Goal: Task Accomplishment & Management: Use online tool/utility

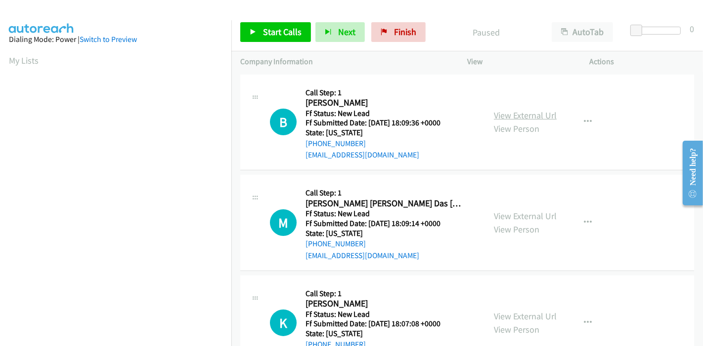
click at [524, 111] on link "View External Url" at bounding box center [525, 115] width 63 height 11
click at [509, 214] on link "View External Url" at bounding box center [525, 216] width 63 height 11
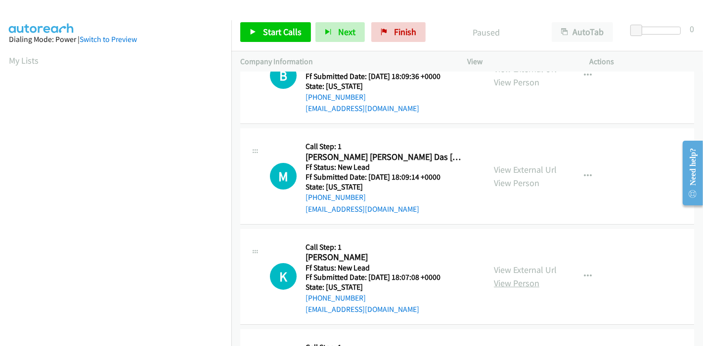
scroll to position [110, 0]
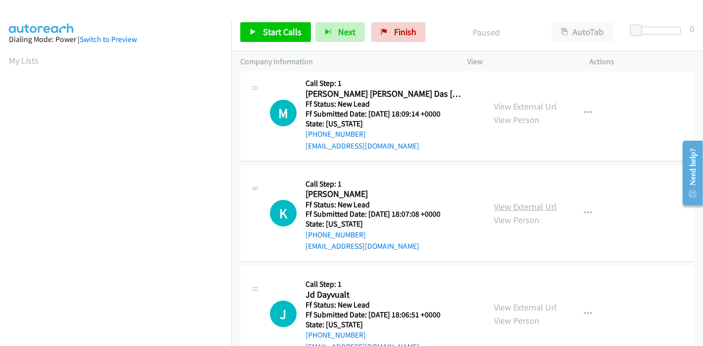
click at [527, 202] on link "View External Url" at bounding box center [525, 206] width 63 height 11
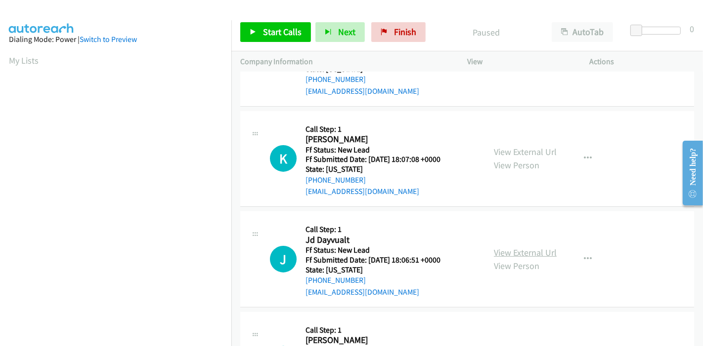
click at [514, 249] on link "View External Url" at bounding box center [525, 252] width 63 height 11
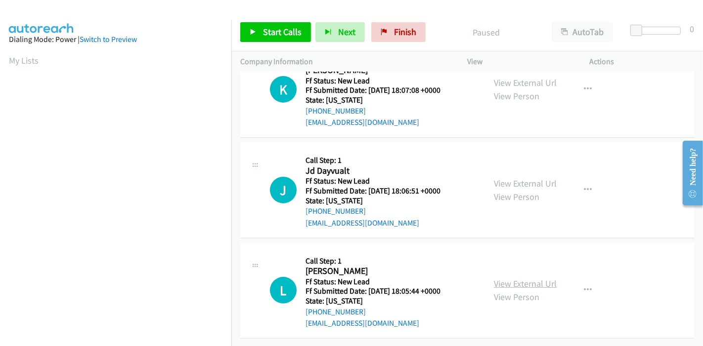
click at [513, 278] on link "View External Url" at bounding box center [525, 283] width 63 height 11
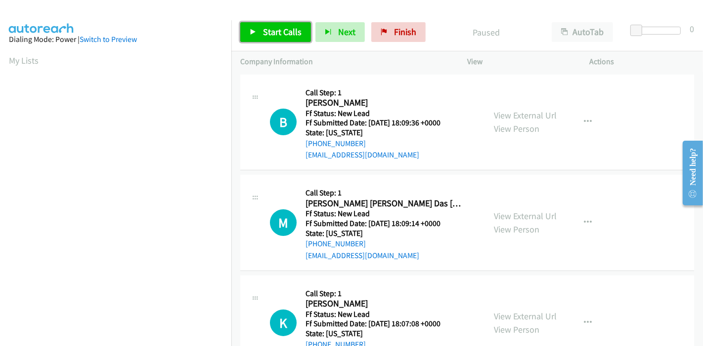
click at [274, 33] on span "Start Calls" at bounding box center [282, 31] width 39 height 11
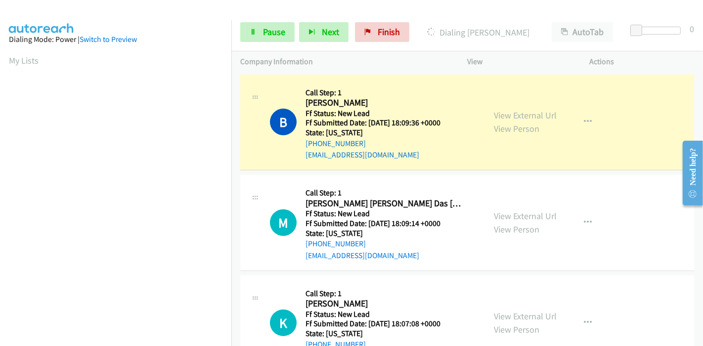
scroll to position [209, 0]
click at [247, 31] on link "Pause" at bounding box center [267, 32] width 54 height 20
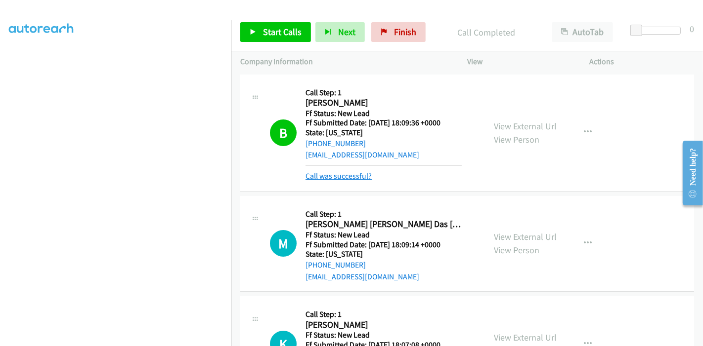
click at [330, 177] on link "Call was successful?" at bounding box center [338, 175] width 66 height 9
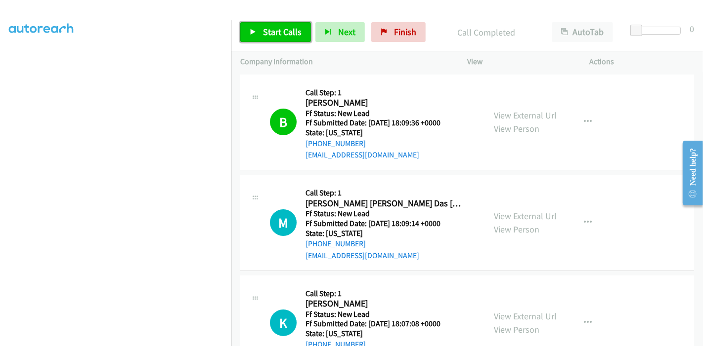
click at [279, 35] on span "Start Calls" at bounding box center [282, 31] width 39 height 11
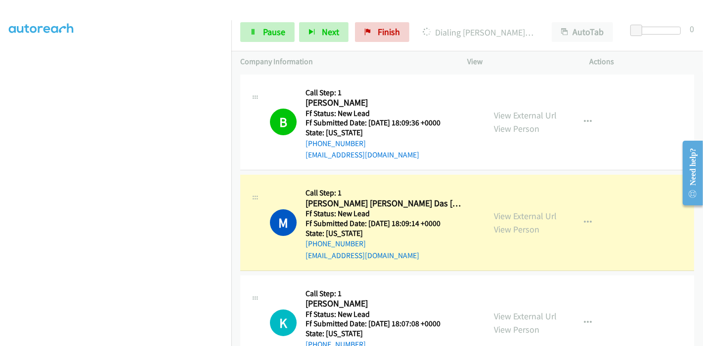
scroll to position [55, 0]
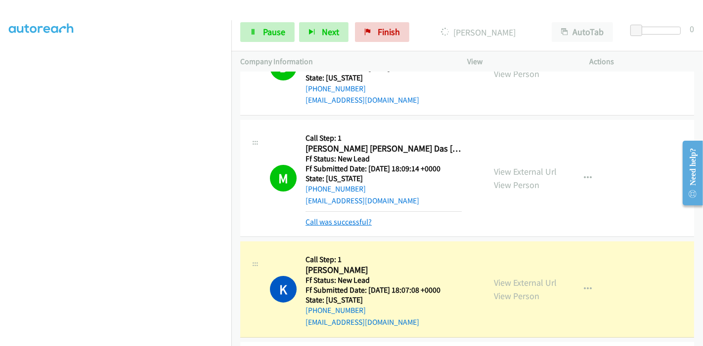
click at [333, 221] on link "Call was successful?" at bounding box center [338, 221] width 66 height 9
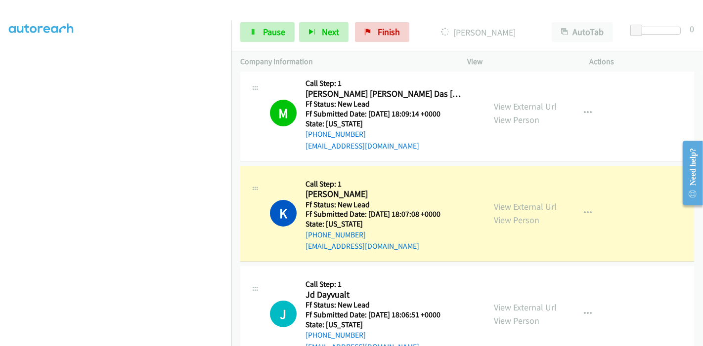
scroll to position [219, 0]
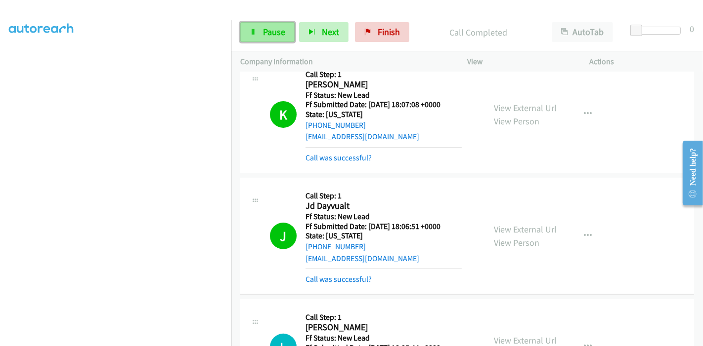
click at [275, 30] on span "Pause" at bounding box center [274, 31] width 22 height 11
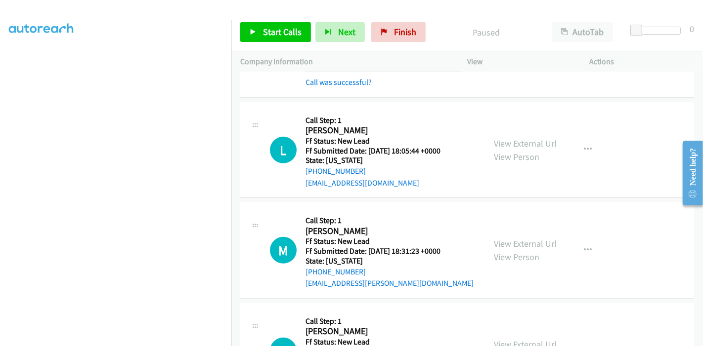
scroll to position [439, 0]
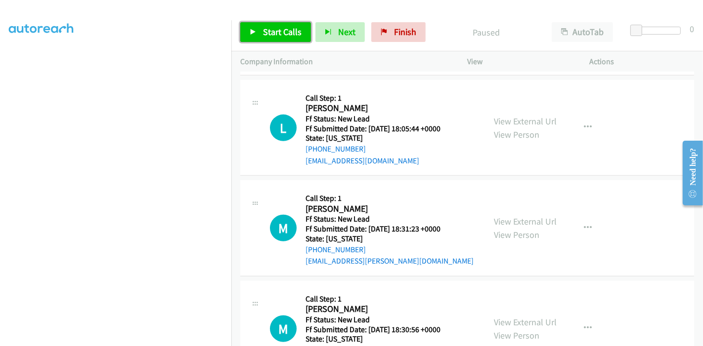
click at [263, 30] on span "Start Calls" at bounding box center [282, 31] width 39 height 11
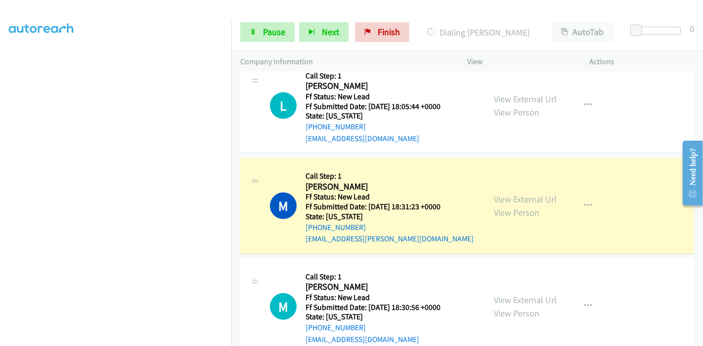
scroll to position [494, 0]
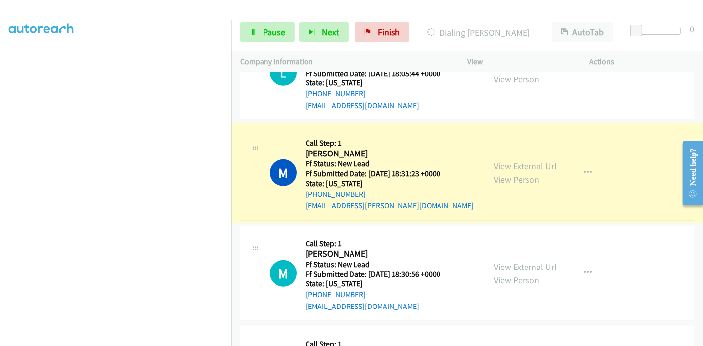
click at [505, 164] on link "View External Url" at bounding box center [525, 166] width 63 height 11
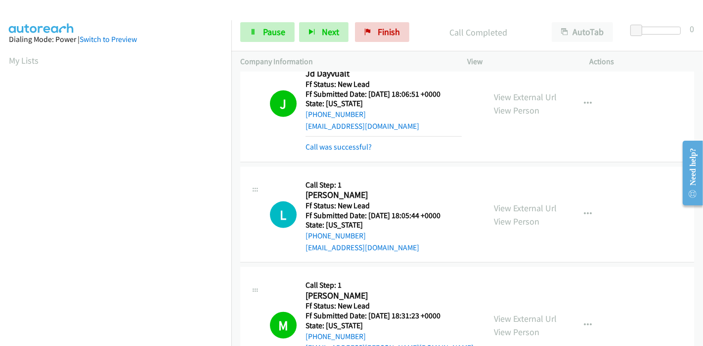
scroll to position [439, 0]
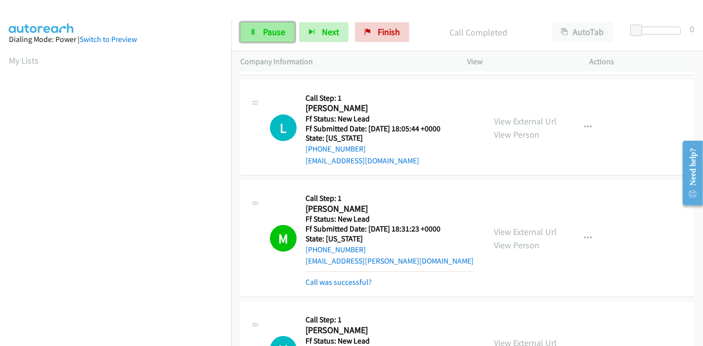
click at [265, 28] on span "Pause" at bounding box center [274, 31] width 22 height 11
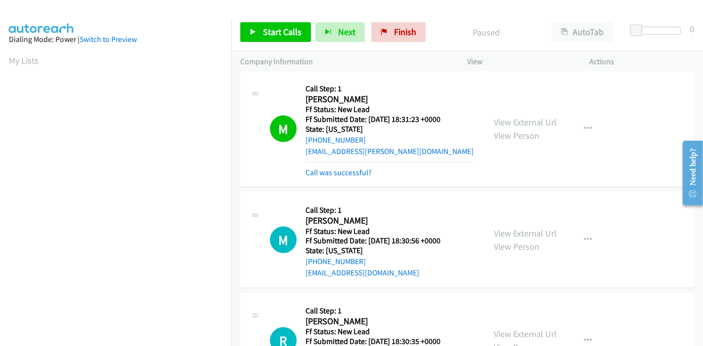
scroll to position [549, 0]
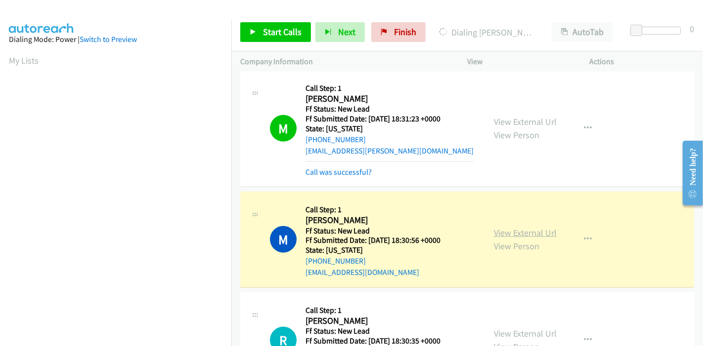
click at [507, 227] on link "View External Url" at bounding box center [525, 232] width 63 height 11
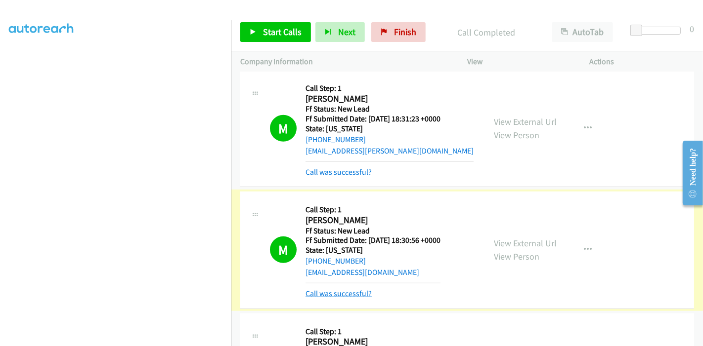
click at [336, 293] on link "Call was successful?" at bounding box center [338, 293] width 66 height 9
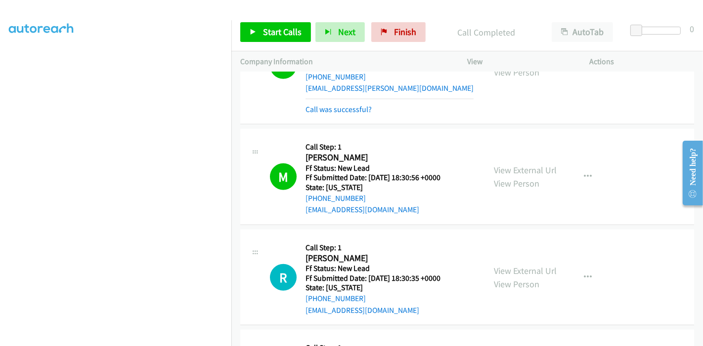
scroll to position [659, 0]
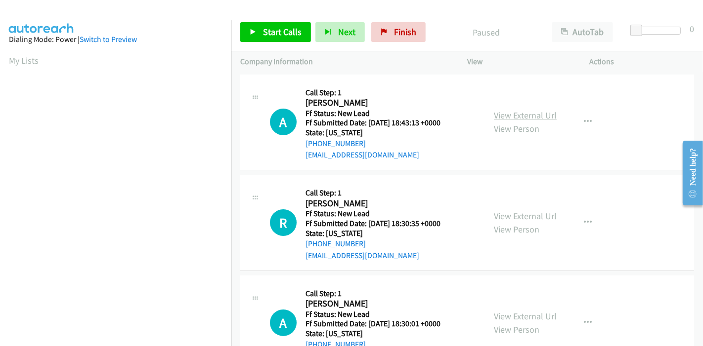
click at [530, 111] on link "View External Url" at bounding box center [525, 115] width 63 height 11
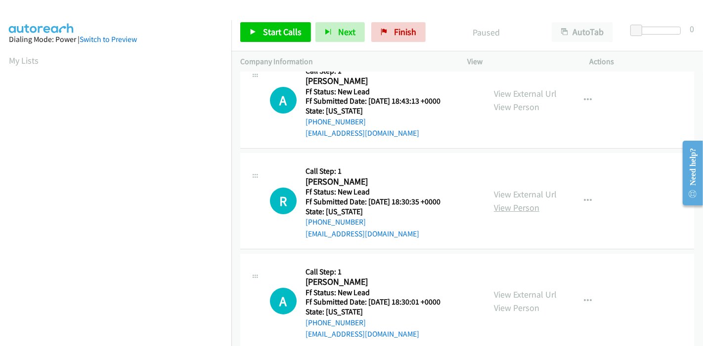
scroll to position [55, 0]
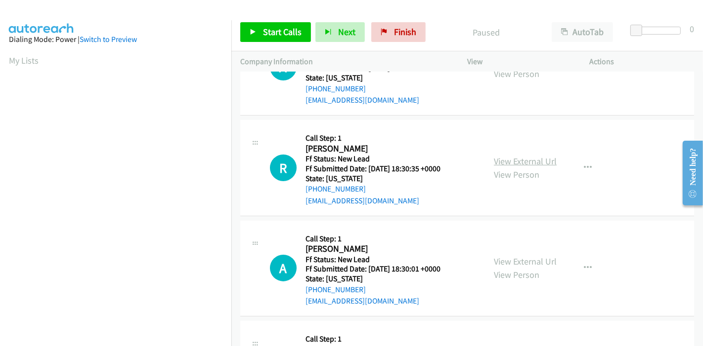
click at [509, 164] on link "View External Url" at bounding box center [525, 161] width 63 height 11
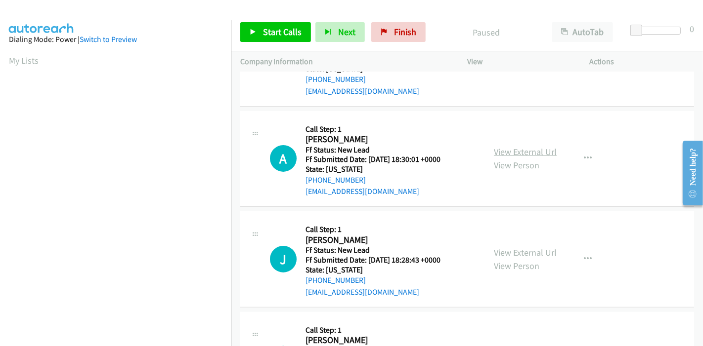
scroll to position [165, 0]
click at [527, 152] on link "View External Url" at bounding box center [525, 151] width 63 height 11
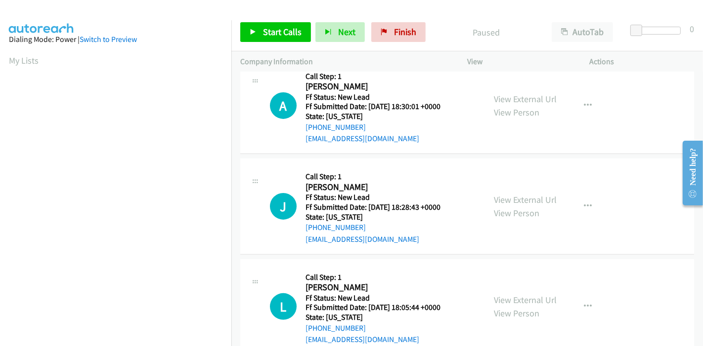
scroll to position [219, 0]
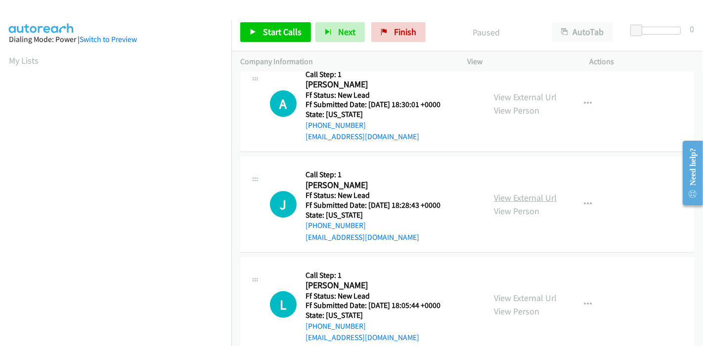
click at [494, 195] on link "View External Url" at bounding box center [525, 197] width 63 height 11
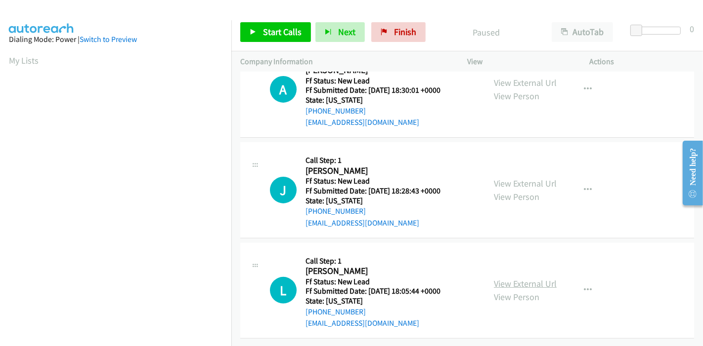
click at [510, 278] on link "View External Url" at bounding box center [525, 283] width 63 height 11
click at [265, 31] on span "Start Calls" at bounding box center [282, 31] width 39 height 11
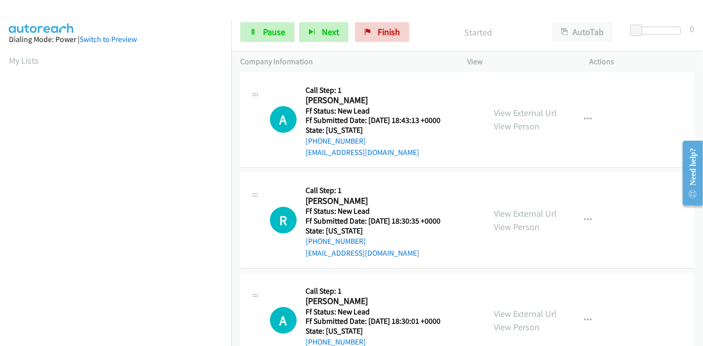
scroll to position [0, 0]
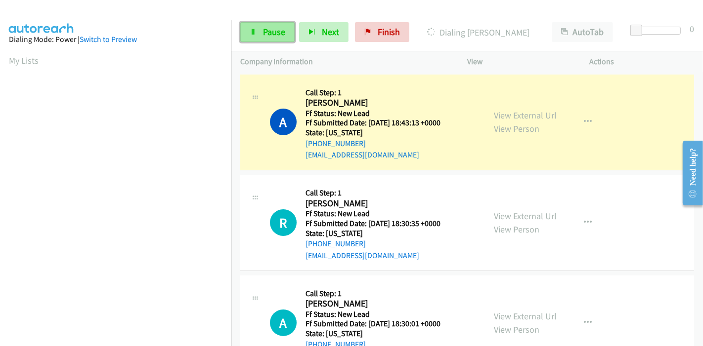
click at [266, 29] on span "Pause" at bounding box center [274, 31] width 22 height 11
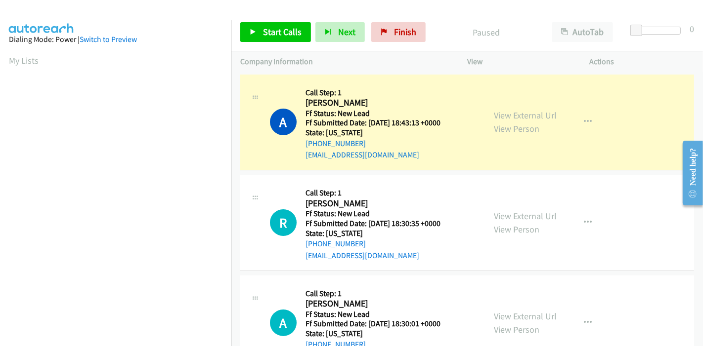
scroll to position [209, 0]
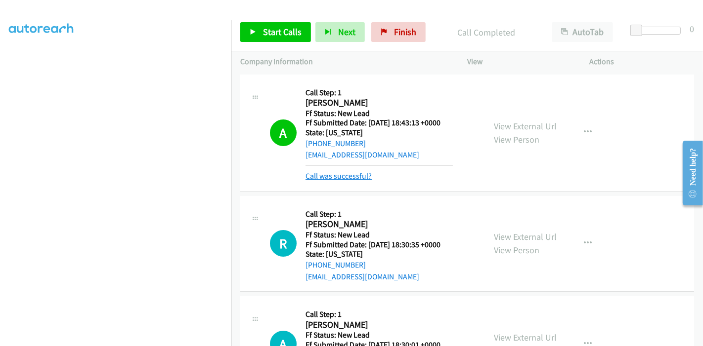
click at [339, 180] on link "Call was successful?" at bounding box center [338, 175] width 66 height 9
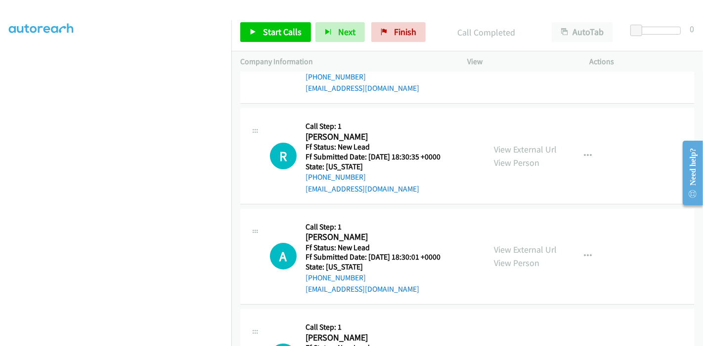
scroll to position [0, 0]
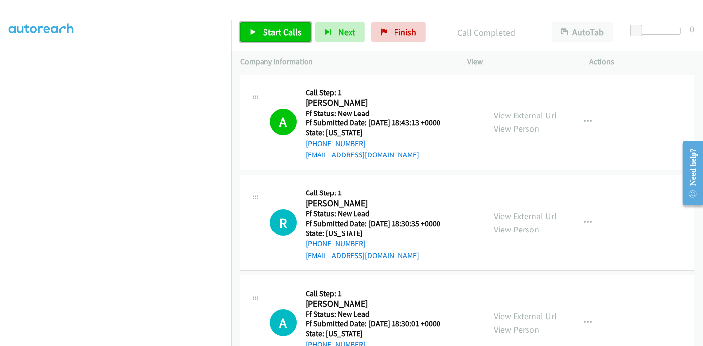
click at [249, 27] on link "Start Calls" at bounding box center [275, 32] width 71 height 20
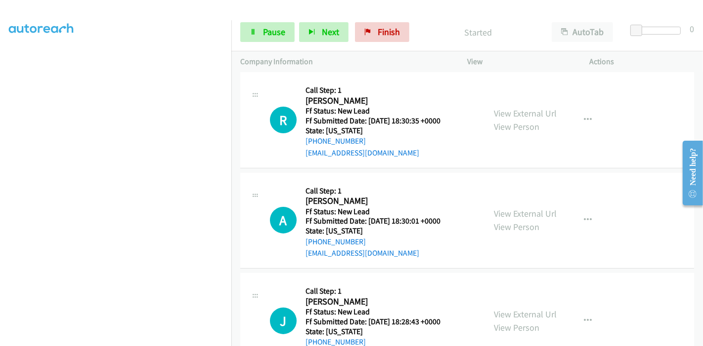
scroll to position [110, 0]
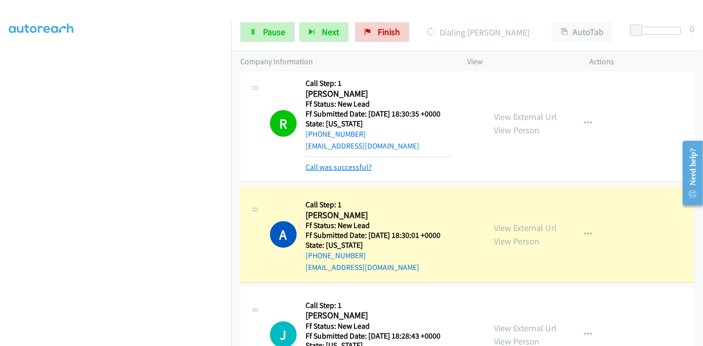
click at [344, 166] on link "Call was successful?" at bounding box center [338, 167] width 66 height 9
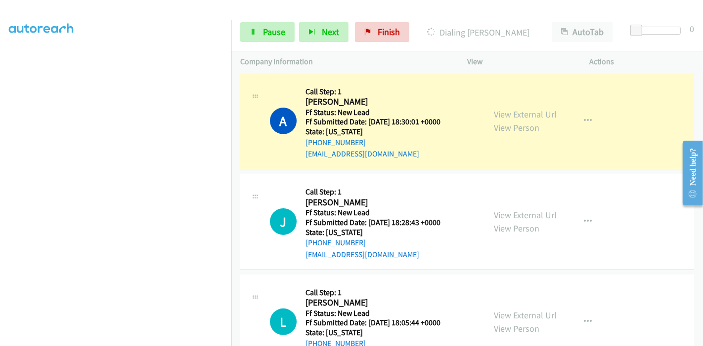
scroll to position [219, 0]
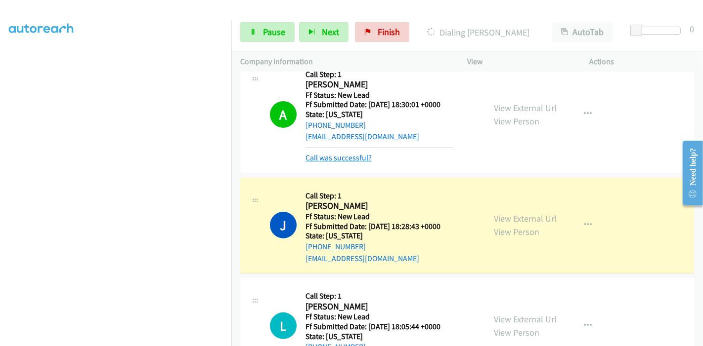
click at [326, 157] on link "Call was successful?" at bounding box center [338, 157] width 66 height 9
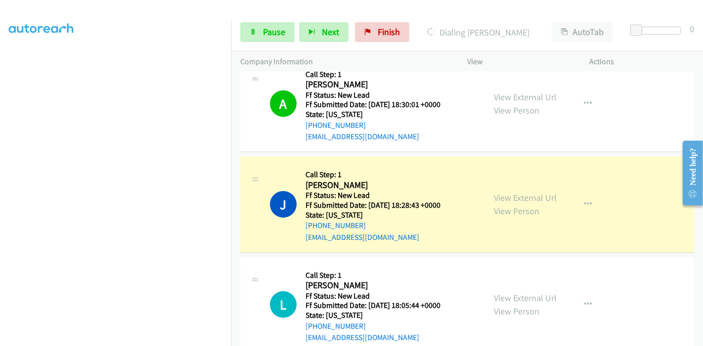
scroll to position [274, 0]
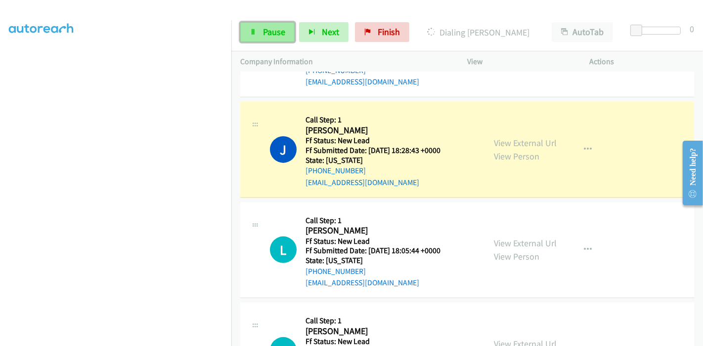
click at [275, 33] on span "Pause" at bounding box center [274, 31] width 22 height 11
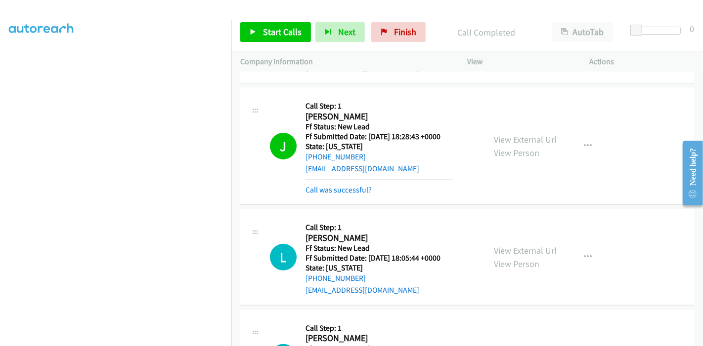
scroll to position [322, 0]
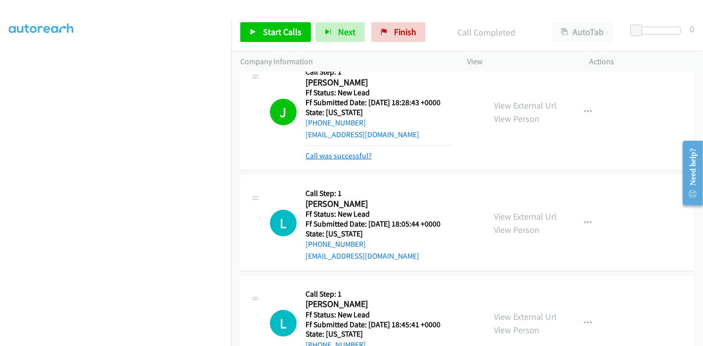
click at [365, 154] on link "Call was successful?" at bounding box center [338, 155] width 66 height 9
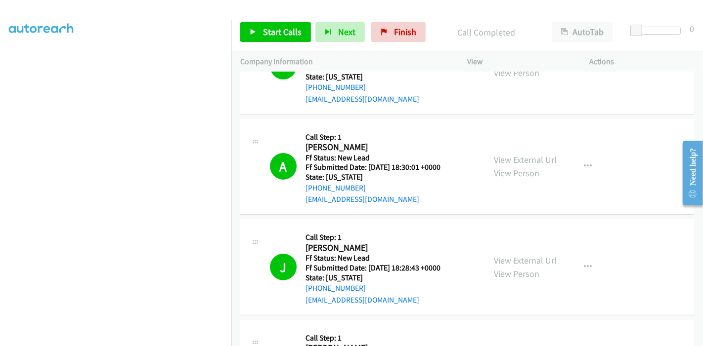
scroll to position [267, 0]
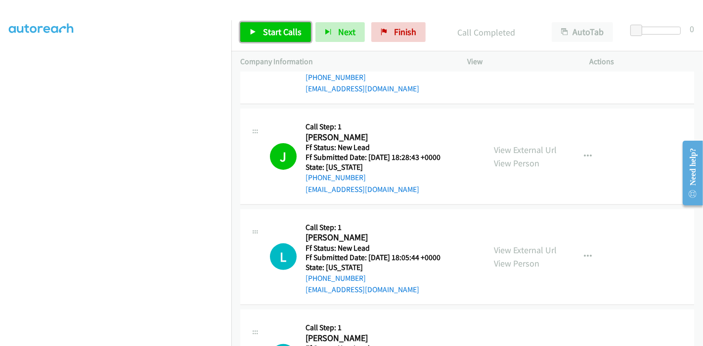
click at [280, 30] on span "Start Calls" at bounding box center [282, 31] width 39 height 11
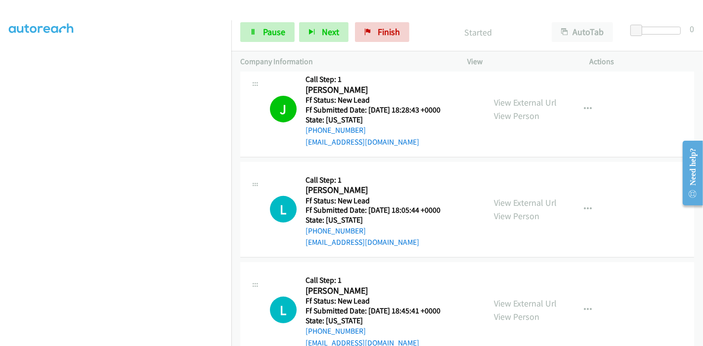
scroll to position [377, 0]
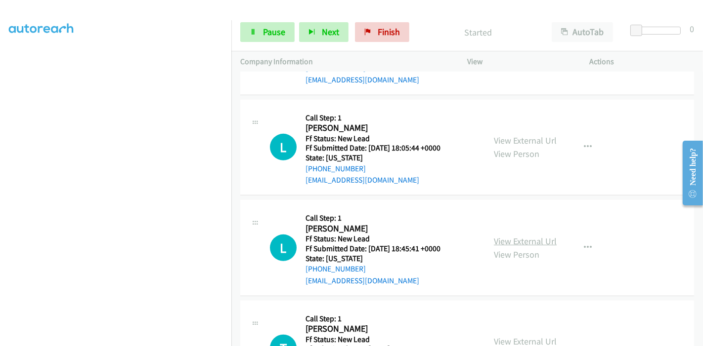
click at [516, 239] on link "View External Url" at bounding box center [525, 241] width 63 height 11
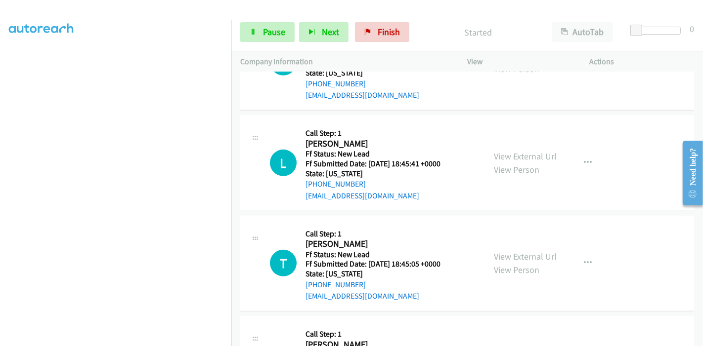
scroll to position [487, 0]
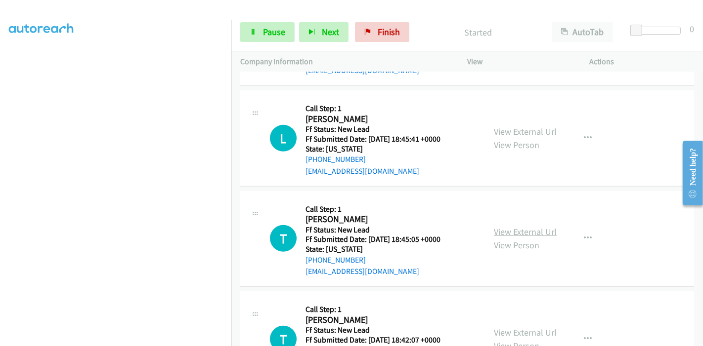
click at [528, 230] on link "View External Url" at bounding box center [525, 231] width 63 height 11
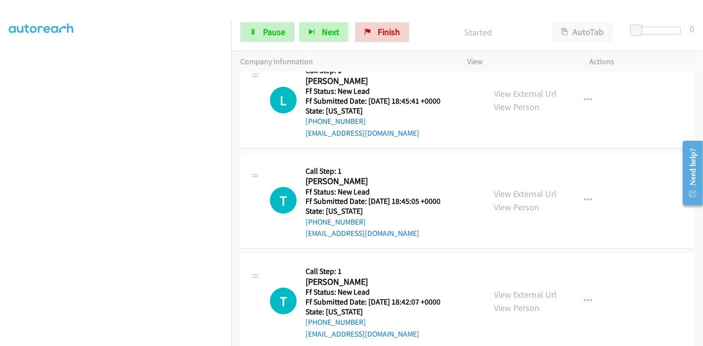
scroll to position [542, 0]
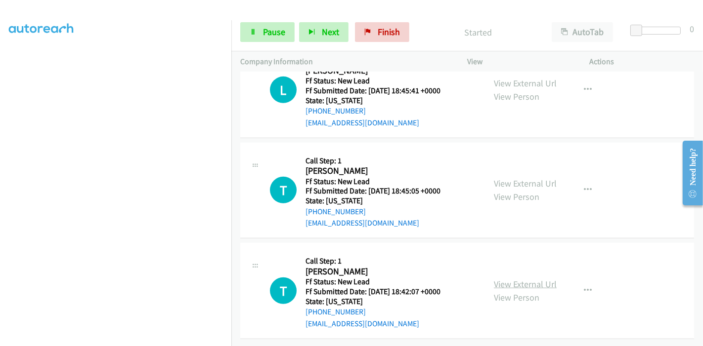
click at [524, 279] on link "View External Url" at bounding box center [525, 284] width 63 height 11
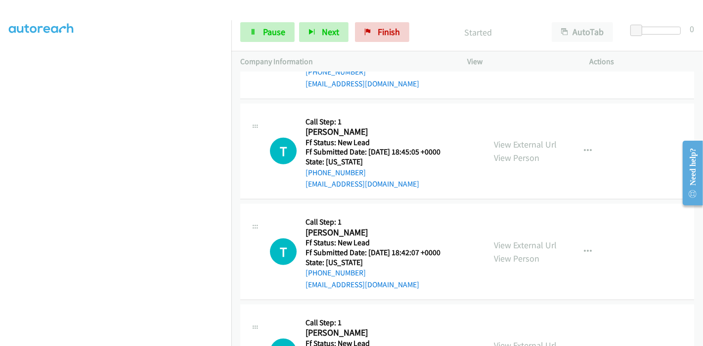
scroll to position [620, 0]
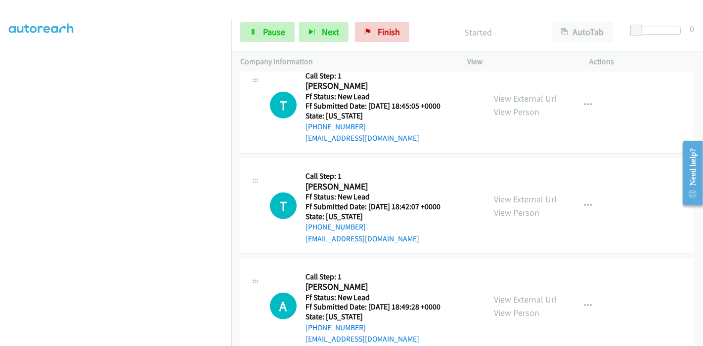
click at [507, 277] on div "View External Url View Person View External Url Email Schedule/Manage Callback …" at bounding box center [550, 307] width 131 height 78
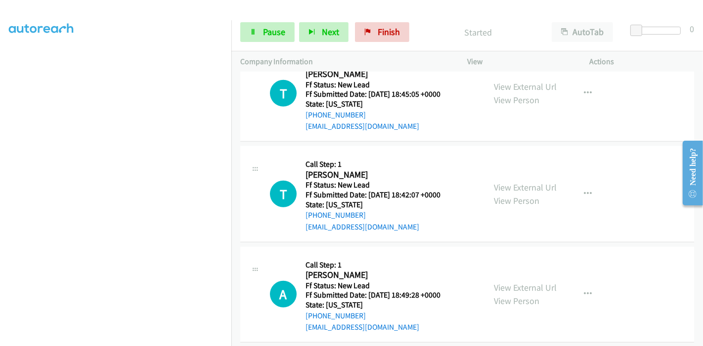
scroll to position [642, 0]
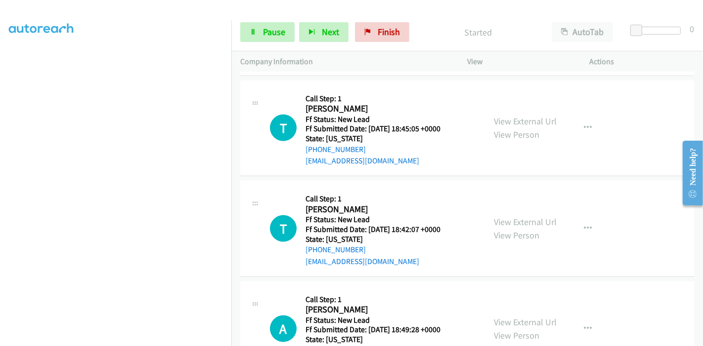
click at [500, 279] on td "A Callback Scheduled Call Step: 1 Araceli Esparza America/Los_Angeles Ff Status…" at bounding box center [466, 329] width 471 height 101
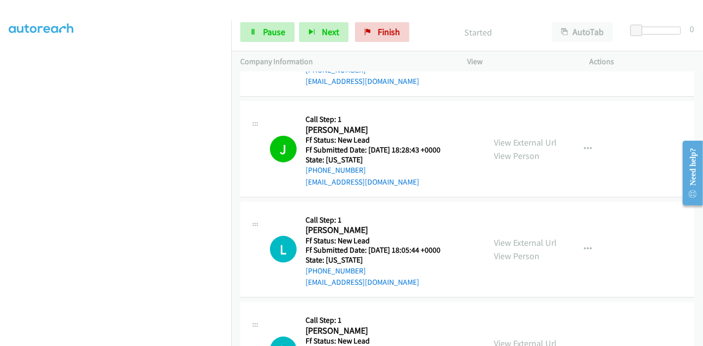
scroll to position [258, 0]
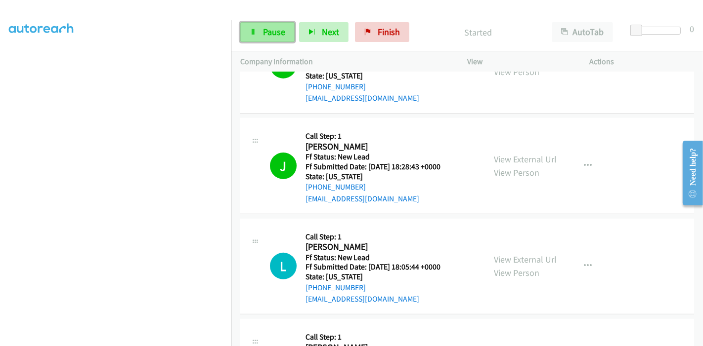
click at [272, 36] on span "Pause" at bounding box center [274, 31] width 22 height 11
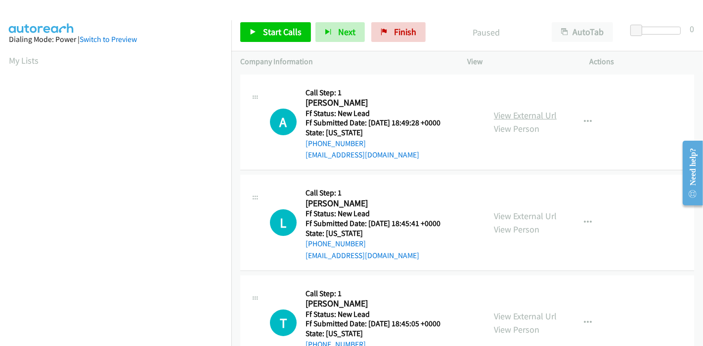
click at [512, 114] on link "View External Url" at bounding box center [525, 115] width 63 height 11
click at [538, 112] on link "View External Url" at bounding box center [525, 115] width 63 height 11
click at [512, 219] on link "View External Url" at bounding box center [525, 216] width 63 height 11
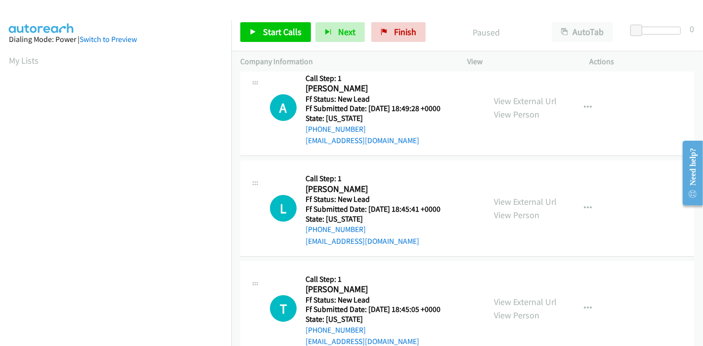
scroll to position [55, 0]
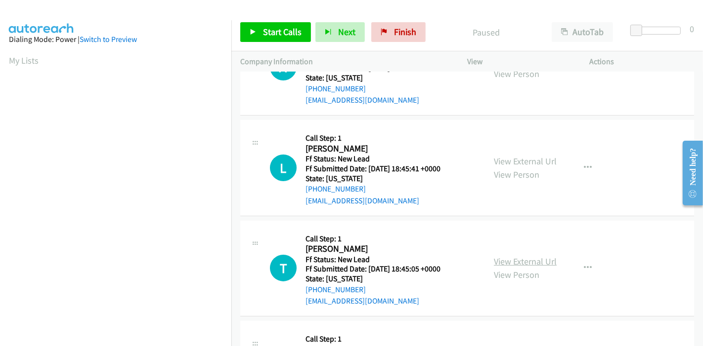
click at [533, 263] on link "View External Url" at bounding box center [525, 261] width 63 height 11
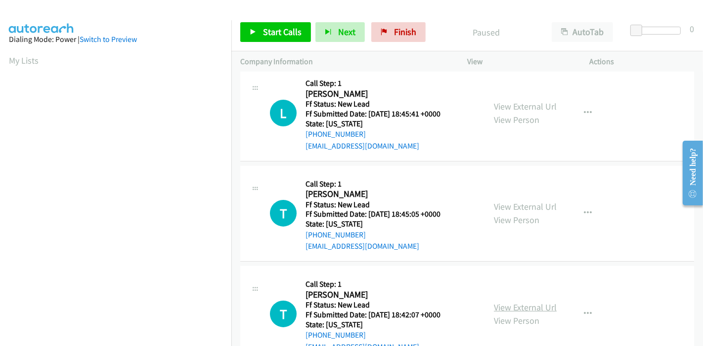
click at [531, 306] on link "View External Url" at bounding box center [525, 307] width 63 height 11
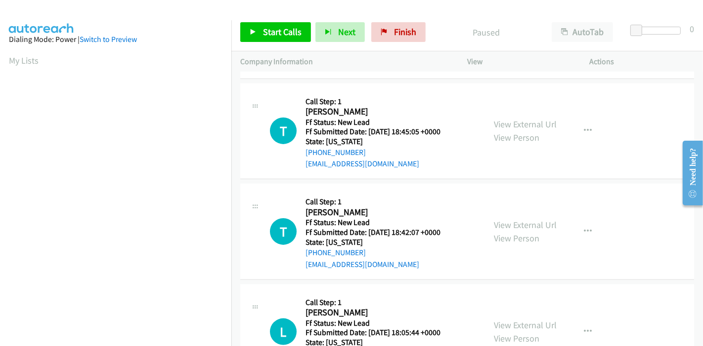
scroll to position [241, 0]
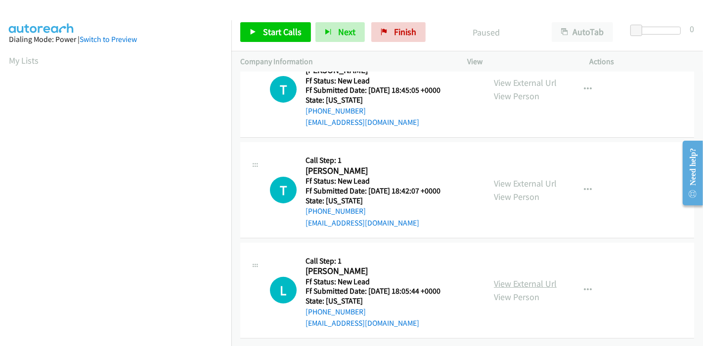
click at [511, 278] on link "View External Url" at bounding box center [525, 283] width 63 height 11
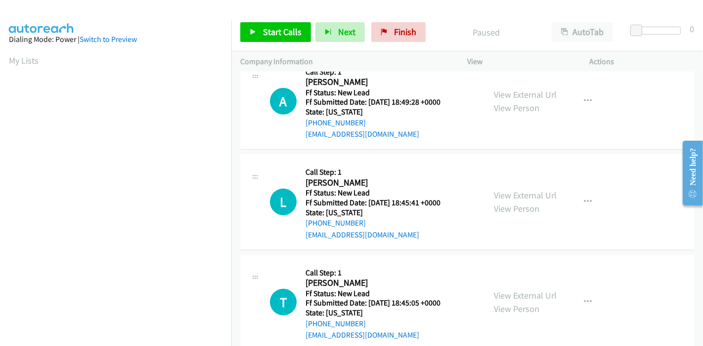
scroll to position [0, 0]
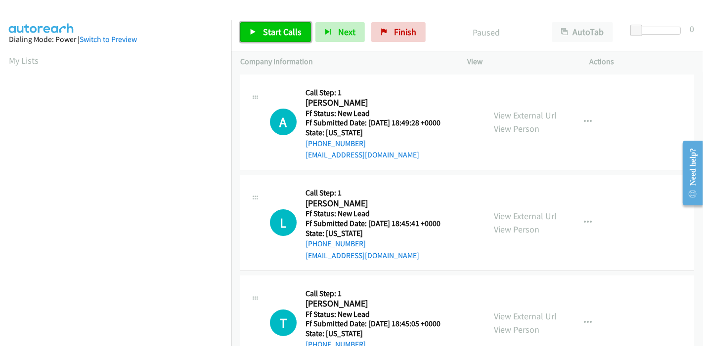
click at [282, 30] on span "Start Calls" at bounding box center [282, 31] width 39 height 11
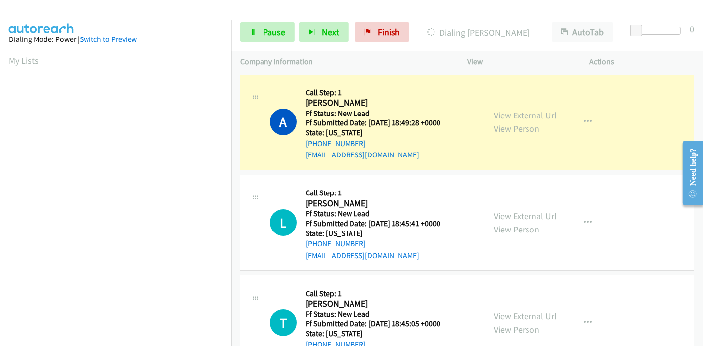
scroll to position [209, 0]
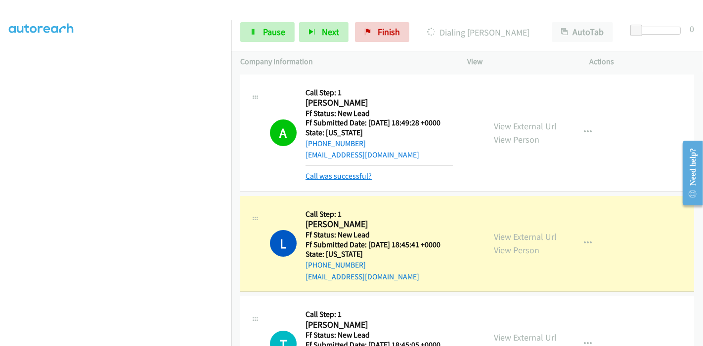
click at [329, 176] on link "Call was successful?" at bounding box center [338, 175] width 66 height 9
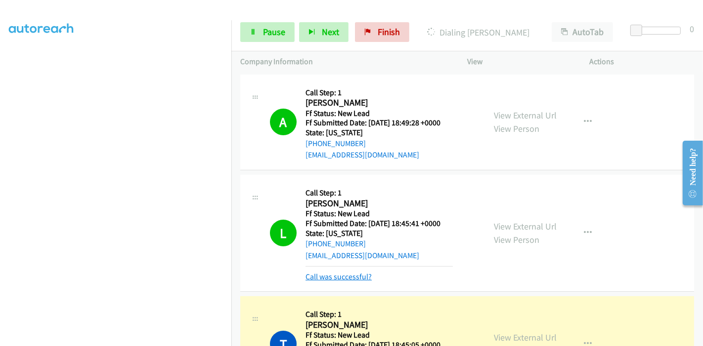
click at [339, 274] on link "Call was successful?" at bounding box center [338, 276] width 66 height 9
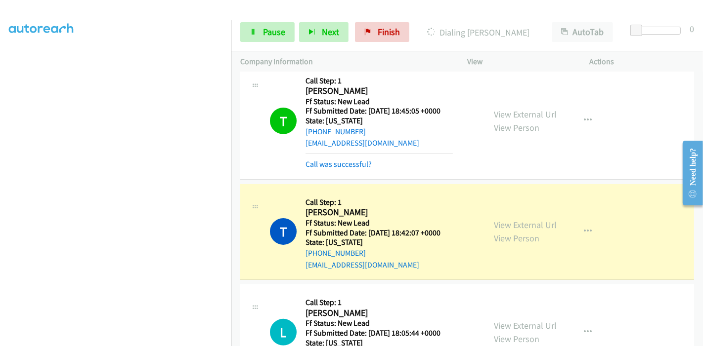
scroll to position [196, 0]
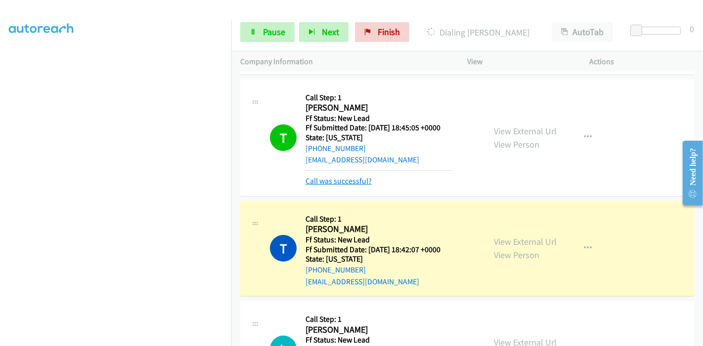
click at [344, 180] on link "Call was successful?" at bounding box center [338, 180] width 66 height 9
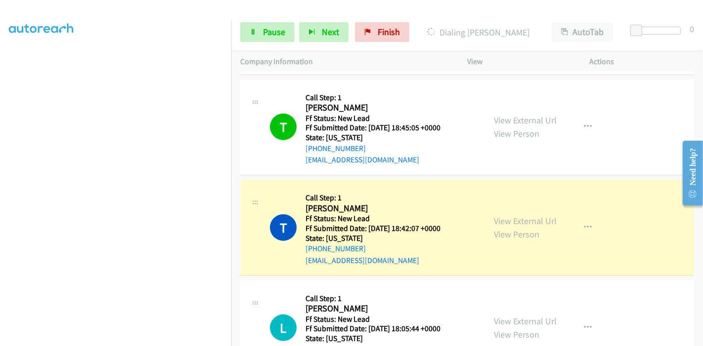
scroll to position [251, 0]
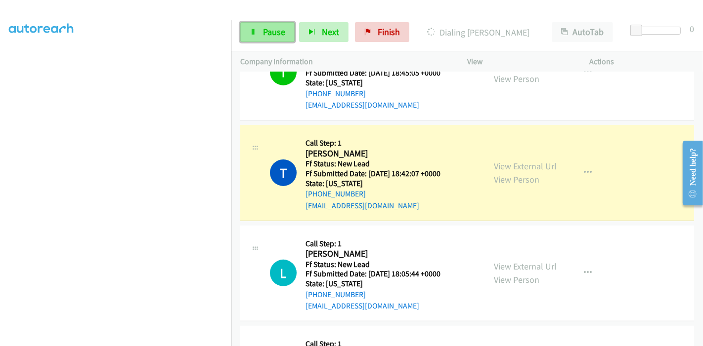
click at [267, 31] on span "Pause" at bounding box center [274, 31] width 22 height 11
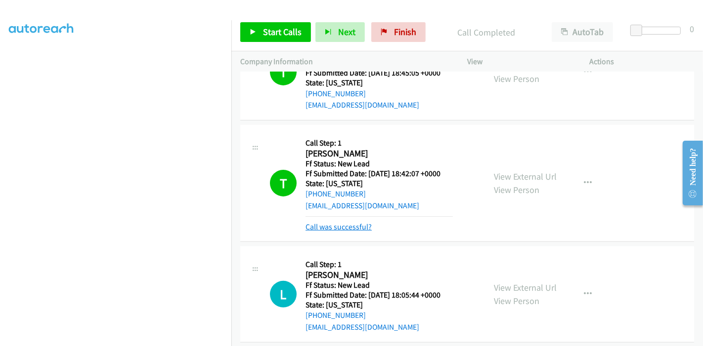
click at [348, 225] on link "Call was successful?" at bounding box center [338, 226] width 66 height 9
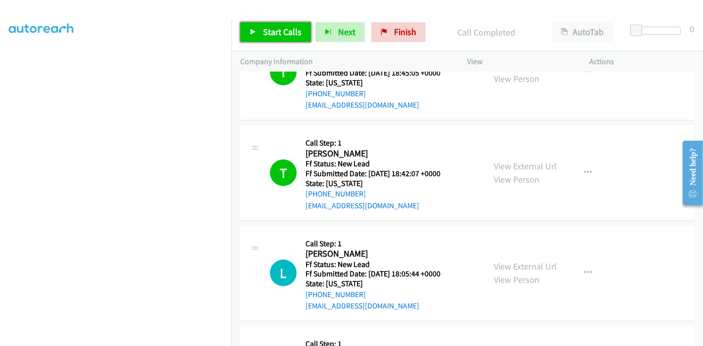
click at [252, 36] on link "Start Calls" at bounding box center [275, 32] width 71 height 20
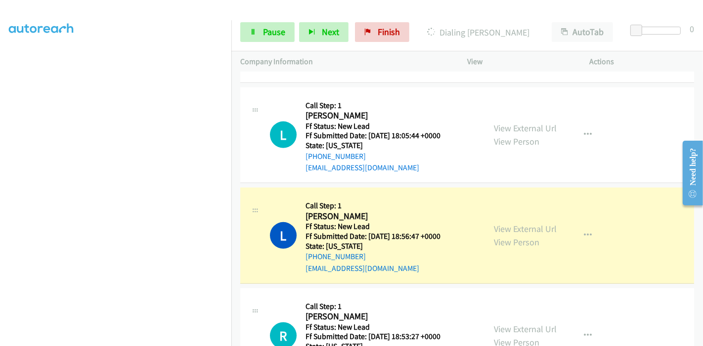
scroll to position [416, 0]
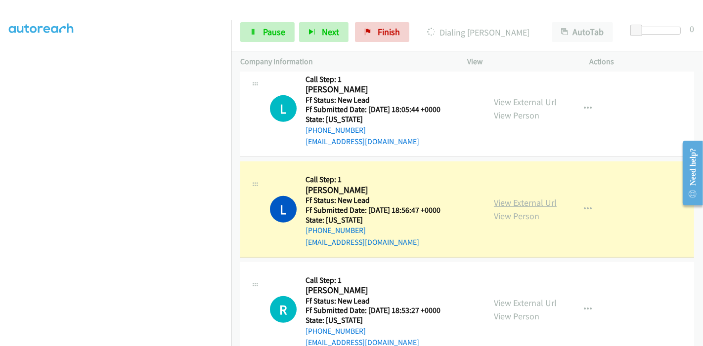
click at [509, 200] on link "View External Url" at bounding box center [525, 202] width 63 height 11
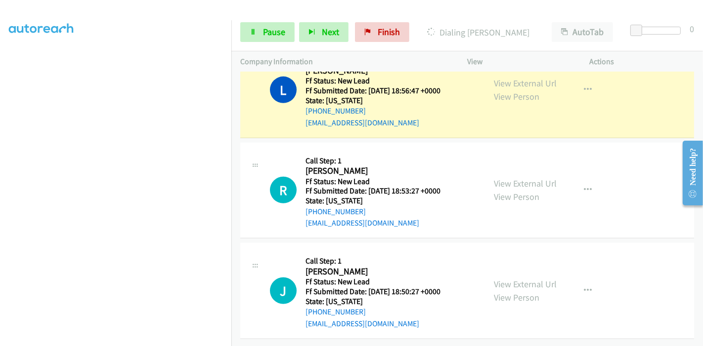
scroll to position [542, 0]
click at [502, 178] on link "View External Url" at bounding box center [525, 183] width 63 height 11
click at [497, 279] on link "View External Url" at bounding box center [525, 284] width 63 height 11
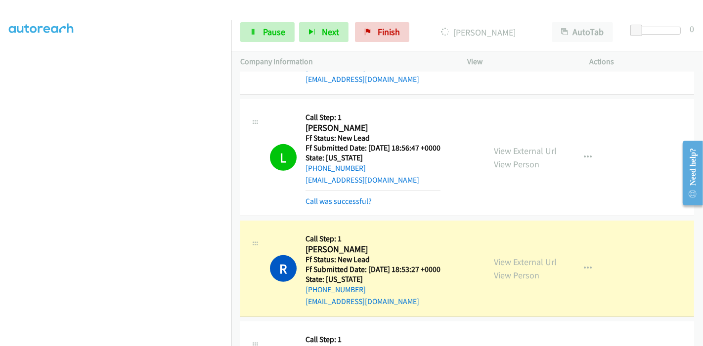
scroll to position [508, 0]
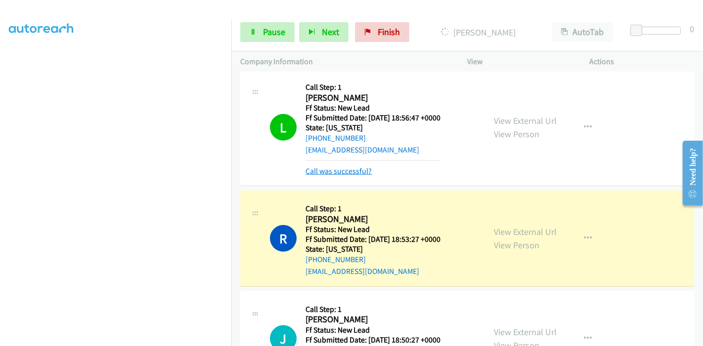
click at [346, 172] on link "Call was successful?" at bounding box center [338, 171] width 66 height 9
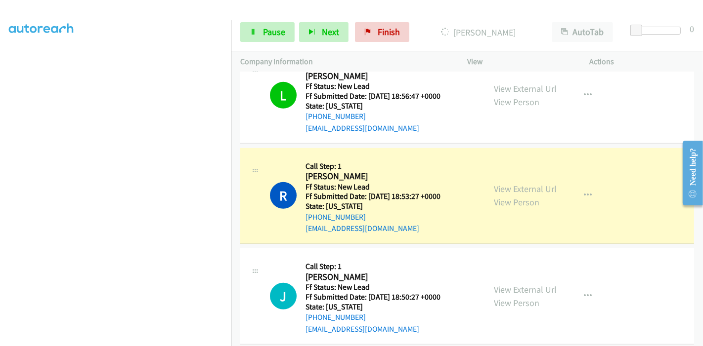
scroll to position [542, 0]
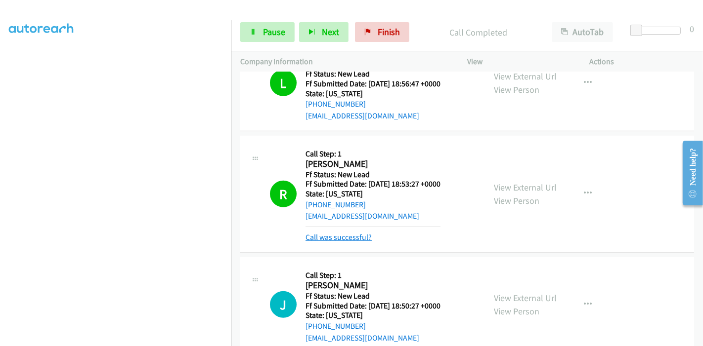
click at [330, 233] on link "Call was successful?" at bounding box center [338, 237] width 66 height 9
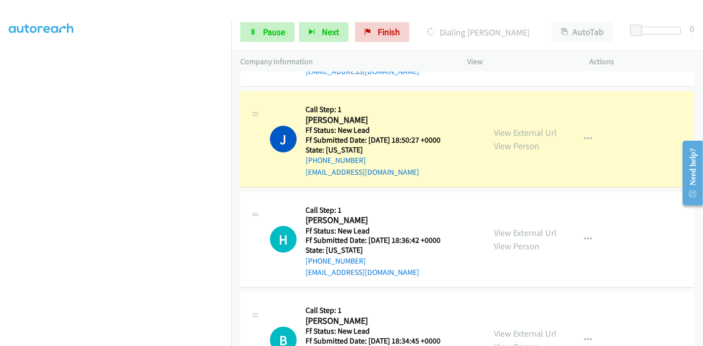
scroll to position [707, 0]
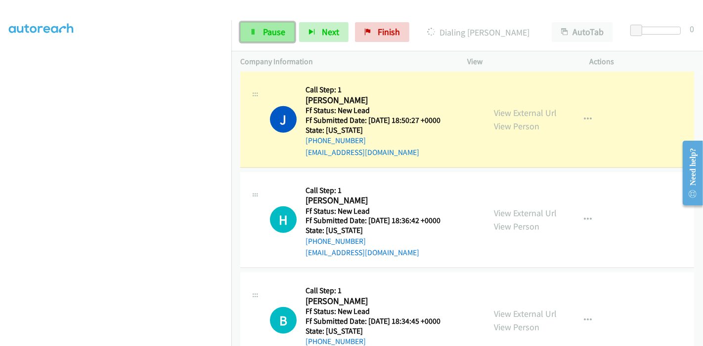
click at [257, 36] on link "Pause" at bounding box center [267, 32] width 54 height 20
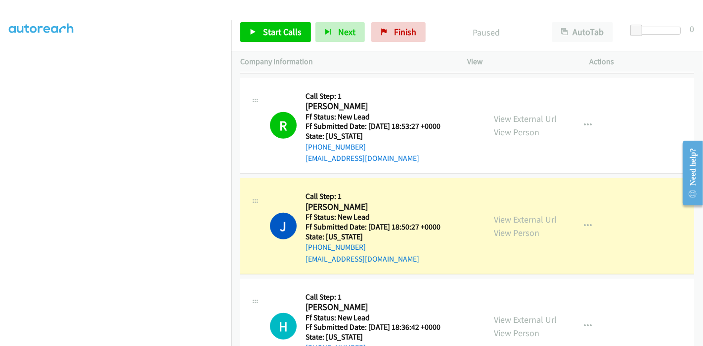
scroll to position [559, 0]
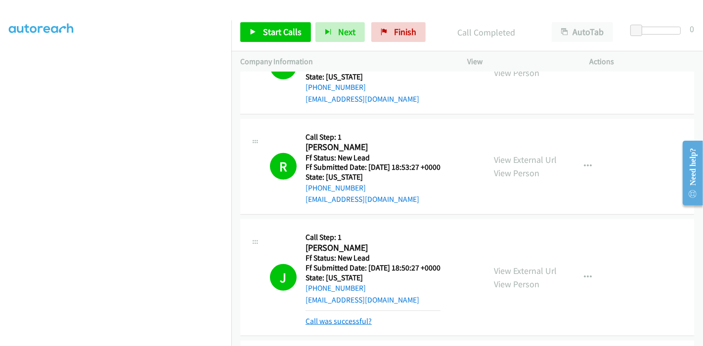
click at [337, 317] on link "Call was successful?" at bounding box center [338, 321] width 66 height 9
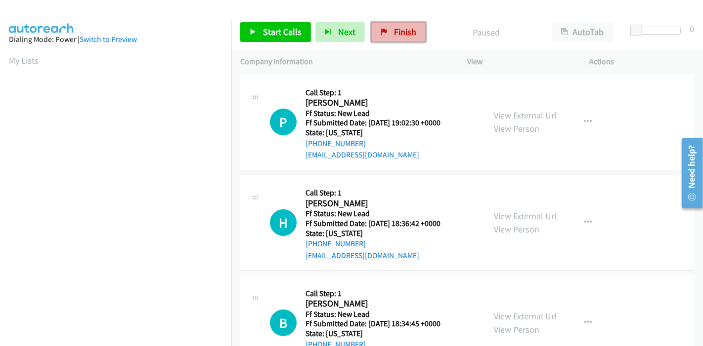
click at [389, 33] on link "Finish" at bounding box center [398, 32] width 54 height 20
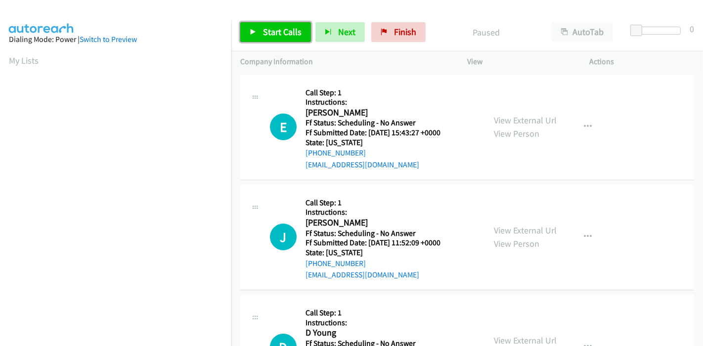
click at [278, 36] on span "Start Calls" at bounding box center [282, 31] width 39 height 11
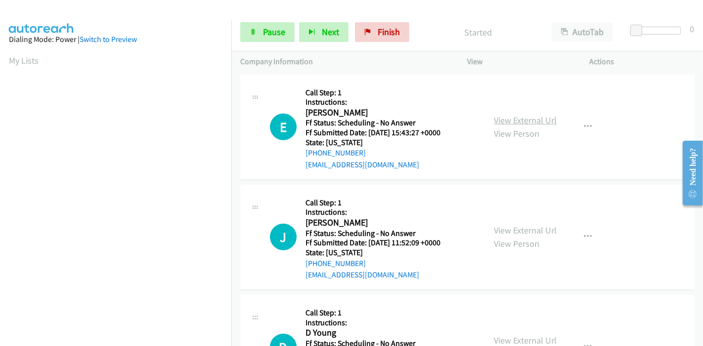
click at [515, 120] on link "View External Url" at bounding box center [525, 120] width 63 height 11
click at [523, 229] on link "View External Url" at bounding box center [525, 230] width 63 height 11
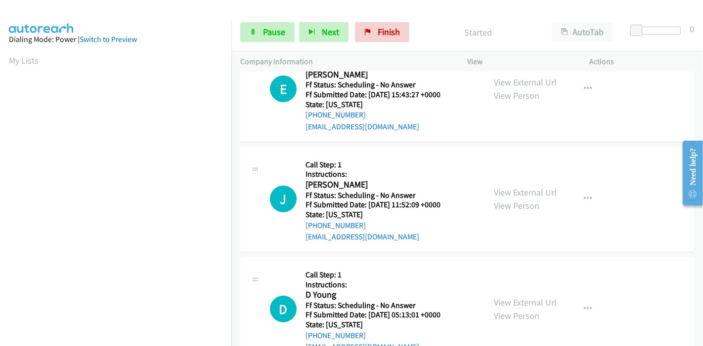
scroll to position [55, 0]
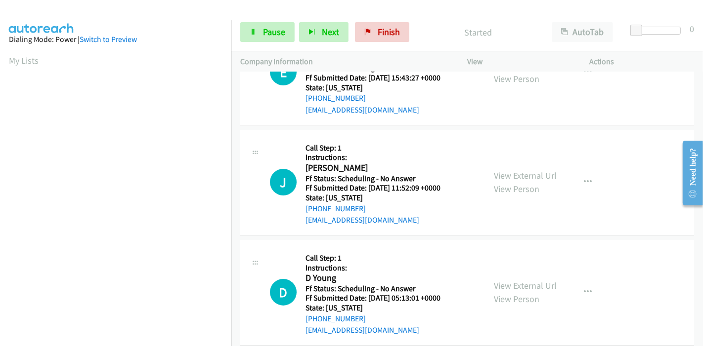
click at [509, 292] on div "View External Url View Person" at bounding box center [525, 292] width 63 height 27
click at [515, 285] on link "View External Url" at bounding box center [525, 285] width 63 height 11
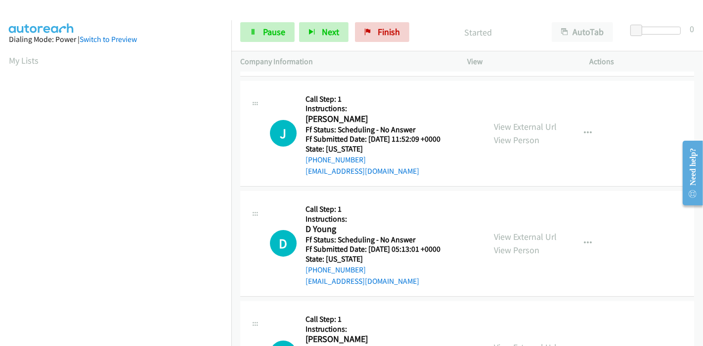
scroll to position [165, 0]
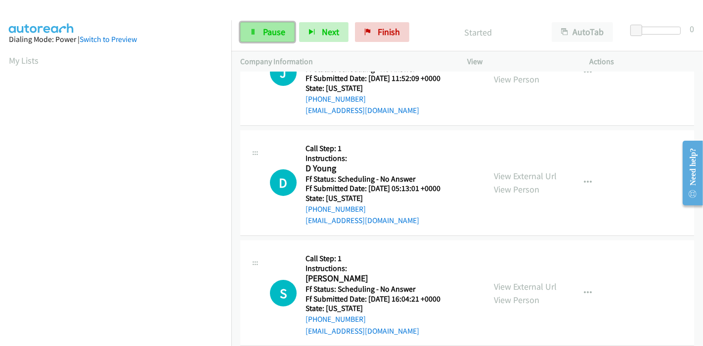
click at [267, 28] on span "Pause" at bounding box center [274, 31] width 22 height 11
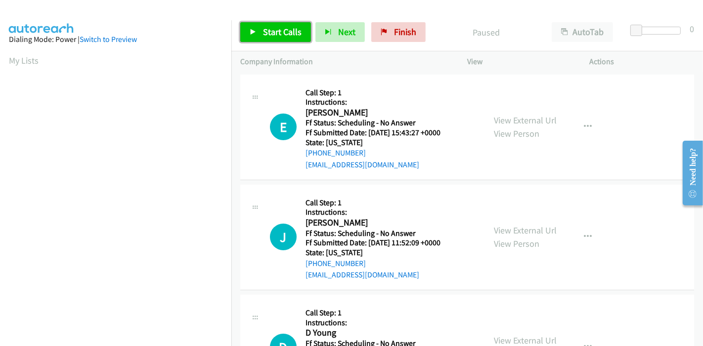
click at [268, 32] on span "Start Calls" at bounding box center [282, 31] width 39 height 11
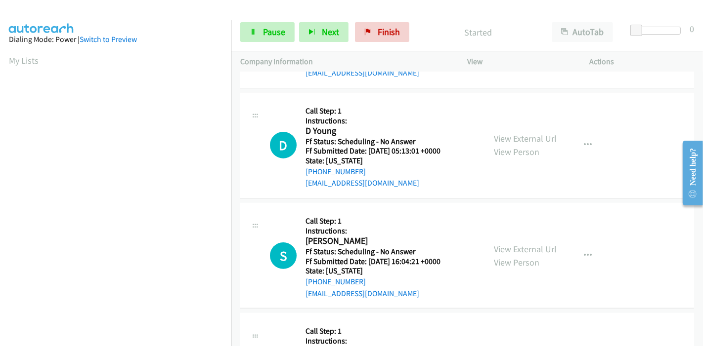
scroll to position [219, 0]
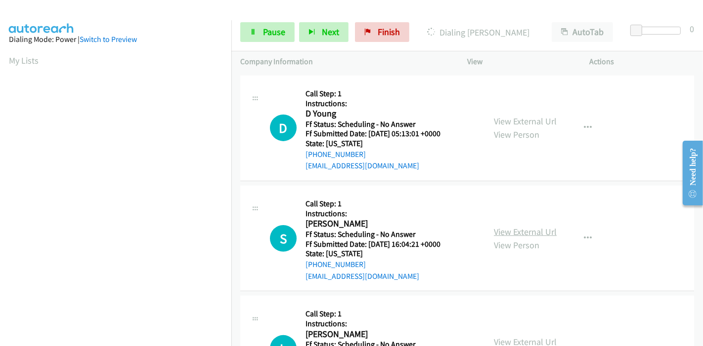
click at [517, 232] on link "View External Url" at bounding box center [525, 231] width 63 height 11
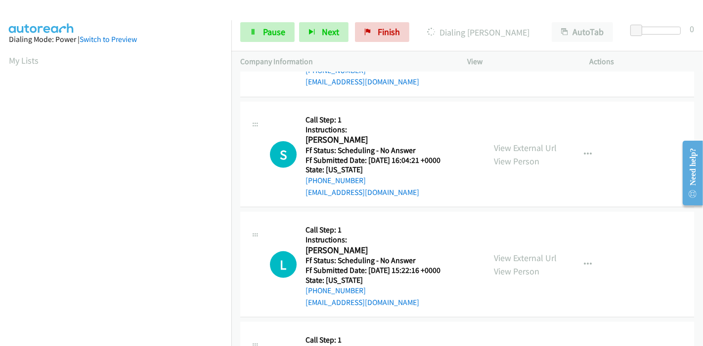
scroll to position [384, 0]
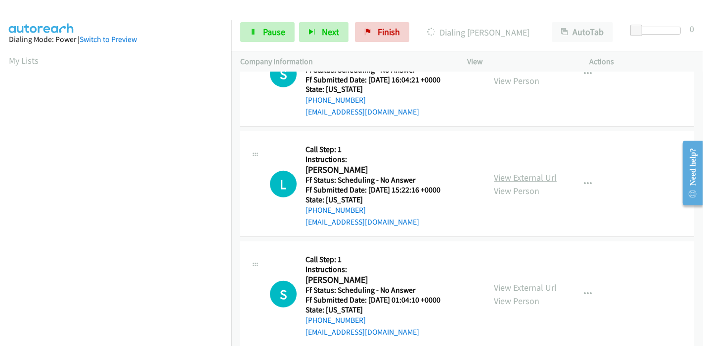
click at [494, 175] on link "View External Url" at bounding box center [525, 177] width 63 height 11
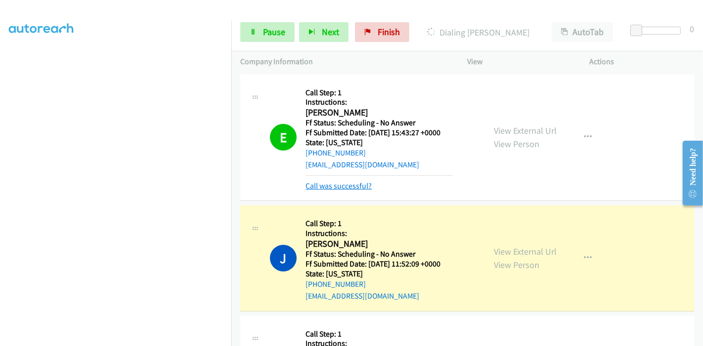
click at [333, 187] on link "Call was successful?" at bounding box center [338, 185] width 66 height 9
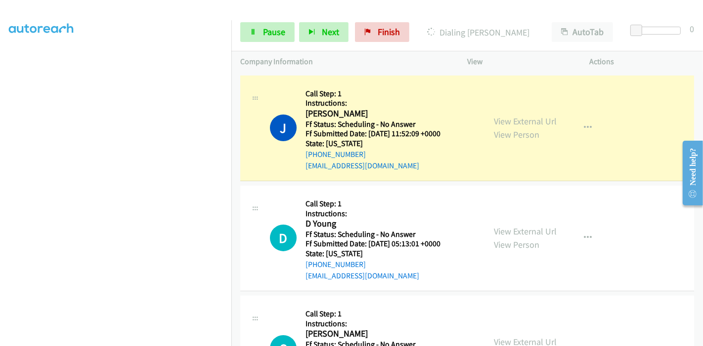
scroll to position [110, 0]
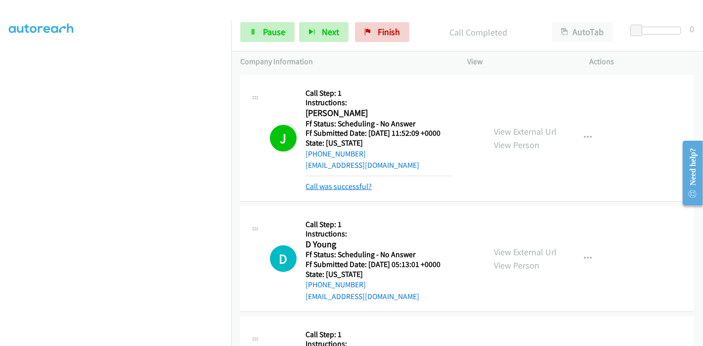
click at [363, 183] on link "Call was successful?" at bounding box center [338, 186] width 66 height 9
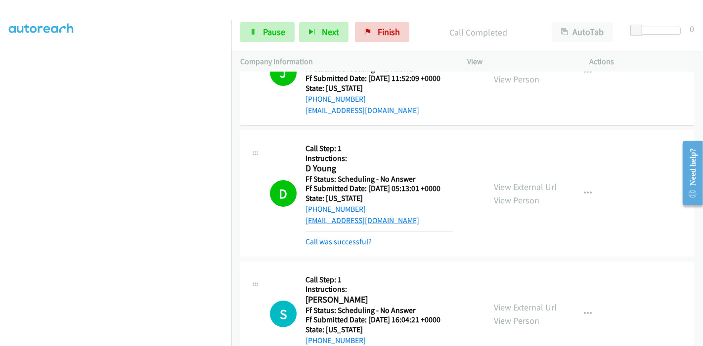
scroll to position [274, 0]
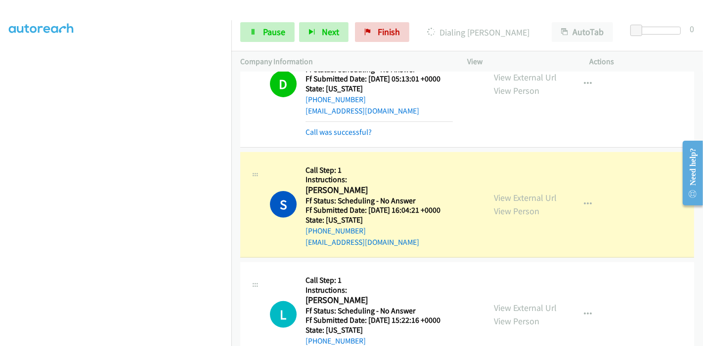
click at [351, 136] on div "Call was successful?" at bounding box center [378, 133] width 147 height 12
click at [535, 196] on link "View External Url" at bounding box center [525, 197] width 63 height 11
click at [263, 33] on span "Pause" at bounding box center [274, 31] width 22 height 11
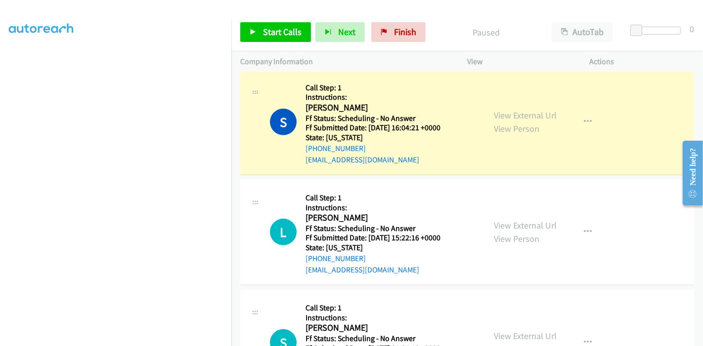
scroll to position [384, 0]
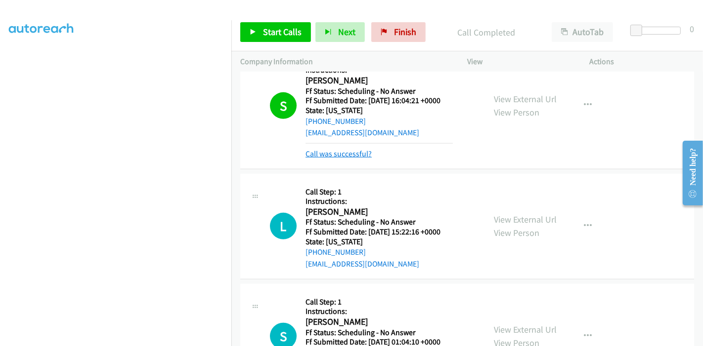
click at [336, 154] on link "Call was successful?" at bounding box center [338, 153] width 66 height 9
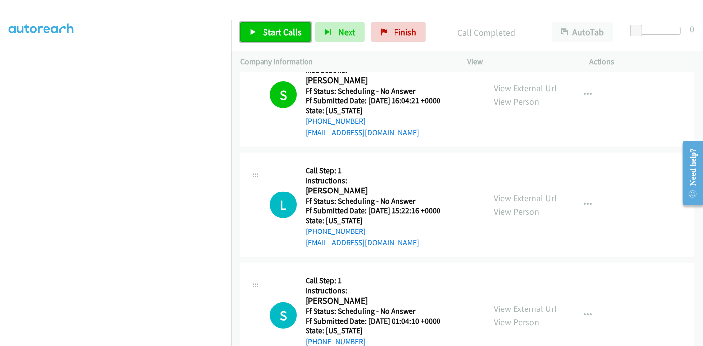
click at [265, 29] on span "Start Calls" at bounding box center [282, 31] width 39 height 11
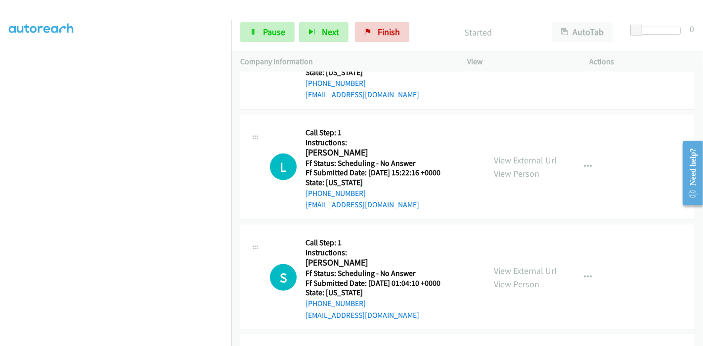
scroll to position [439, 0]
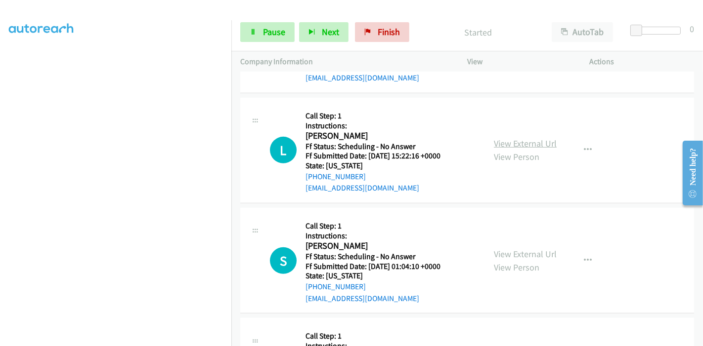
click at [520, 143] on link "View External Url" at bounding box center [525, 143] width 63 height 11
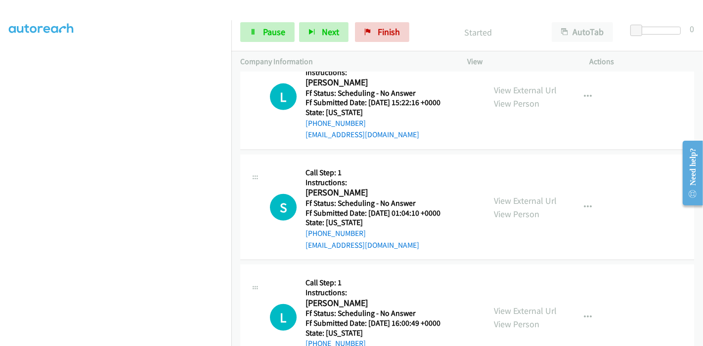
scroll to position [549, 0]
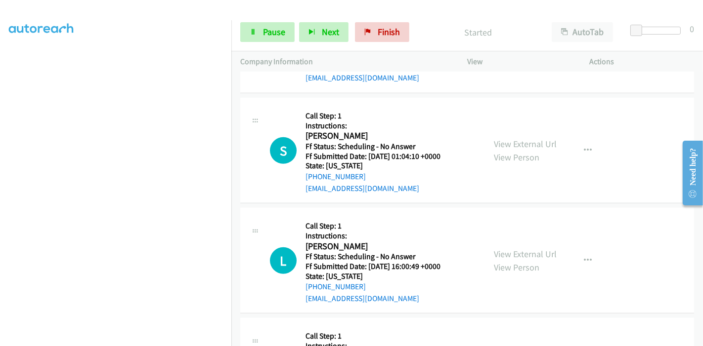
click at [522, 148] on div "View External Url View Person" at bounding box center [525, 150] width 63 height 27
click at [524, 145] on link "View External Url" at bounding box center [525, 143] width 63 height 11
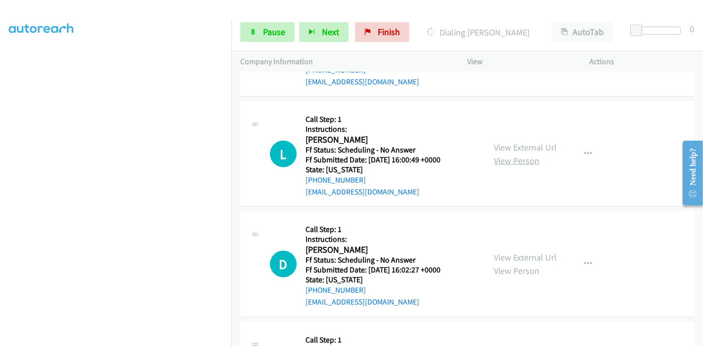
scroll to position [659, 0]
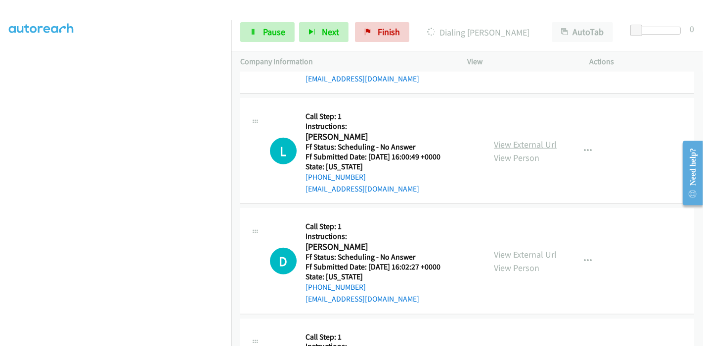
click at [514, 142] on link "View External Url" at bounding box center [525, 144] width 63 height 11
click at [513, 254] on link "View External Url" at bounding box center [525, 254] width 63 height 11
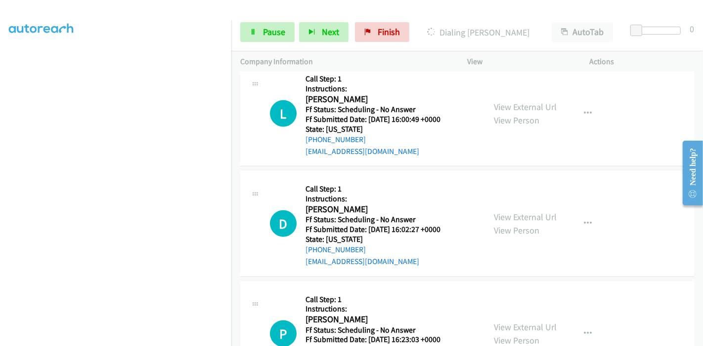
scroll to position [714, 0]
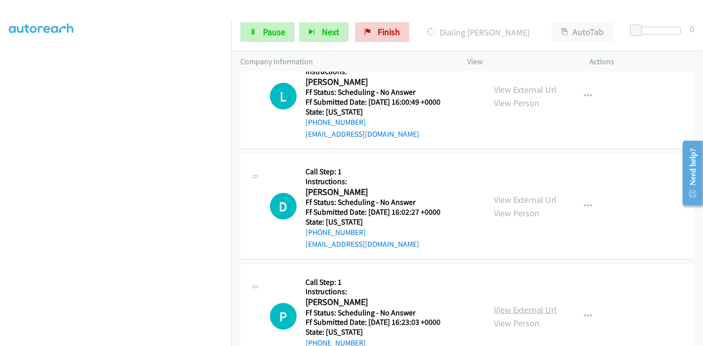
click at [515, 305] on link "View External Url" at bounding box center [525, 309] width 63 height 11
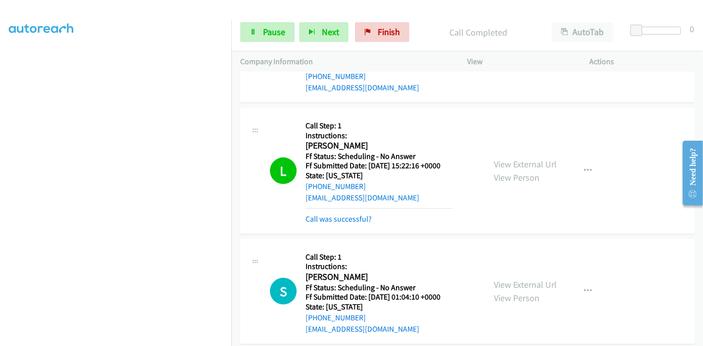
scroll to position [405, 0]
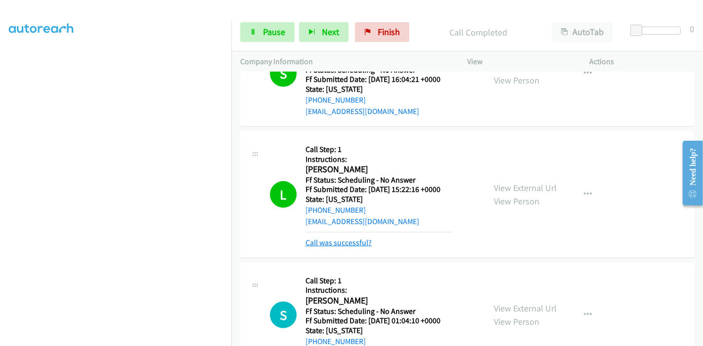
click at [320, 240] on link "Call was successful?" at bounding box center [338, 242] width 66 height 9
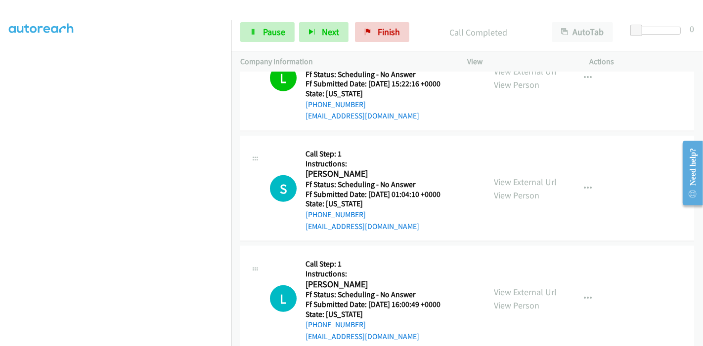
scroll to position [570, 0]
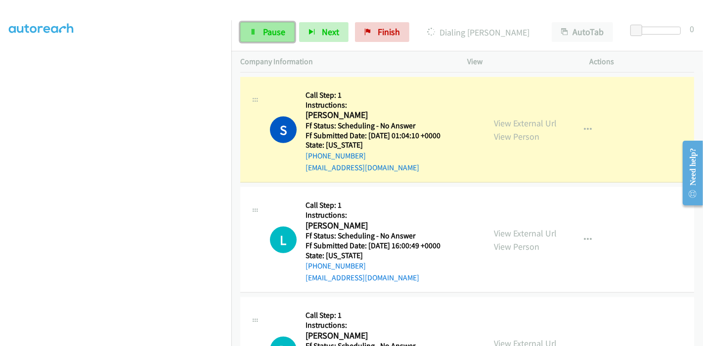
click at [266, 32] on span "Pause" at bounding box center [274, 31] width 22 height 11
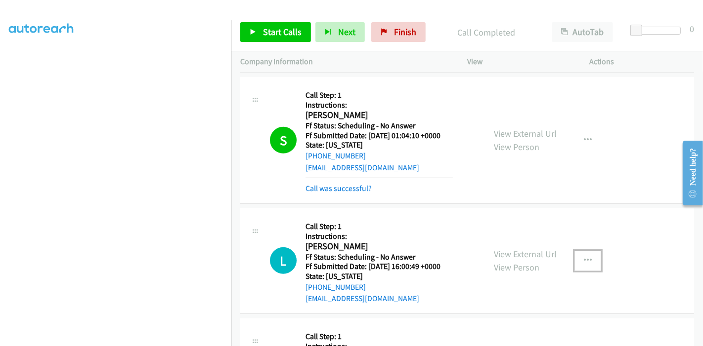
click at [584, 257] on icon "button" at bounding box center [588, 261] width 8 height 8
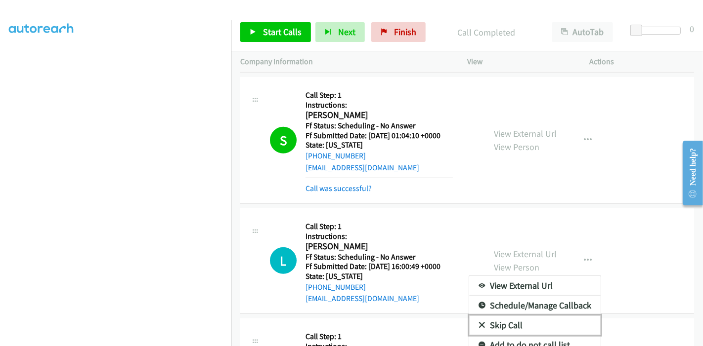
click at [504, 319] on link "Skip Call" at bounding box center [534, 326] width 131 height 20
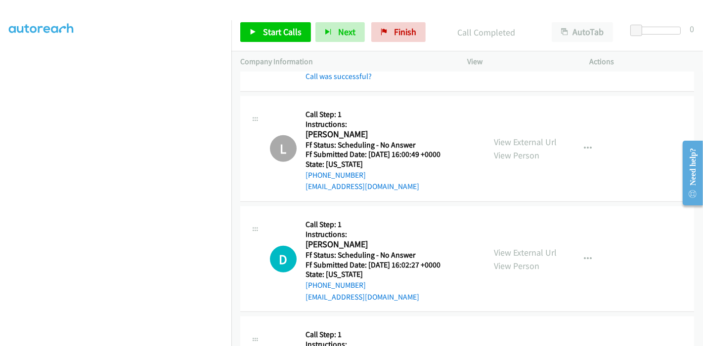
scroll to position [734, 0]
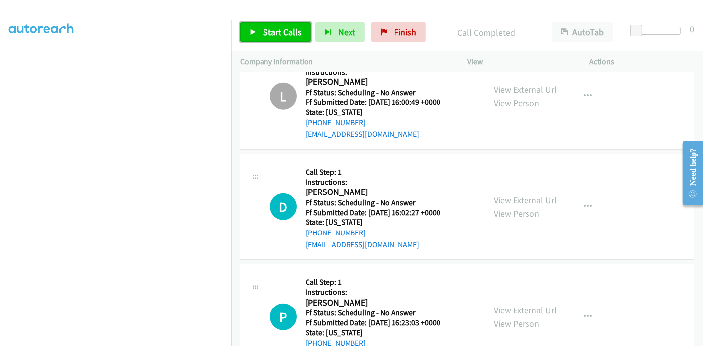
click at [273, 29] on span "Start Calls" at bounding box center [282, 31] width 39 height 11
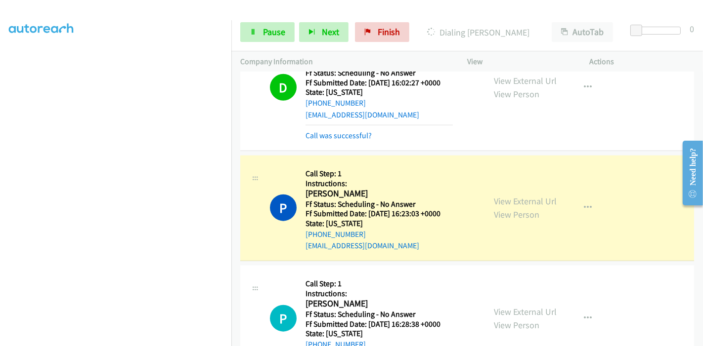
scroll to position [899, 0]
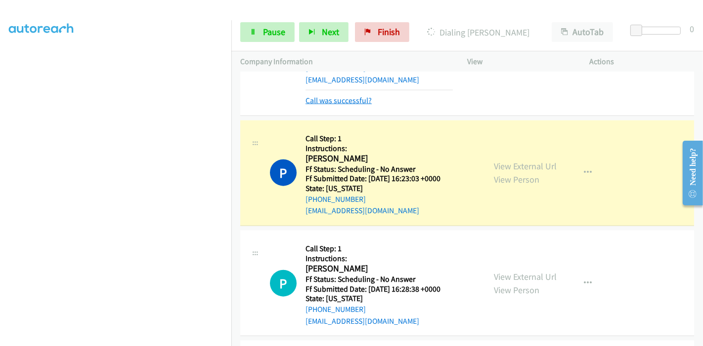
click at [353, 102] on link "Call was successful?" at bounding box center [338, 100] width 66 height 9
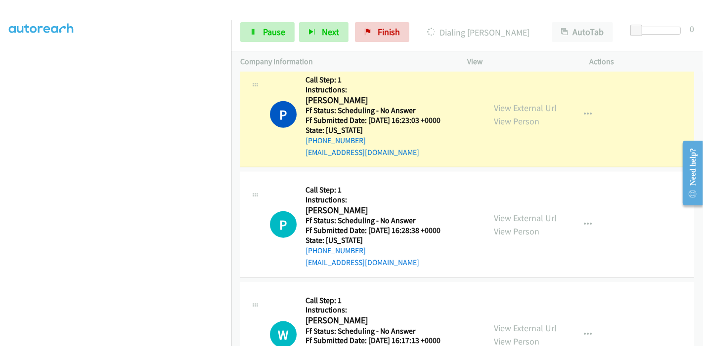
scroll to position [954, 0]
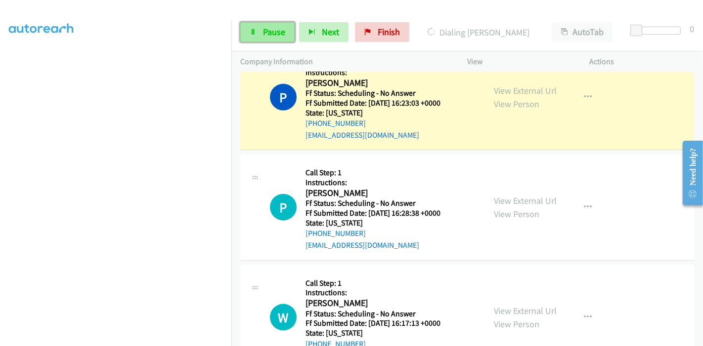
click at [261, 25] on link "Pause" at bounding box center [267, 32] width 54 height 20
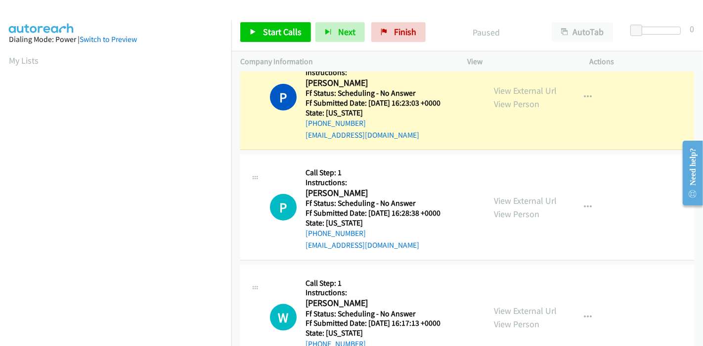
scroll to position [209, 0]
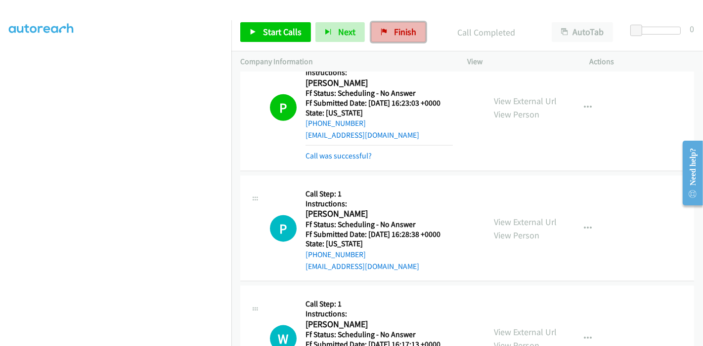
click at [394, 37] on span "Finish" at bounding box center [405, 31] width 22 height 11
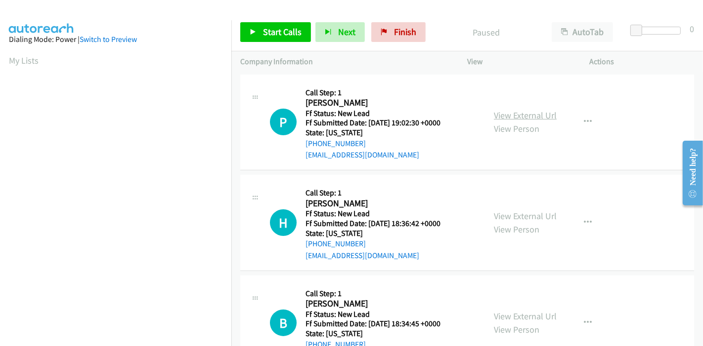
click at [517, 117] on link "View External Url" at bounding box center [525, 115] width 63 height 11
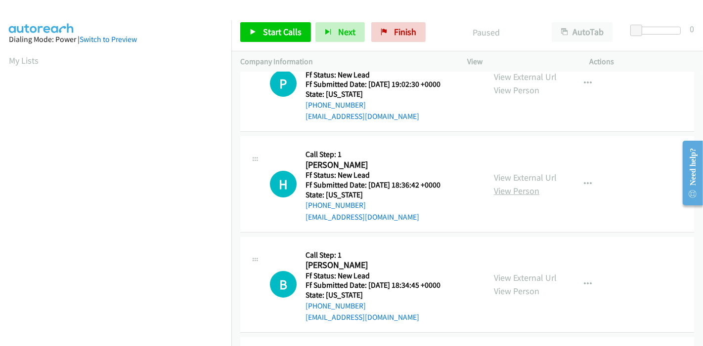
scroll to position [55, 0]
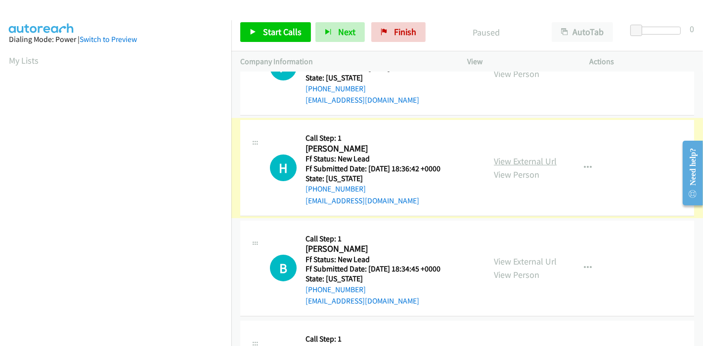
click at [515, 166] on link "View External Url" at bounding box center [525, 161] width 63 height 11
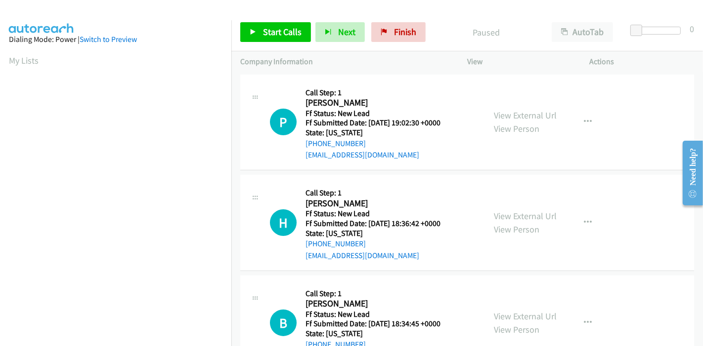
scroll to position [110, 0]
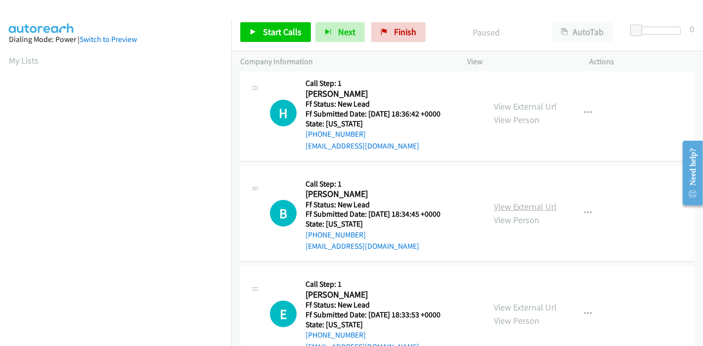
click at [520, 205] on link "View External Url" at bounding box center [525, 206] width 63 height 11
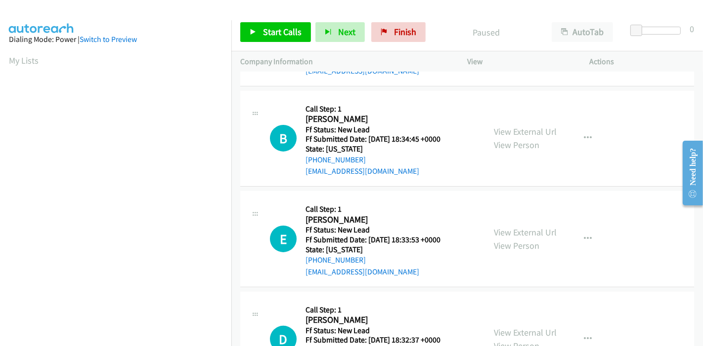
scroll to position [241, 0]
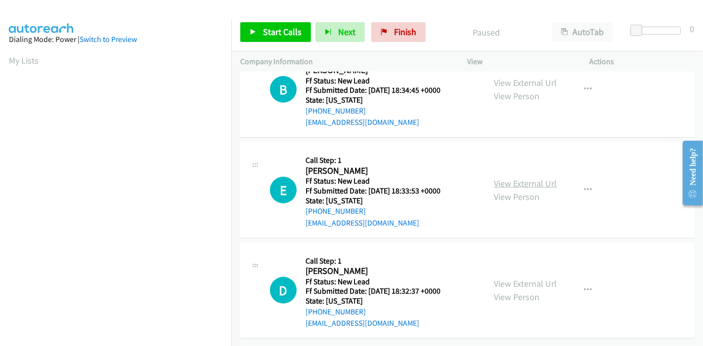
click at [509, 178] on link "View External Url" at bounding box center [525, 183] width 63 height 11
click at [534, 278] on link "View External Url" at bounding box center [525, 283] width 63 height 11
click at [253, 35] on link "Start Calls" at bounding box center [275, 32] width 71 height 20
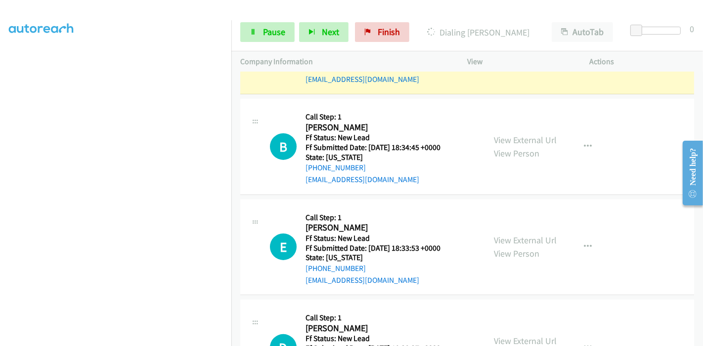
scroll to position [97, 0]
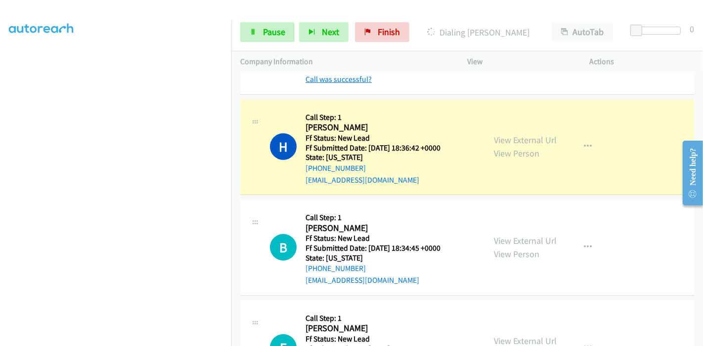
click at [356, 77] on link "Call was successful?" at bounding box center [338, 79] width 66 height 9
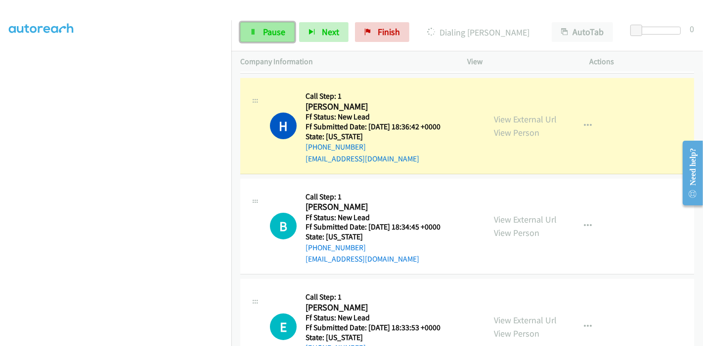
click at [263, 37] on span "Pause" at bounding box center [274, 31] width 22 height 11
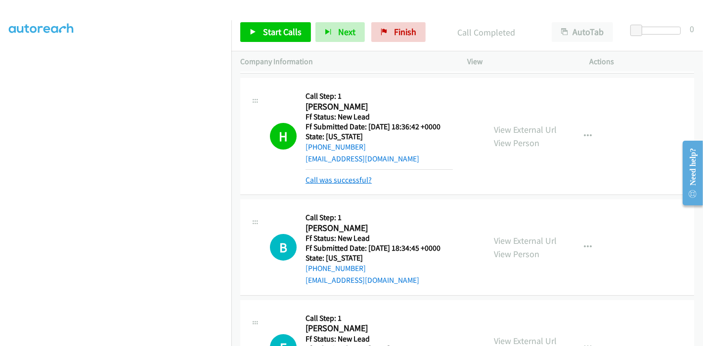
click at [347, 177] on link "Call was successful?" at bounding box center [338, 179] width 66 height 9
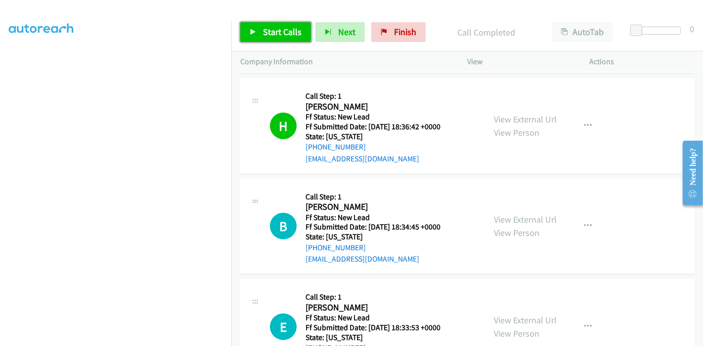
click at [268, 31] on span "Start Calls" at bounding box center [282, 31] width 39 height 11
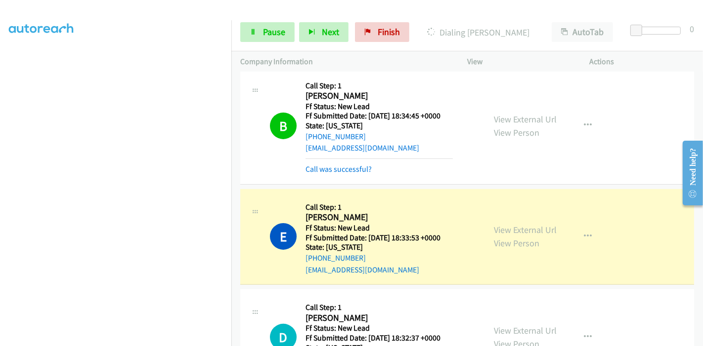
scroll to position [141, 0]
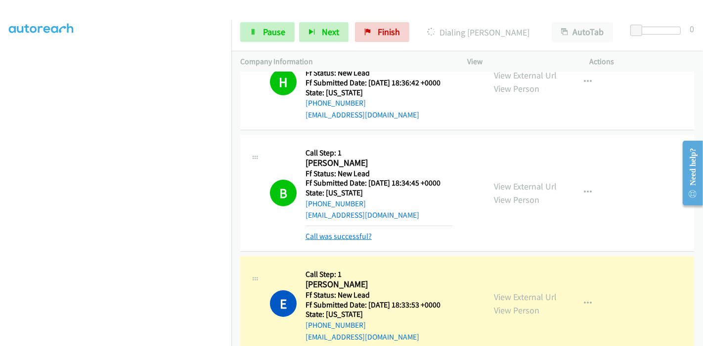
click at [352, 238] on link "Call was successful?" at bounding box center [338, 236] width 66 height 9
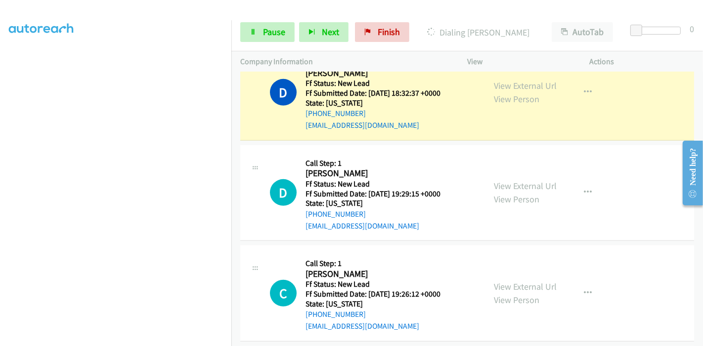
scroll to position [470, 0]
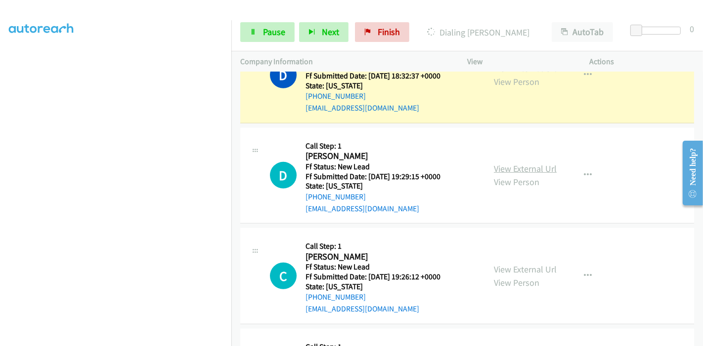
click at [526, 169] on link "View External Url" at bounding box center [525, 168] width 63 height 11
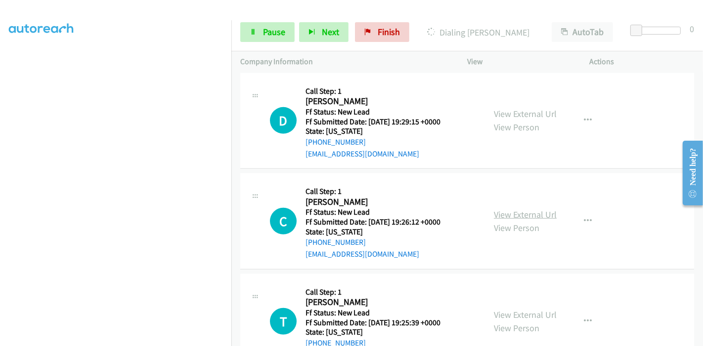
click at [509, 212] on link "View External Url" at bounding box center [525, 214] width 63 height 11
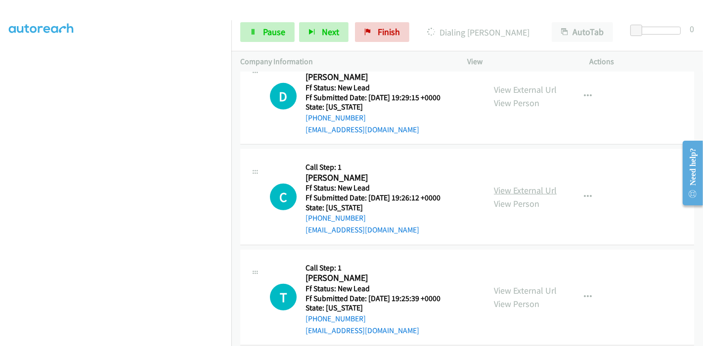
scroll to position [563, 0]
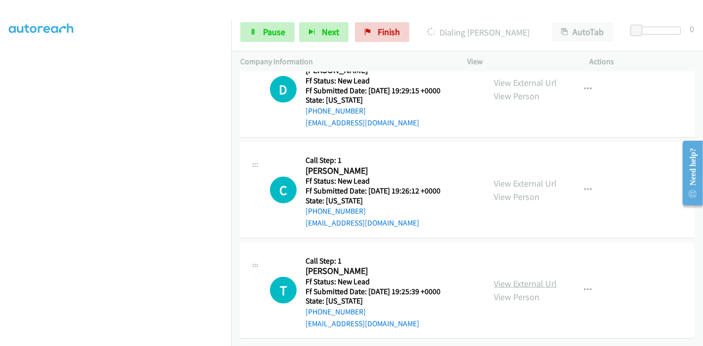
click at [509, 278] on link "View External Url" at bounding box center [525, 283] width 63 height 11
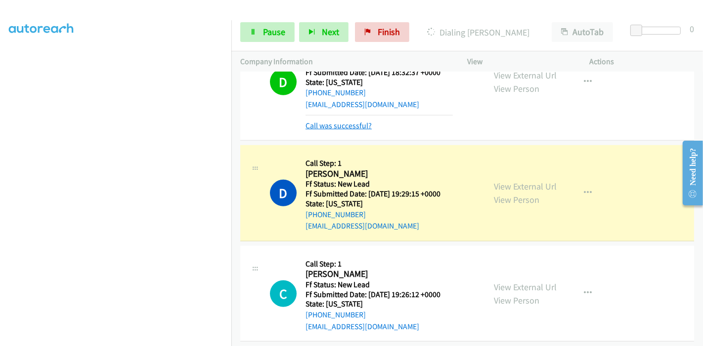
click at [338, 124] on link "Call was successful?" at bounding box center [338, 125] width 66 height 9
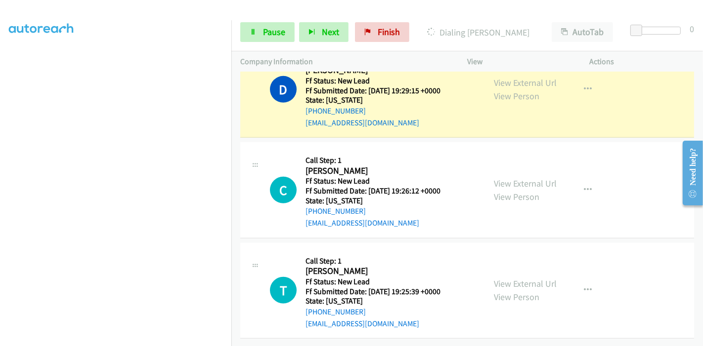
scroll to position [508, 0]
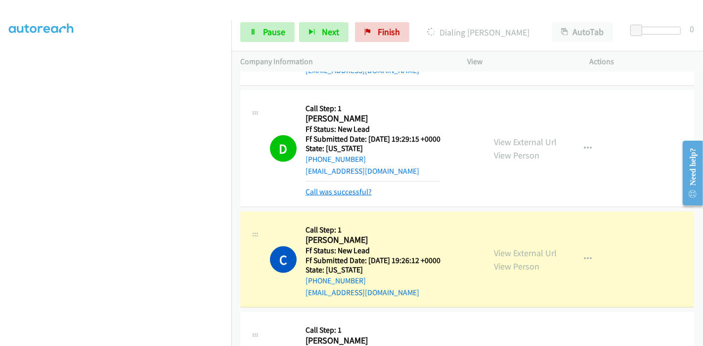
click at [327, 191] on link "Call was successful?" at bounding box center [338, 191] width 66 height 9
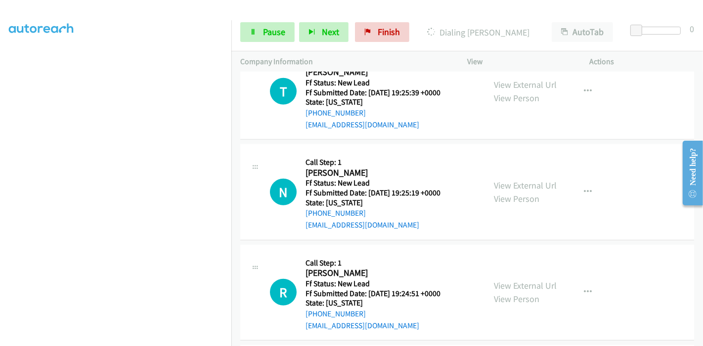
scroll to position [782, 0]
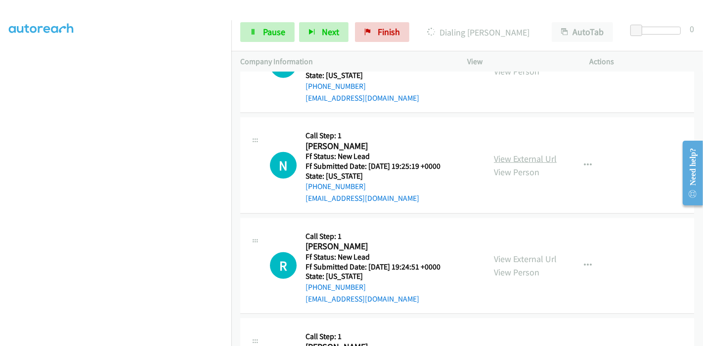
click at [521, 156] on link "View External Url" at bounding box center [525, 158] width 63 height 11
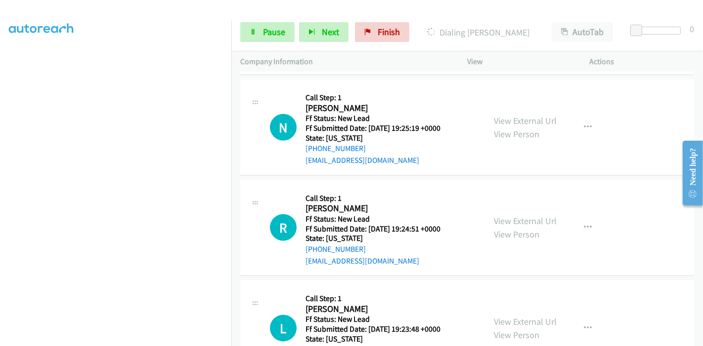
scroll to position [837, 0]
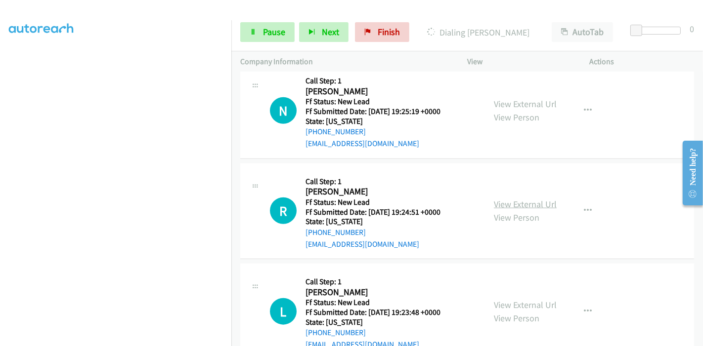
click at [504, 200] on link "View External Url" at bounding box center [525, 204] width 63 height 11
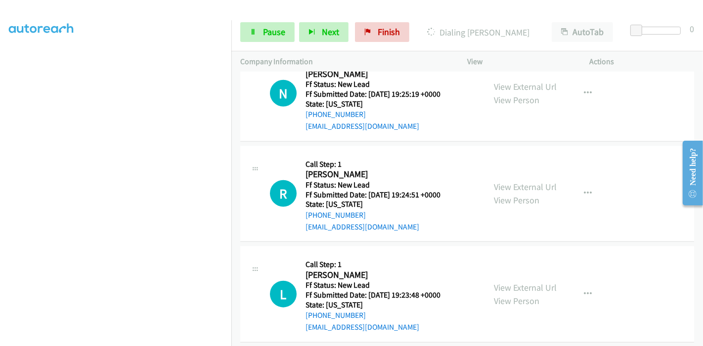
scroll to position [864, 0]
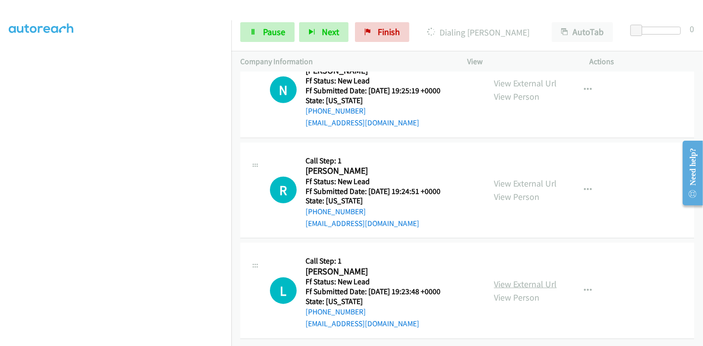
click at [504, 279] on link "View External Url" at bounding box center [525, 284] width 63 height 11
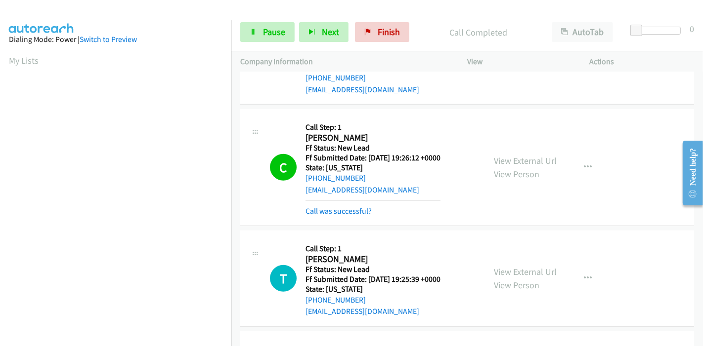
scroll to position [209, 0]
click at [332, 211] on link "Call was successful?" at bounding box center [338, 211] width 66 height 9
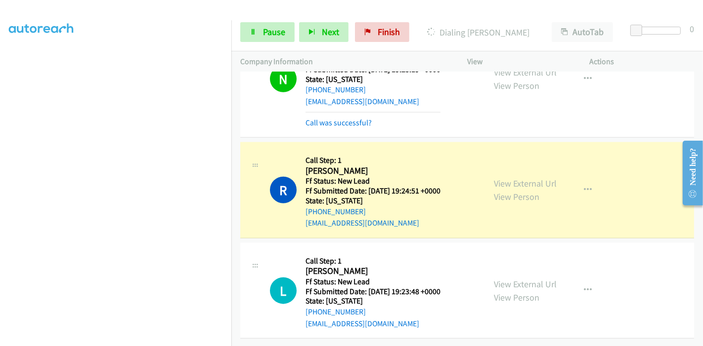
scroll to position [885, 0]
click at [343, 118] on link "Call was successful?" at bounding box center [338, 122] width 66 height 9
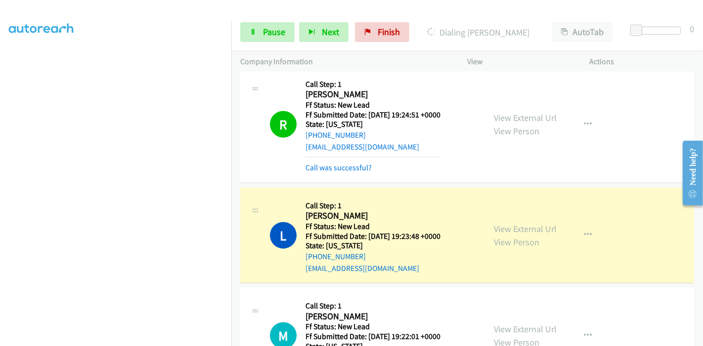
scroll to position [919, 0]
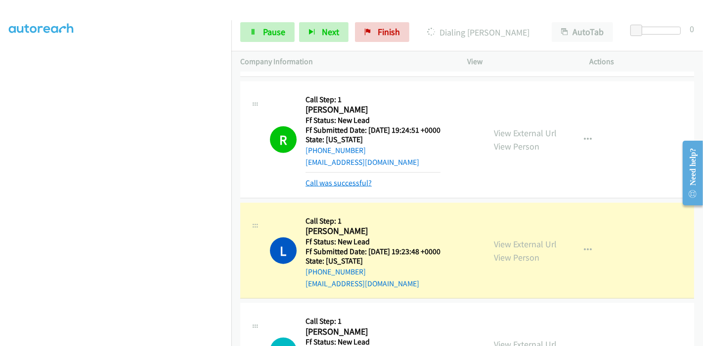
click at [320, 182] on link "Call was successful?" at bounding box center [338, 182] width 66 height 9
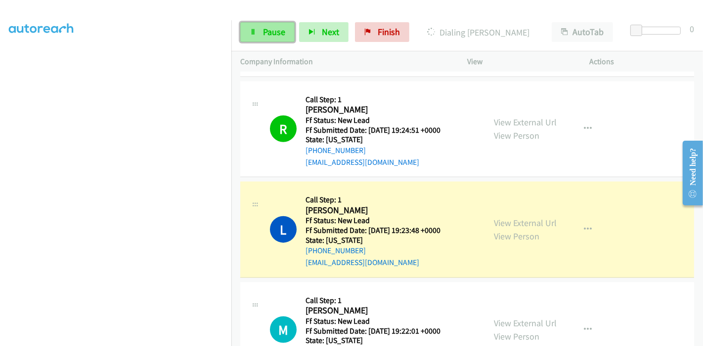
click at [242, 36] on link "Pause" at bounding box center [267, 32] width 54 height 20
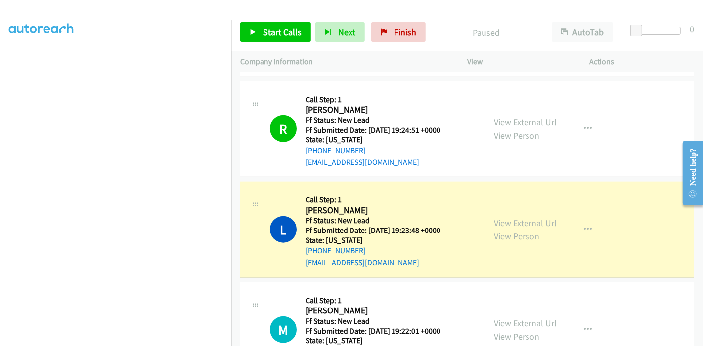
scroll to position [209, 0]
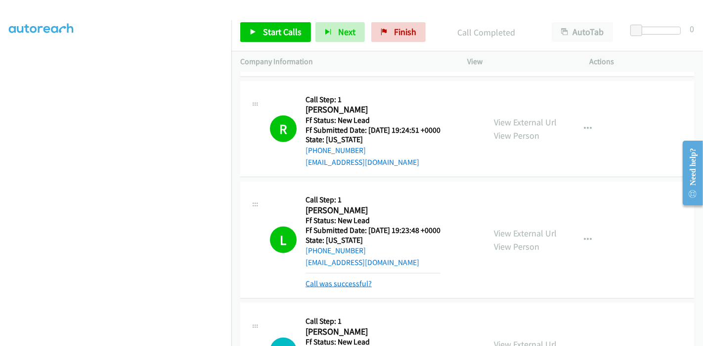
click at [358, 285] on link "Call was successful?" at bounding box center [338, 283] width 66 height 9
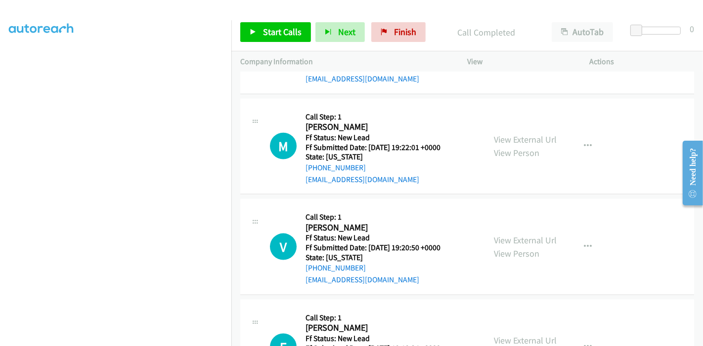
scroll to position [1056, 0]
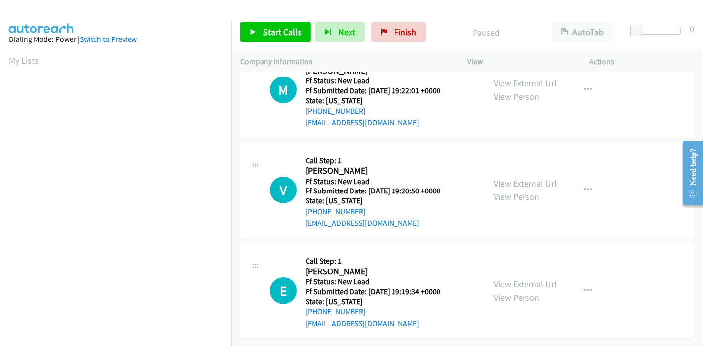
scroll to position [85, 0]
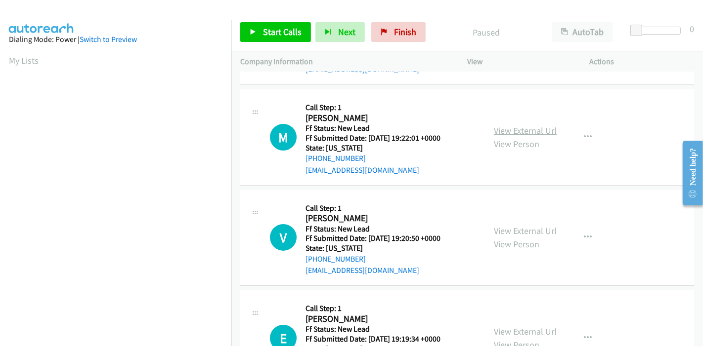
click at [510, 127] on link "View External Url" at bounding box center [525, 130] width 63 height 11
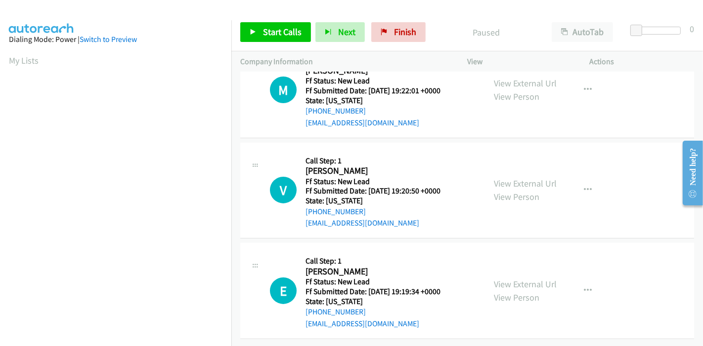
scroll to position [140, 0]
click at [516, 178] on link "View External Url" at bounding box center [525, 183] width 63 height 11
click at [507, 279] on link "View External Url" at bounding box center [525, 284] width 63 height 11
click at [386, 30] on link "Finish" at bounding box center [398, 32] width 54 height 20
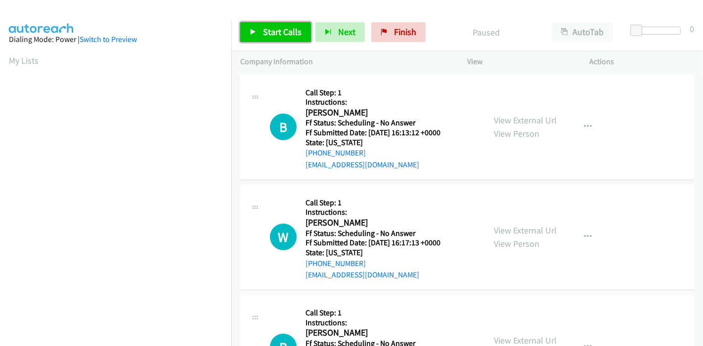
click at [272, 32] on span "Start Calls" at bounding box center [282, 31] width 39 height 11
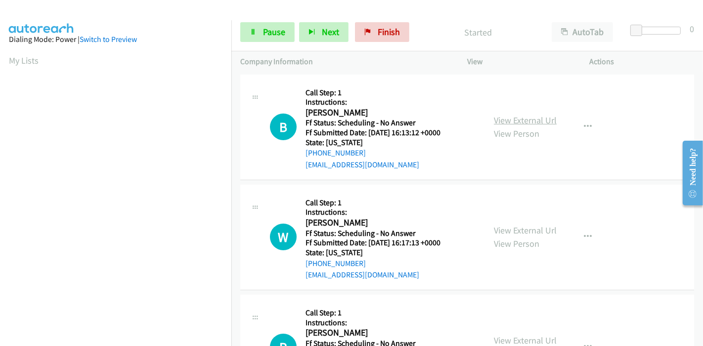
click at [514, 122] on link "View External Url" at bounding box center [525, 120] width 63 height 11
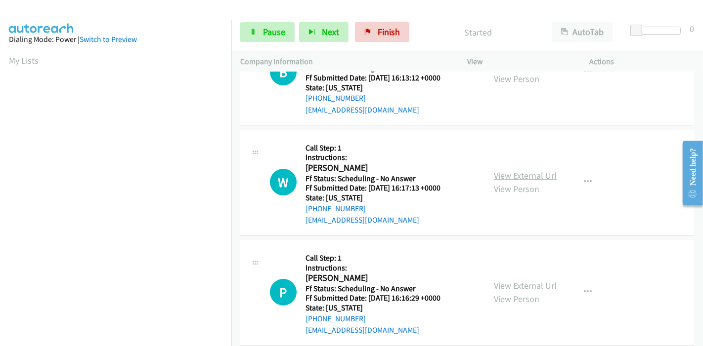
click at [527, 175] on link "View External Url" at bounding box center [525, 175] width 63 height 11
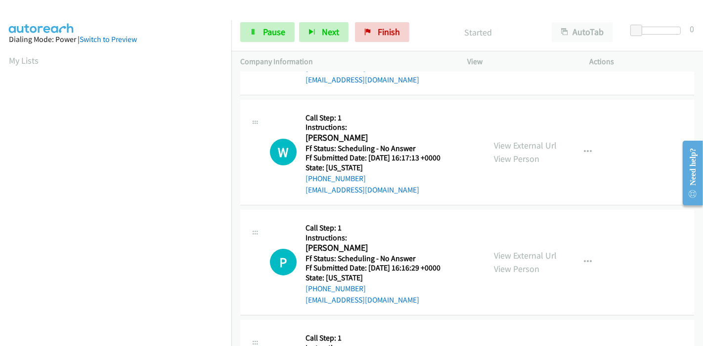
scroll to position [110, 0]
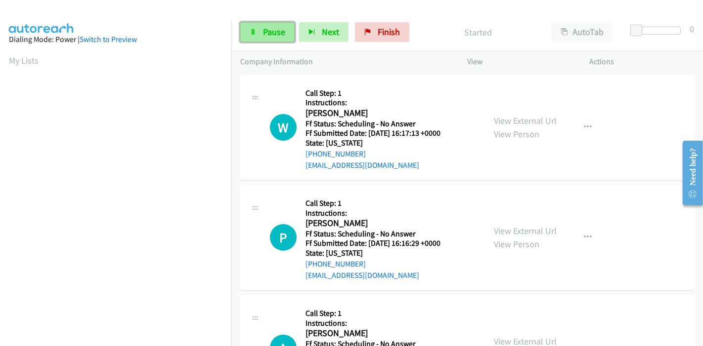
click at [258, 28] on link "Pause" at bounding box center [267, 32] width 54 height 20
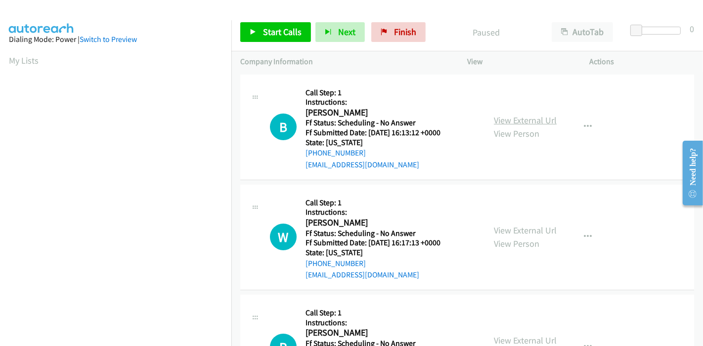
click at [518, 119] on link "View External Url" at bounding box center [525, 120] width 63 height 11
click at [516, 225] on link "View External Url" at bounding box center [525, 230] width 63 height 11
click at [252, 39] on link "Start Calls" at bounding box center [275, 32] width 71 height 20
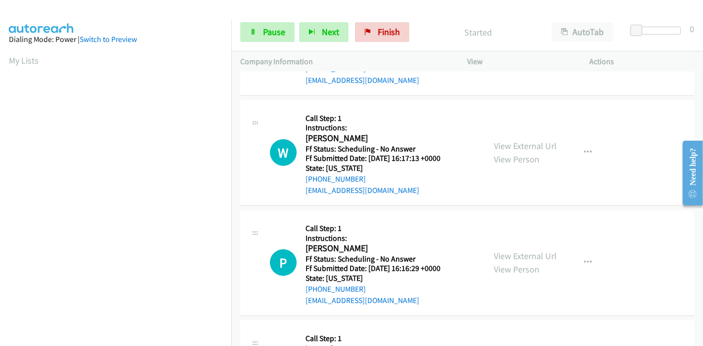
scroll to position [110, 0]
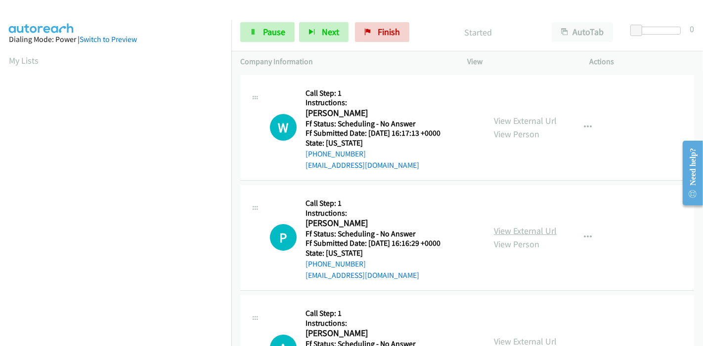
click at [494, 229] on link "View External Url" at bounding box center [525, 230] width 63 height 11
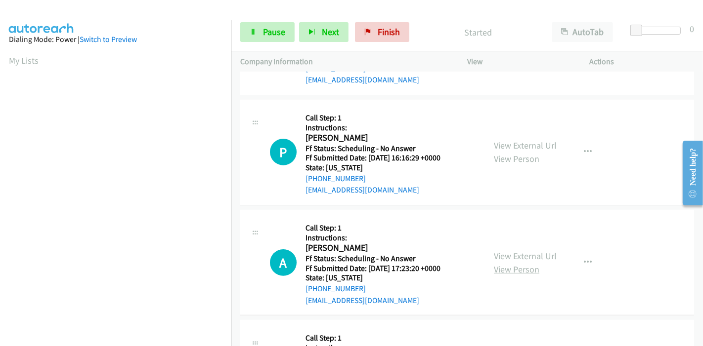
scroll to position [219, 0]
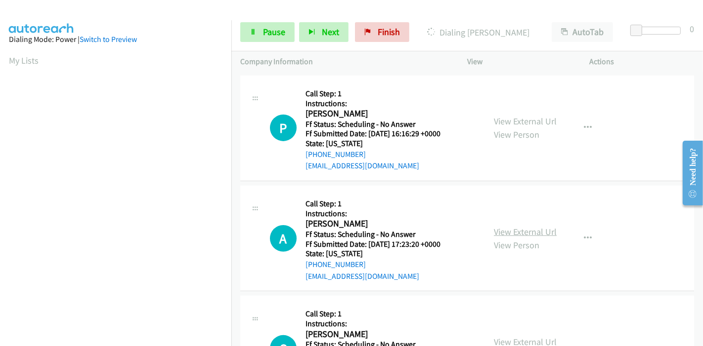
click at [511, 231] on link "View External Url" at bounding box center [525, 231] width 63 height 11
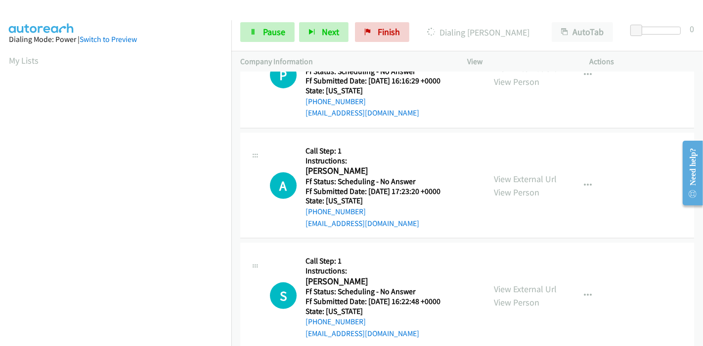
scroll to position [329, 0]
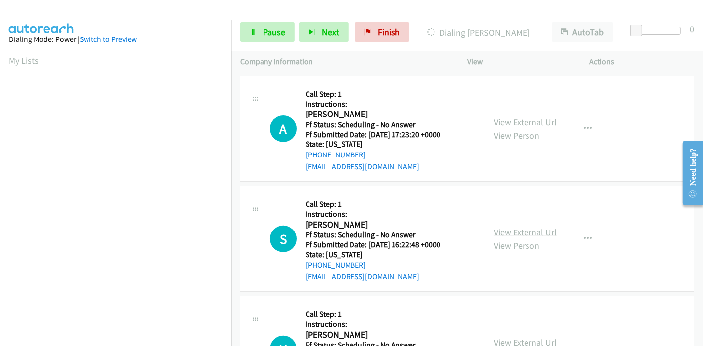
click at [515, 232] on link "View External Url" at bounding box center [525, 232] width 63 height 11
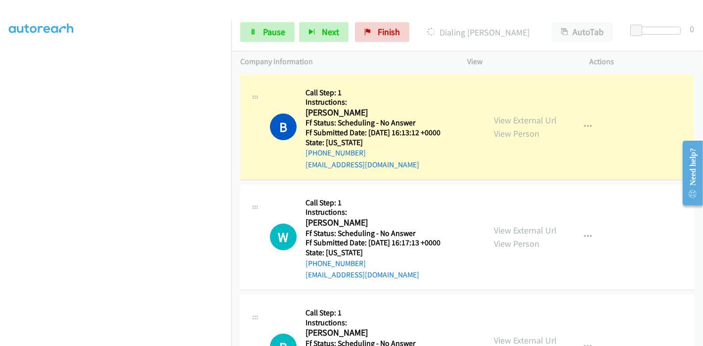
scroll to position [209, 0]
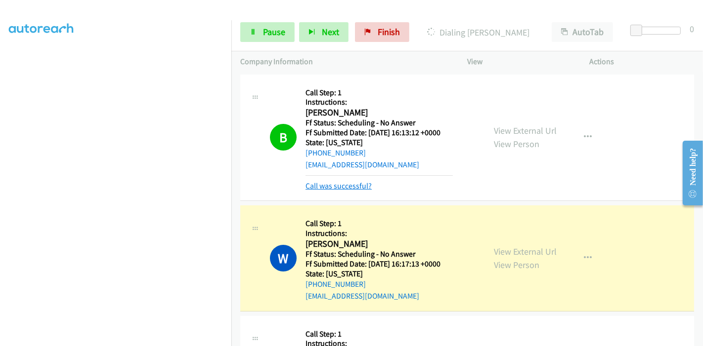
click at [340, 184] on link "Call was successful?" at bounding box center [338, 185] width 66 height 9
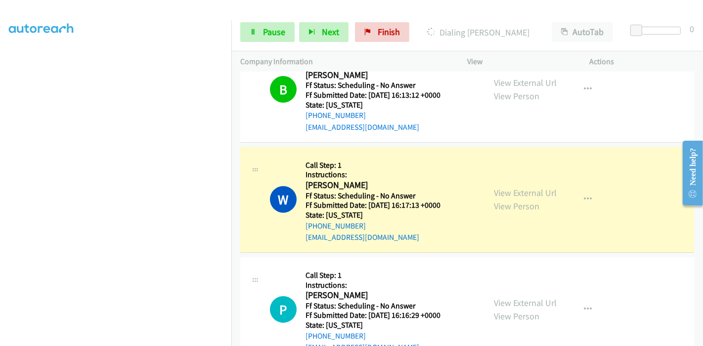
scroll to position [55, 0]
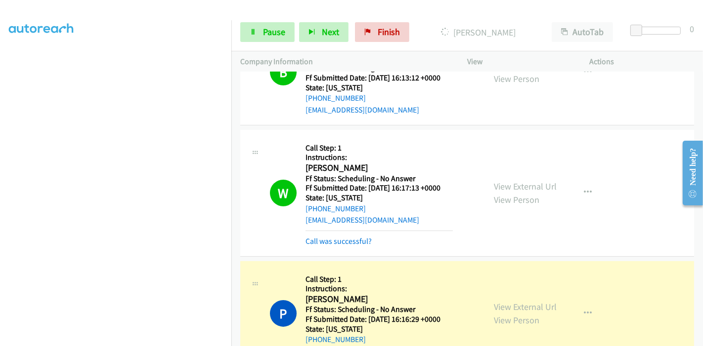
click at [337, 236] on div "Call was successful?" at bounding box center [378, 242] width 147 height 12
click at [337, 240] on link "Call was successful?" at bounding box center [338, 241] width 66 height 9
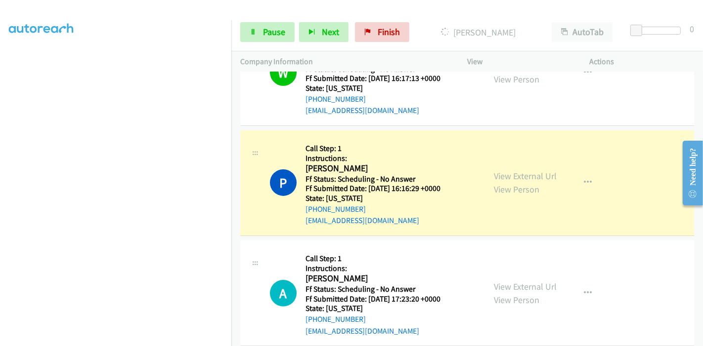
scroll to position [219, 0]
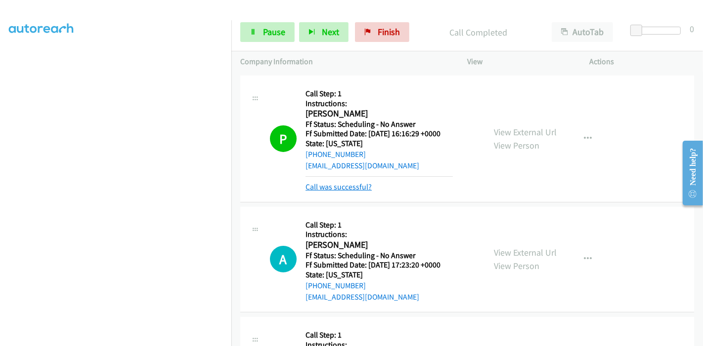
click at [344, 188] on link "Call was successful?" at bounding box center [338, 186] width 66 height 9
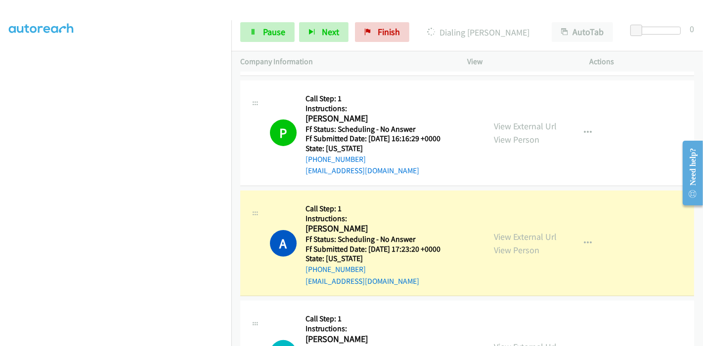
scroll to position [274, 0]
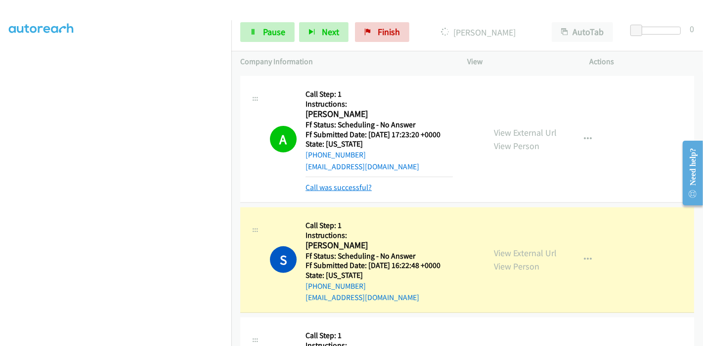
click at [350, 187] on link "Call was successful?" at bounding box center [338, 187] width 66 height 9
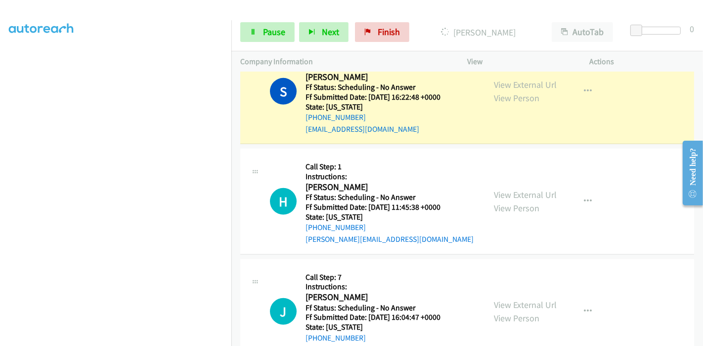
scroll to position [494, 0]
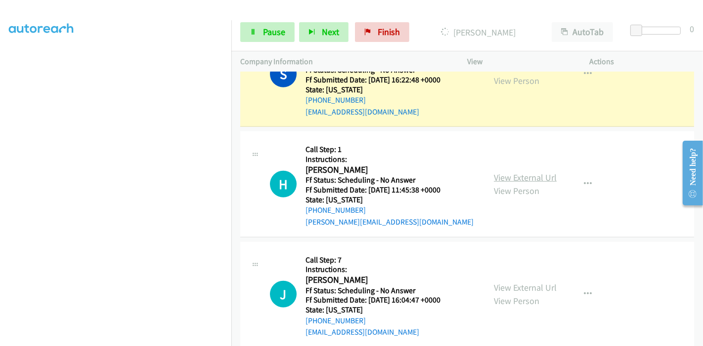
click at [513, 177] on link "View External Url" at bounding box center [525, 177] width 63 height 11
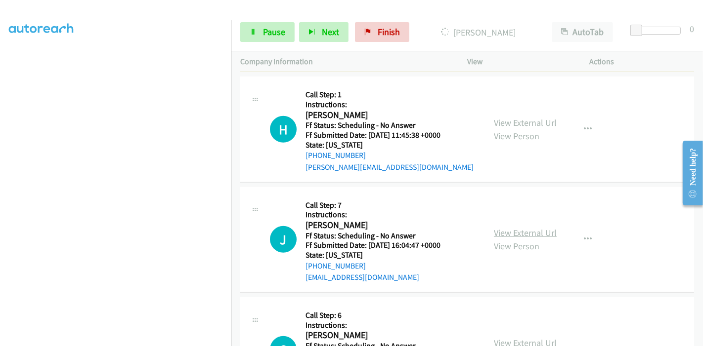
click at [512, 235] on link "View External Url" at bounding box center [525, 232] width 63 height 11
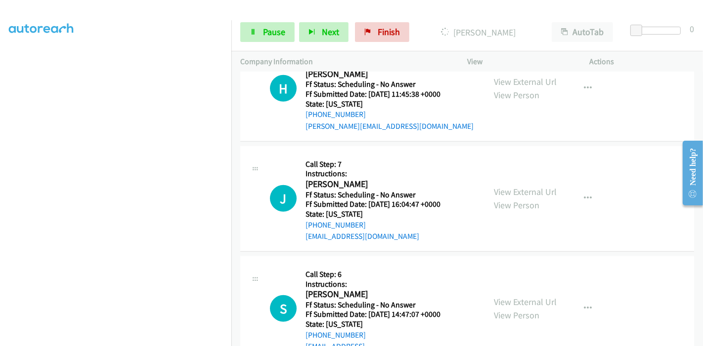
scroll to position [604, 0]
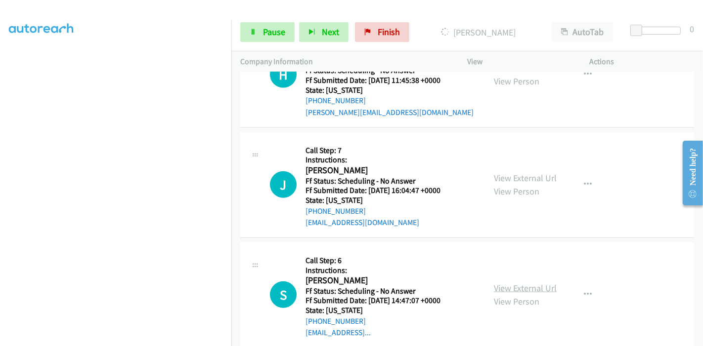
click at [519, 290] on link "View External Url" at bounding box center [525, 288] width 63 height 11
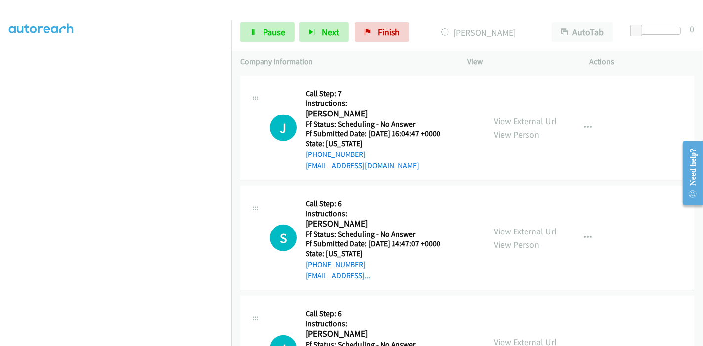
scroll to position [768, 0]
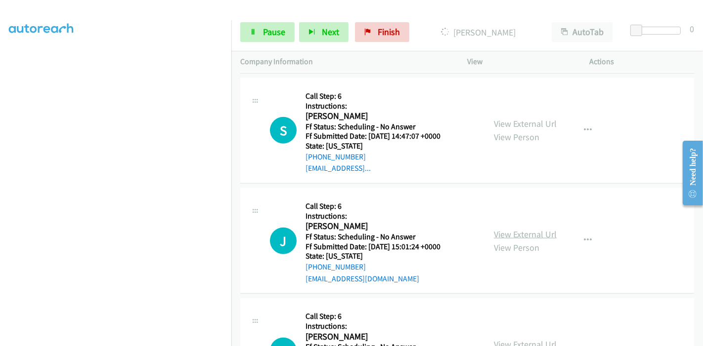
click at [507, 230] on link "View External Url" at bounding box center [525, 234] width 63 height 11
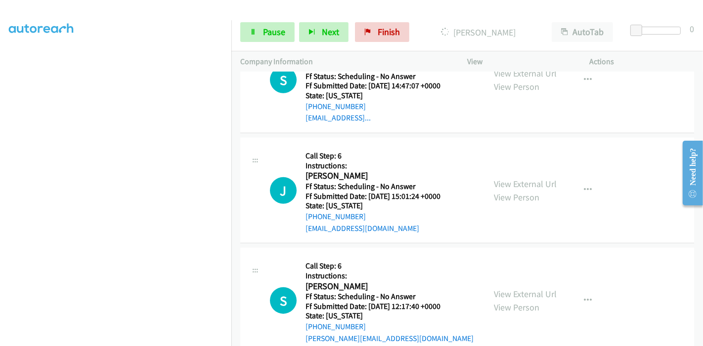
scroll to position [878, 0]
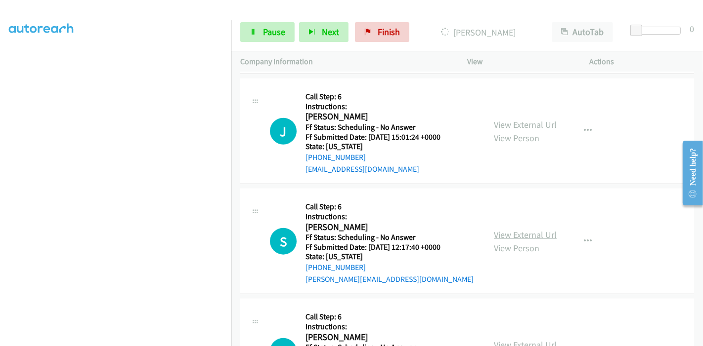
click at [516, 231] on link "View External Url" at bounding box center [525, 234] width 63 height 11
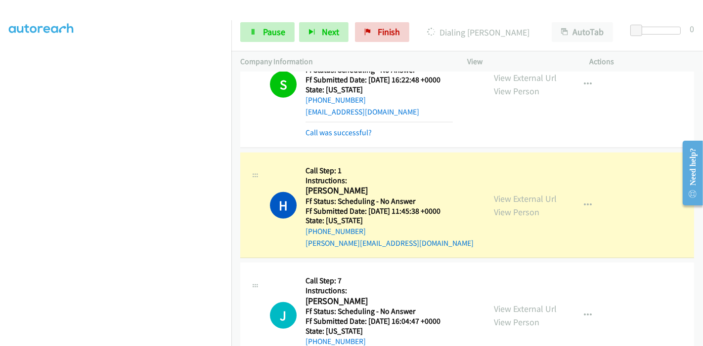
scroll to position [505, 0]
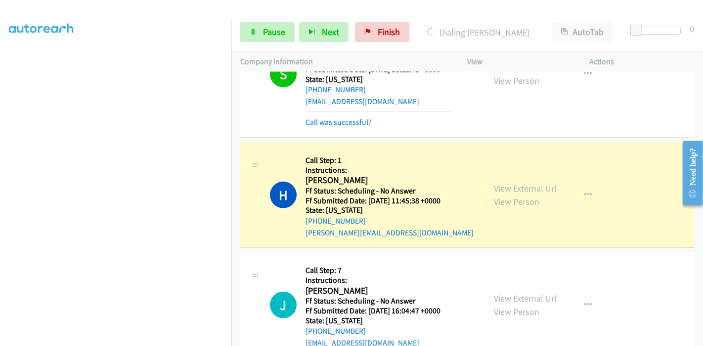
click at [323, 127] on div "S Callback Scheduled Call Step: 1 Instructions: Surinder Singh America/Los_Ange…" at bounding box center [467, 74] width 454 height 127
click at [324, 124] on link "Call was successful?" at bounding box center [338, 122] width 66 height 9
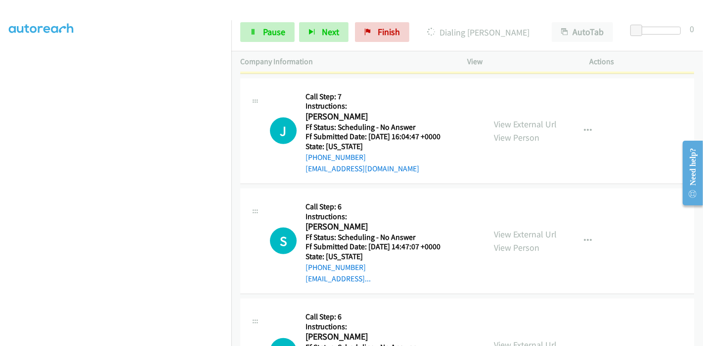
scroll to position [659, 0]
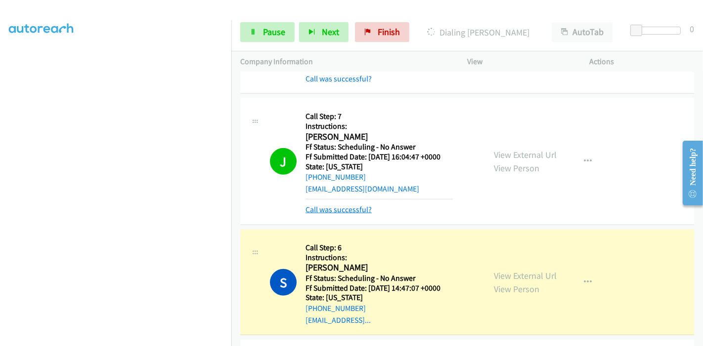
click at [341, 210] on link "Call was successful?" at bounding box center [338, 209] width 66 height 9
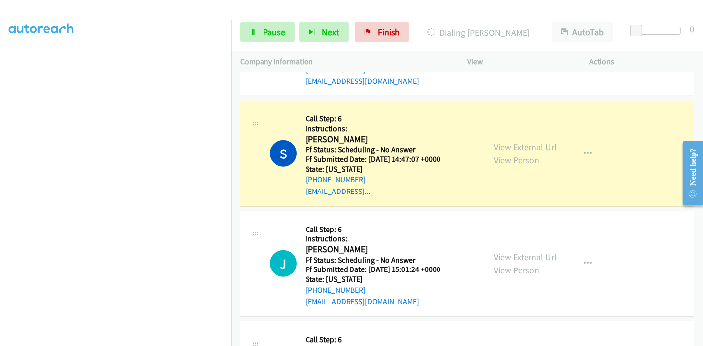
scroll to position [768, 0]
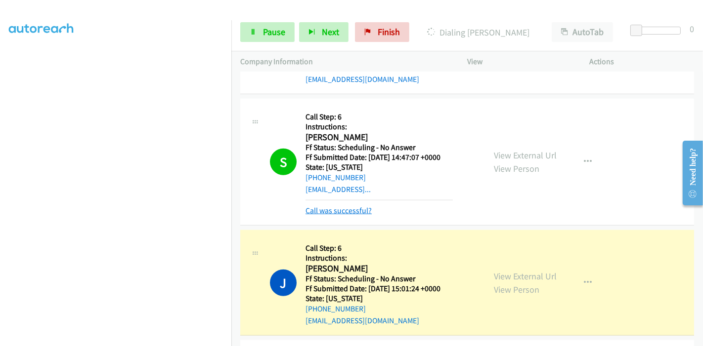
click at [325, 208] on link "Call was successful?" at bounding box center [338, 210] width 66 height 9
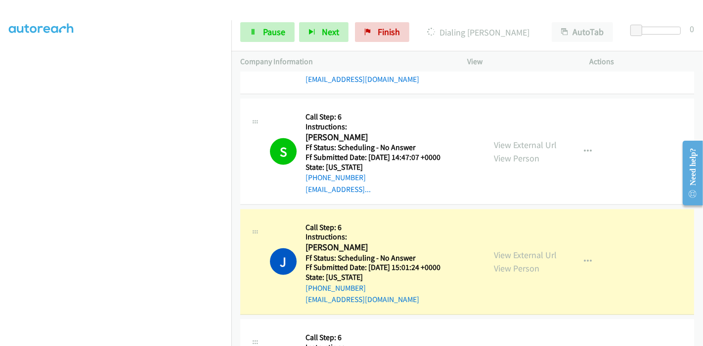
scroll to position [878, 0]
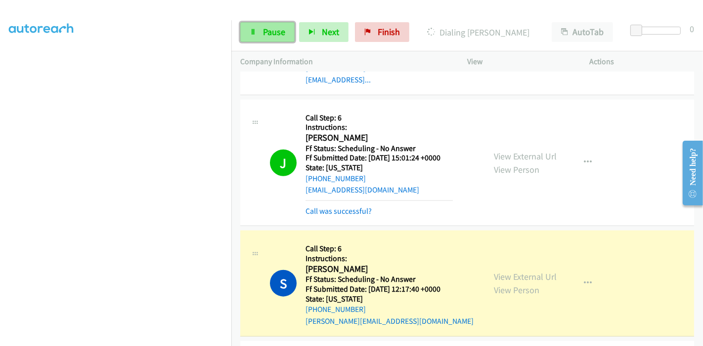
click at [263, 32] on span "Pause" at bounding box center [274, 31] width 22 height 11
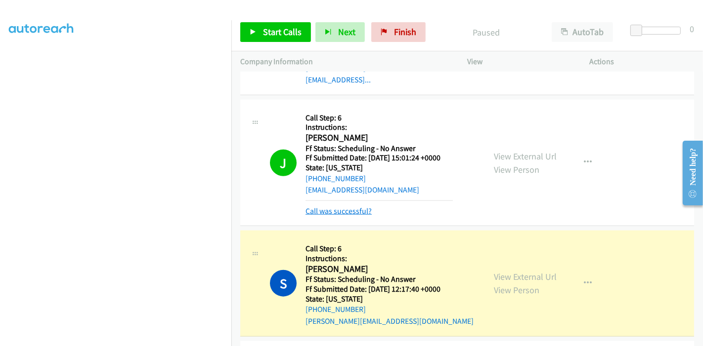
click at [346, 208] on link "Call was successful?" at bounding box center [338, 211] width 66 height 9
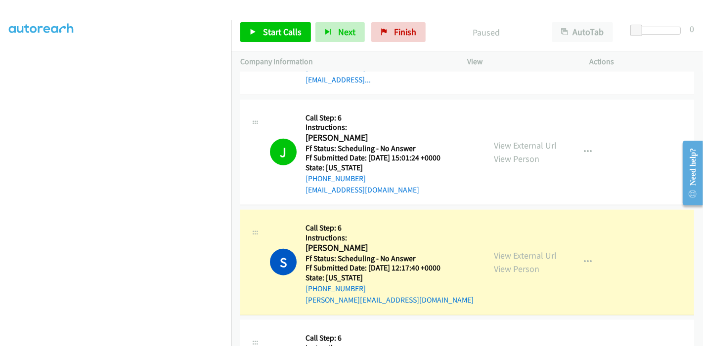
scroll to position [988, 0]
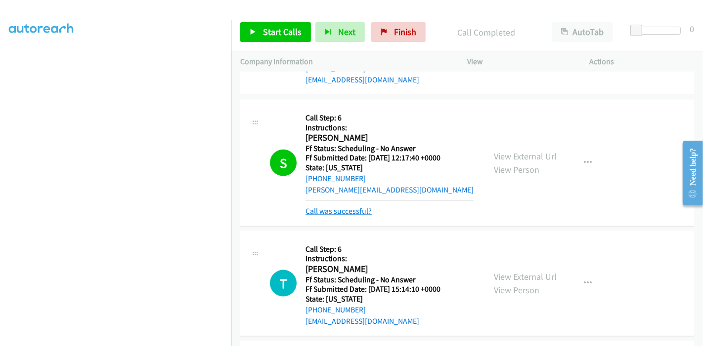
click at [344, 212] on link "Call was successful?" at bounding box center [338, 211] width 66 height 9
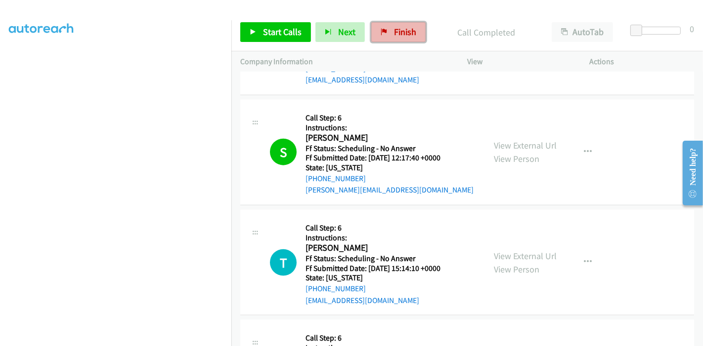
click at [385, 35] on link "Finish" at bounding box center [398, 32] width 54 height 20
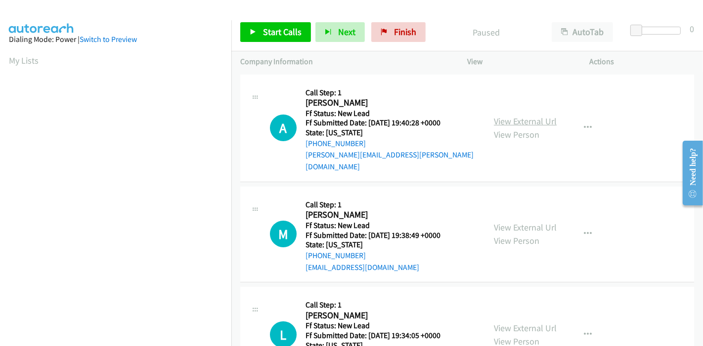
click at [538, 118] on link "View External Url" at bounding box center [525, 121] width 63 height 11
click at [535, 222] on link "View External Url" at bounding box center [525, 227] width 63 height 11
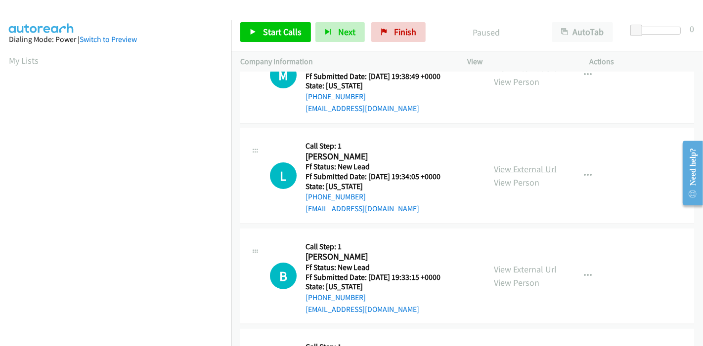
scroll to position [165, 0]
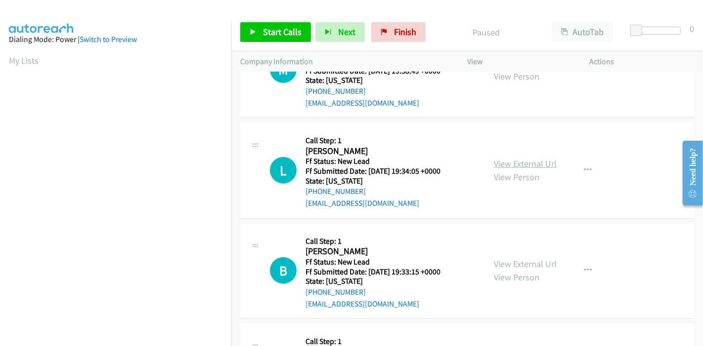
click at [504, 158] on link "View External Url" at bounding box center [525, 163] width 63 height 11
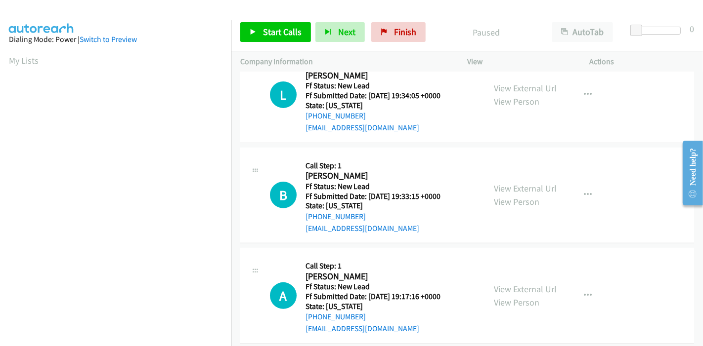
scroll to position [241, 0]
click at [504, 182] on link "View External Url" at bounding box center [525, 187] width 63 height 11
click at [506, 283] on link "View External Url" at bounding box center [525, 288] width 63 height 11
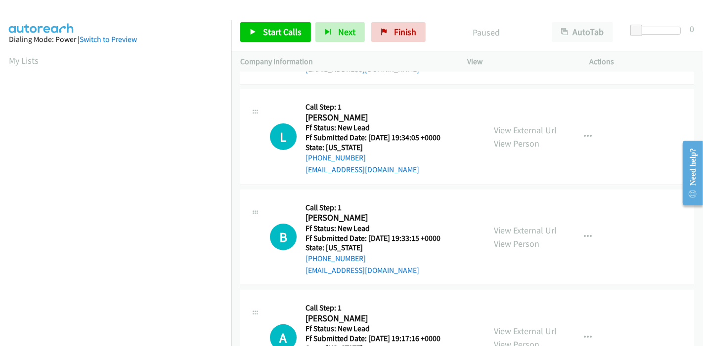
scroll to position [131, 0]
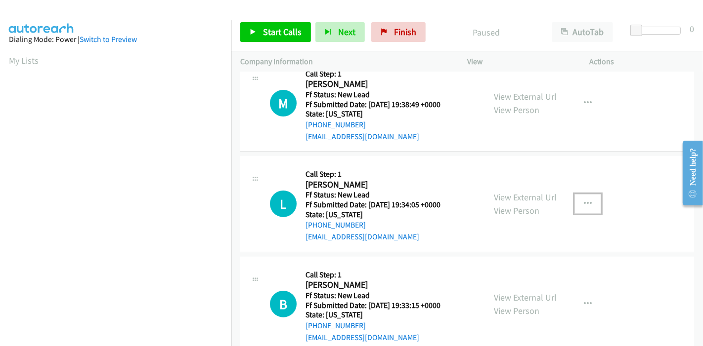
click at [584, 200] on icon "button" at bounding box center [588, 204] width 8 height 8
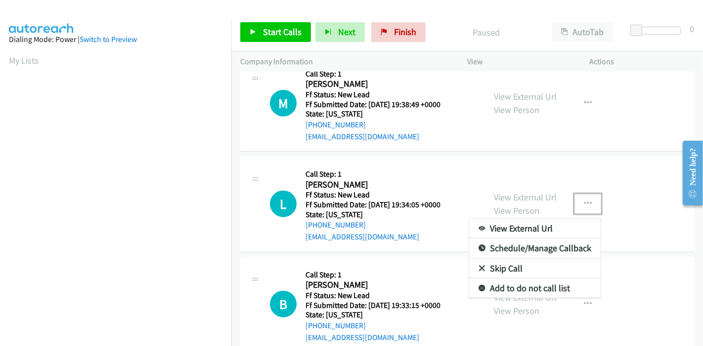
click at [481, 259] on link "Skip Call" at bounding box center [534, 269] width 131 height 20
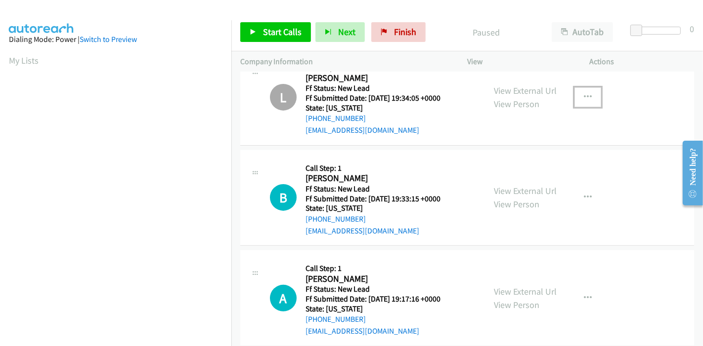
scroll to position [241, 0]
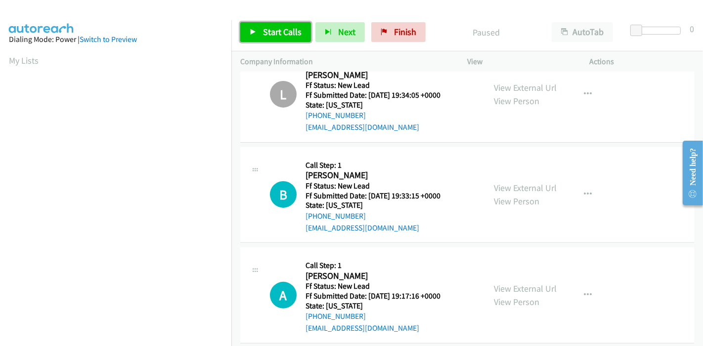
click at [258, 33] on link "Start Calls" at bounding box center [275, 32] width 71 height 20
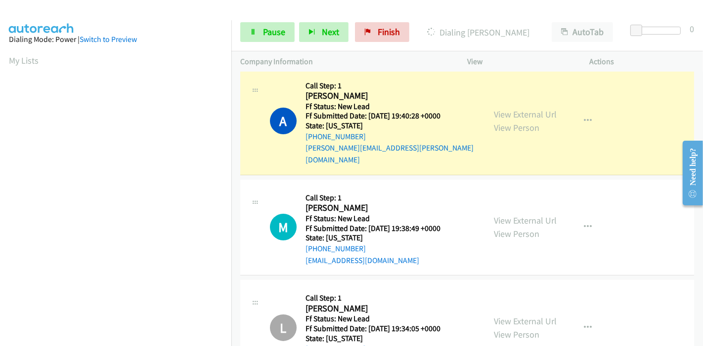
scroll to position [0, 0]
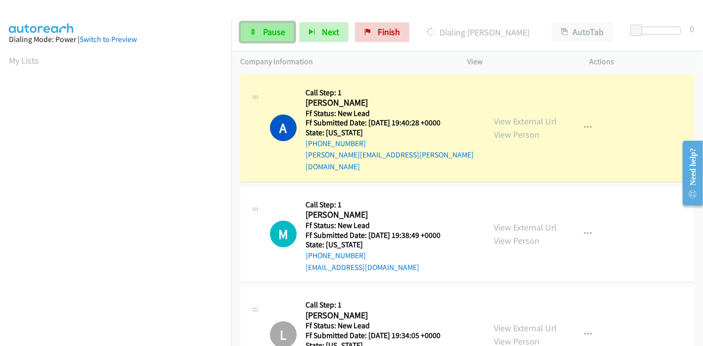
click at [264, 36] on span "Pause" at bounding box center [274, 31] width 22 height 11
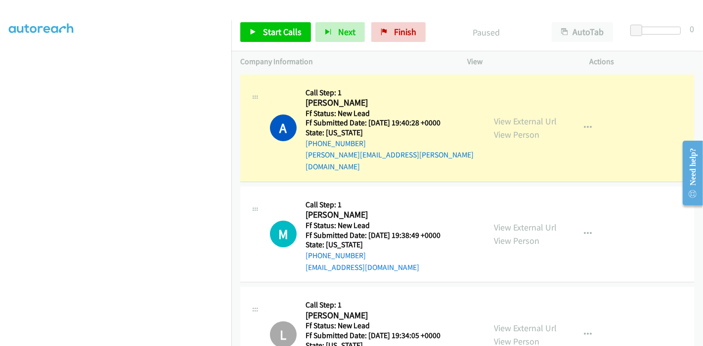
scroll to position [209, 0]
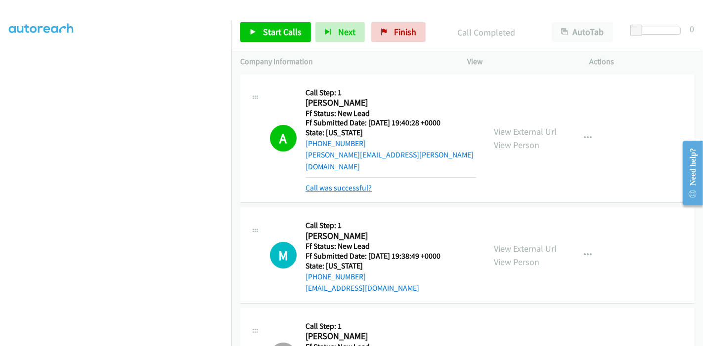
click at [344, 183] on link "Call was successful?" at bounding box center [338, 187] width 66 height 9
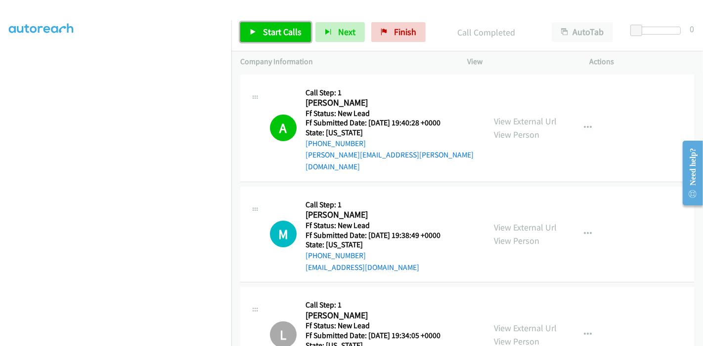
click at [266, 31] on span "Start Calls" at bounding box center [282, 31] width 39 height 11
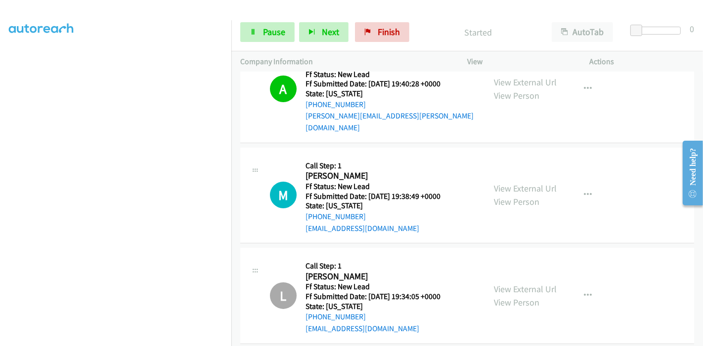
scroll to position [55, 0]
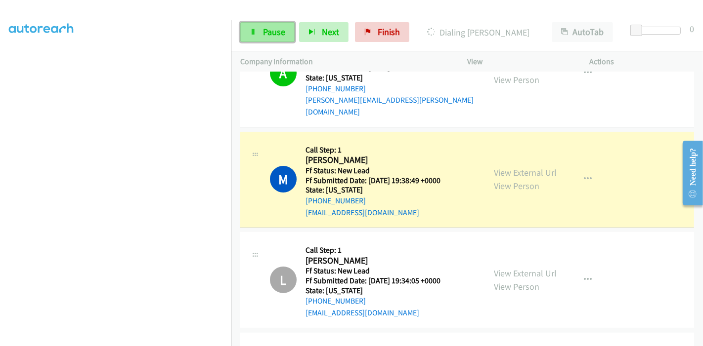
click at [267, 32] on span "Pause" at bounding box center [274, 31] width 22 height 11
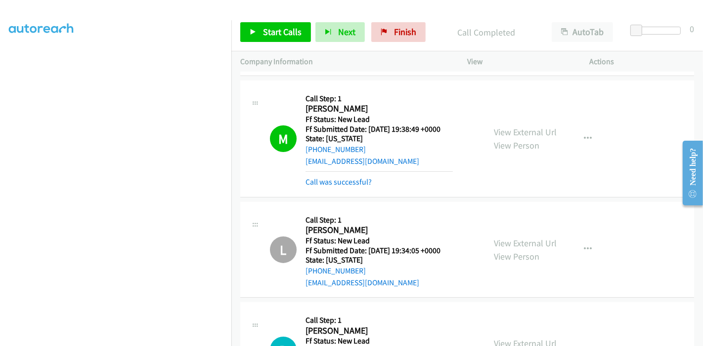
scroll to position [97, 0]
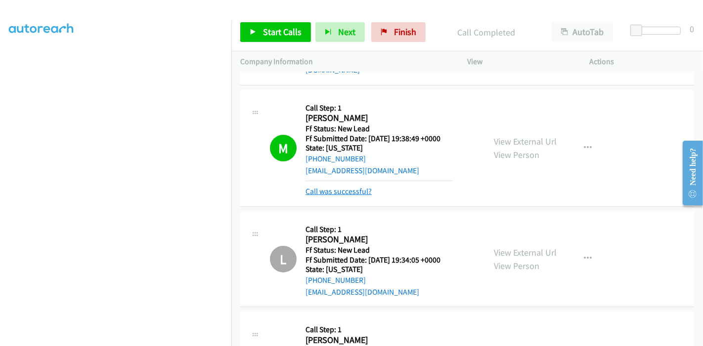
click at [344, 187] on link "Call was successful?" at bounding box center [338, 191] width 66 height 9
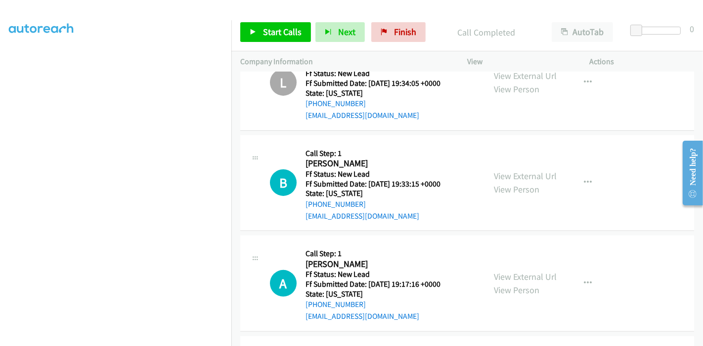
scroll to position [261, 0]
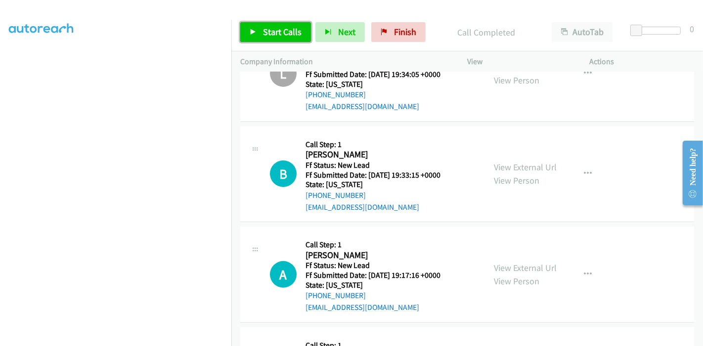
click at [270, 32] on span "Start Calls" at bounding box center [282, 31] width 39 height 11
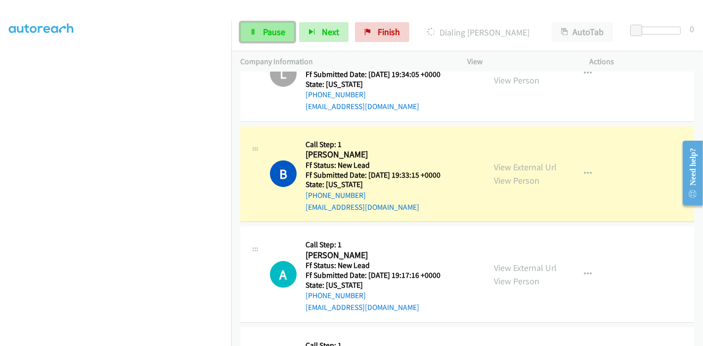
click at [273, 28] on span "Pause" at bounding box center [274, 31] width 22 height 11
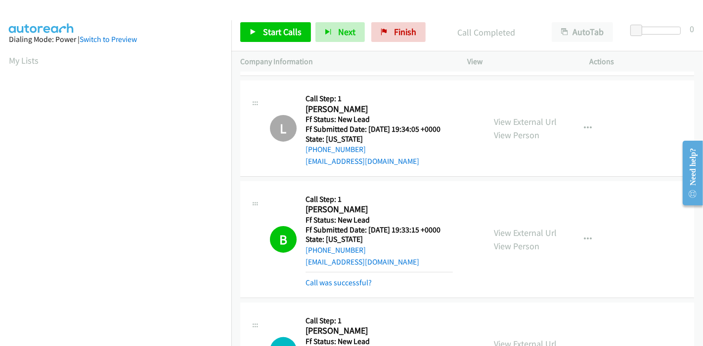
scroll to position [209, 0]
click at [279, 40] on link "Start Calls" at bounding box center [275, 32] width 71 height 20
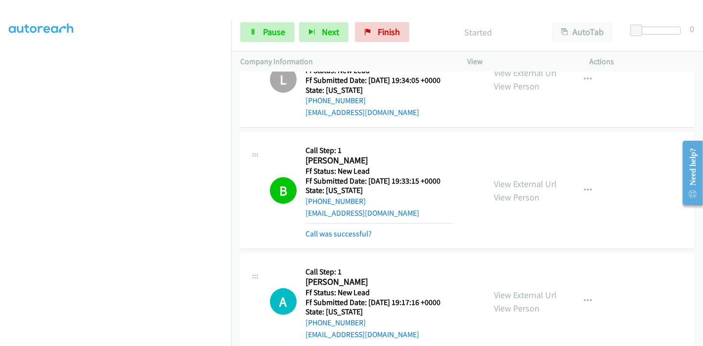
scroll to position [316, 0]
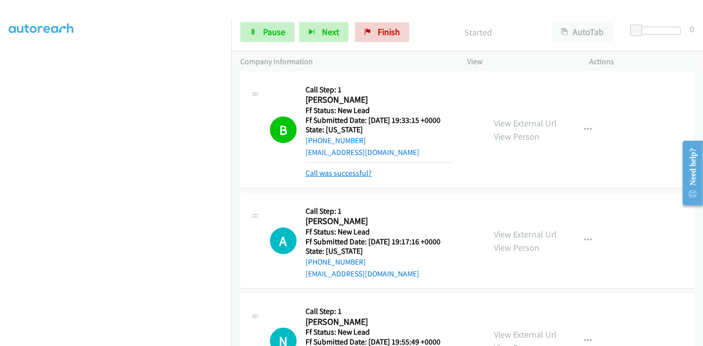
click at [349, 169] on link "Call was successful?" at bounding box center [338, 173] width 66 height 9
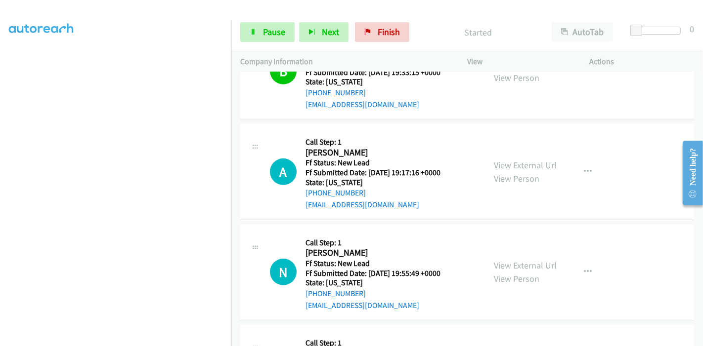
scroll to position [426, 0]
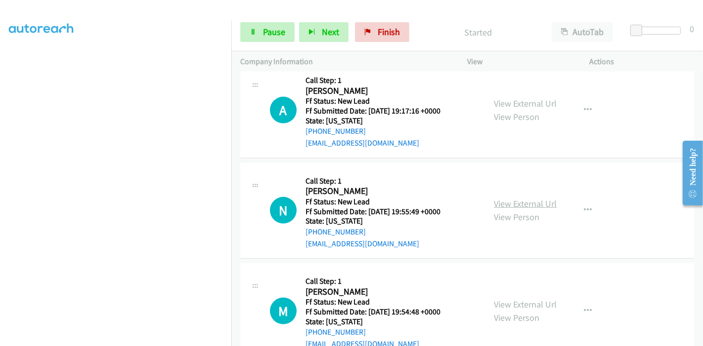
click at [515, 198] on link "View External Url" at bounding box center [525, 203] width 63 height 11
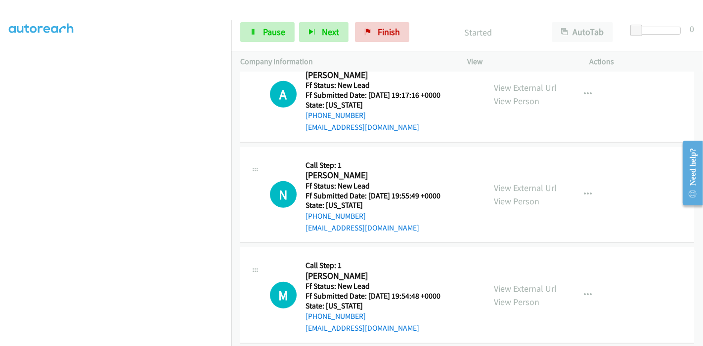
scroll to position [481, 0]
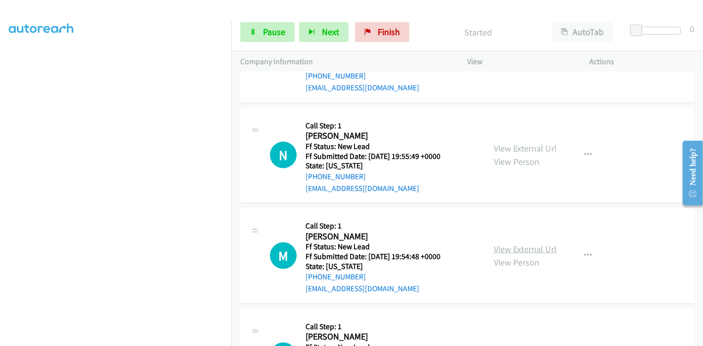
click at [515, 244] on link "View External Url" at bounding box center [525, 249] width 63 height 11
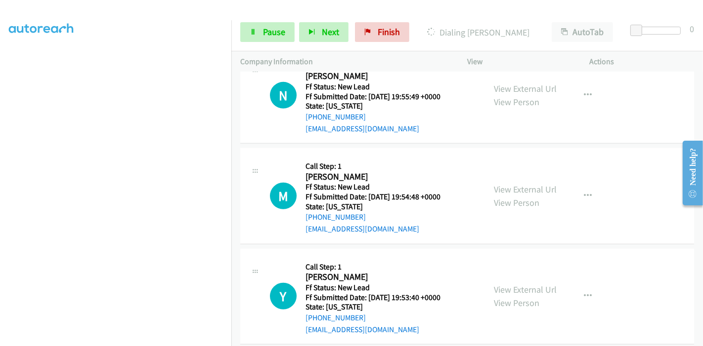
scroll to position [542, 0]
click at [510, 283] on link "View External Url" at bounding box center [525, 288] width 63 height 11
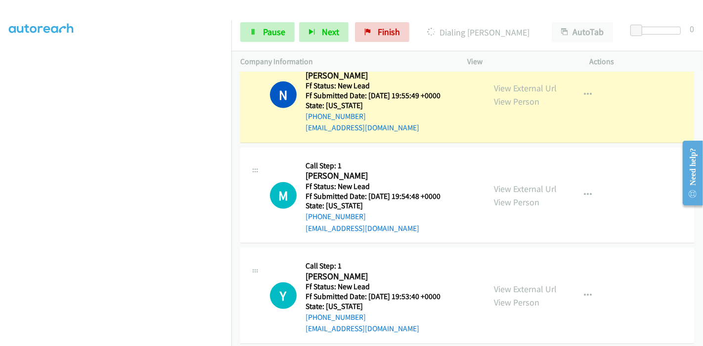
scroll to position [508, 0]
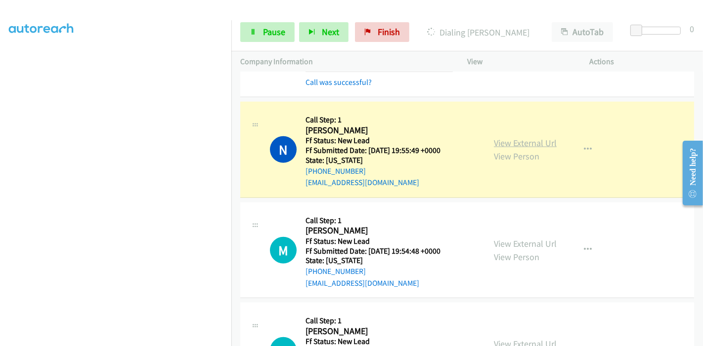
click at [526, 137] on link "View External Url" at bounding box center [525, 142] width 63 height 11
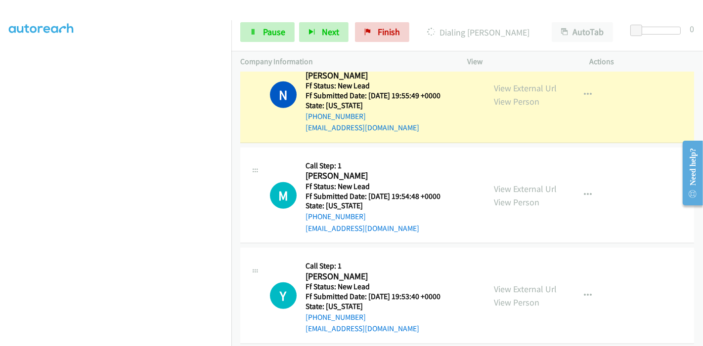
scroll to position [573, 0]
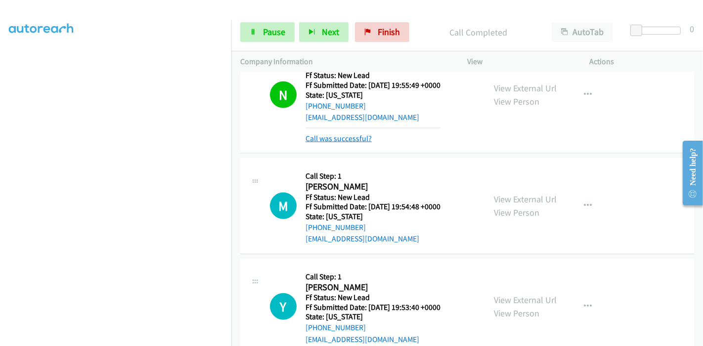
click at [345, 134] on link "Call was successful?" at bounding box center [338, 138] width 66 height 9
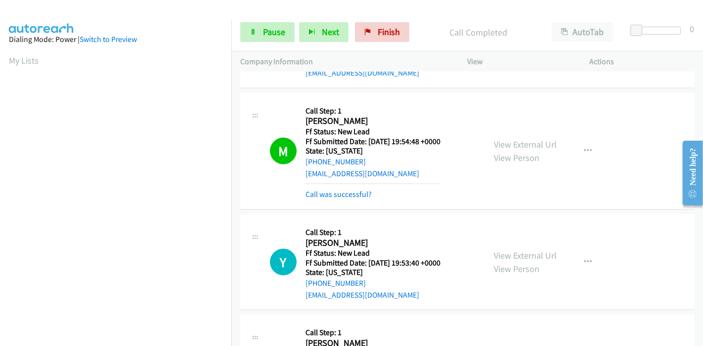
scroll to position [209, 0]
click at [328, 190] on link "Call was successful?" at bounding box center [338, 194] width 66 height 9
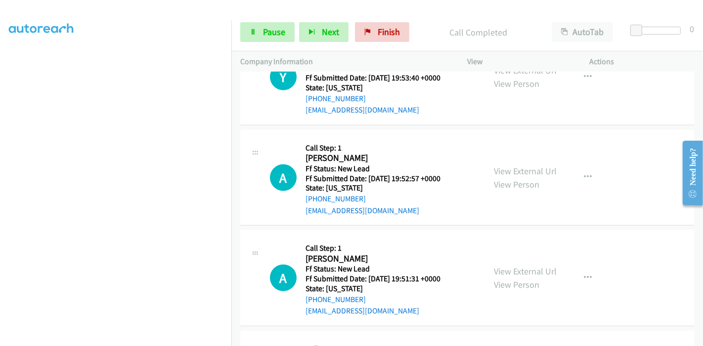
scroll to position [782, 0]
click at [508, 165] on link "View External Url" at bounding box center [525, 170] width 63 height 11
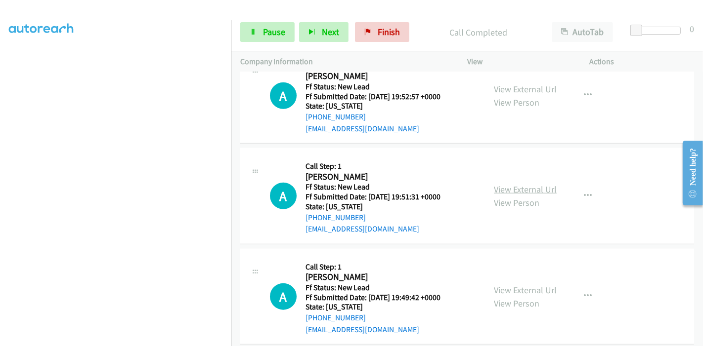
click at [517, 184] on link "View External Url" at bounding box center [525, 189] width 63 height 11
click at [524, 285] on link "View External Url" at bounding box center [525, 290] width 63 height 11
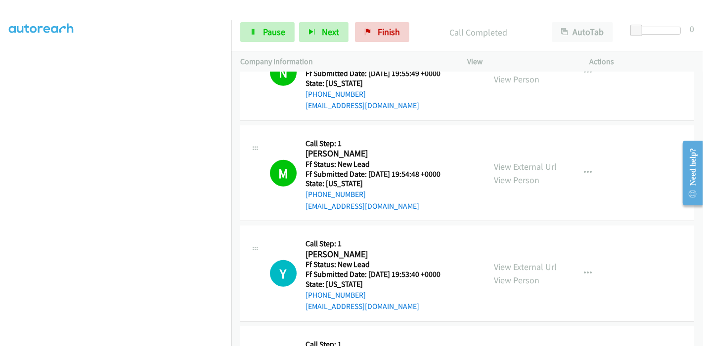
scroll to position [535, 0]
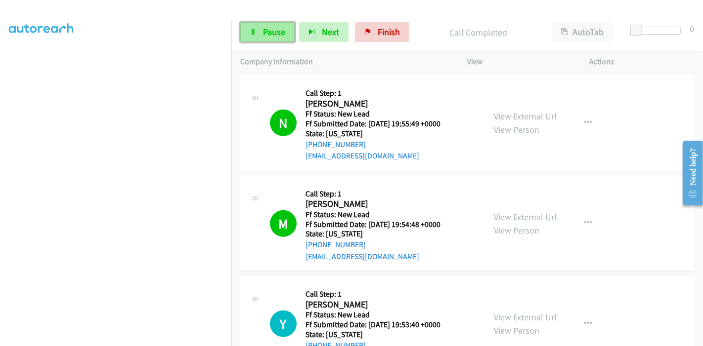
click at [265, 28] on span "Pause" at bounding box center [274, 31] width 22 height 11
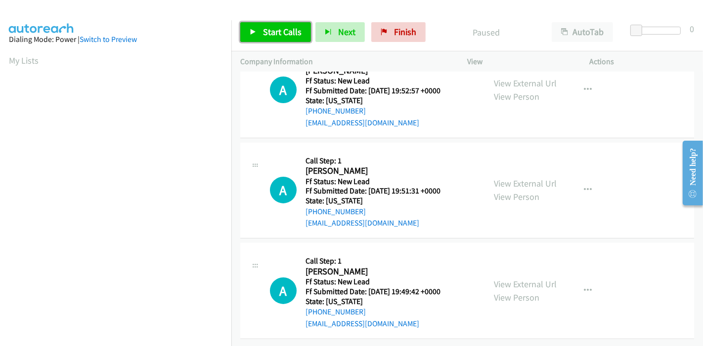
click at [264, 34] on span "Start Calls" at bounding box center [282, 31] width 39 height 11
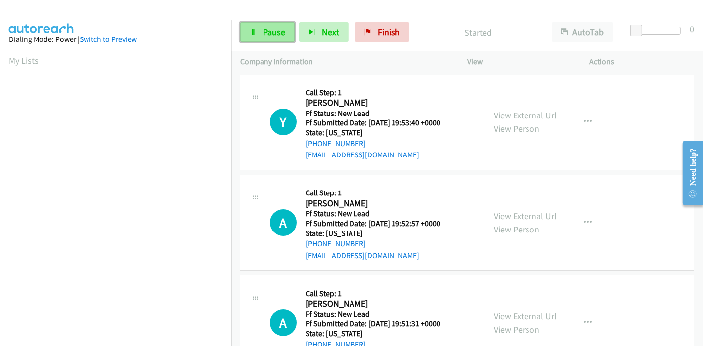
click at [268, 29] on span "Pause" at bounding box center [274, 31] width 22 height 11
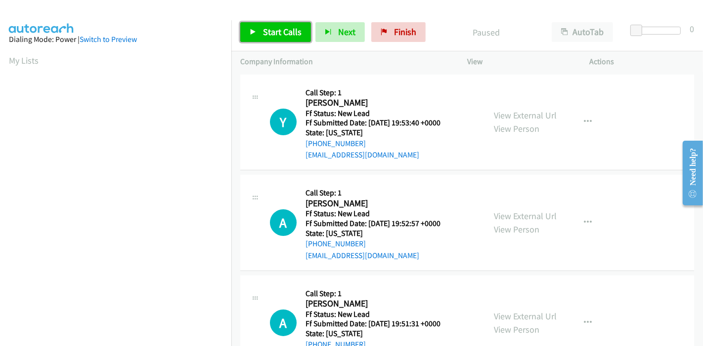
click at [258, 29] on link "Start Calls" at bounding box center [275, 32] width 71 height 20
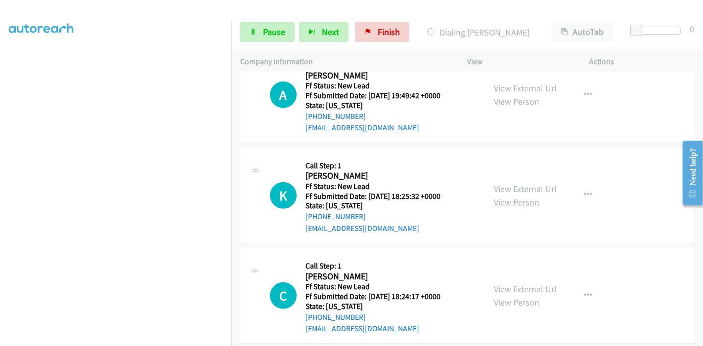
scroll to position [374, 0]
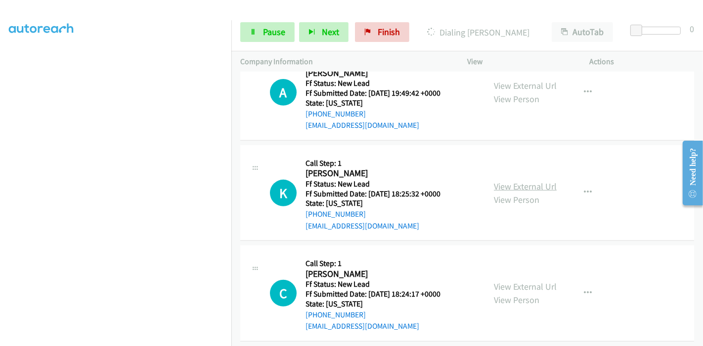
click at [531, 182] on link "View External Url" at bounding box center [525, 186] width 63 height 11
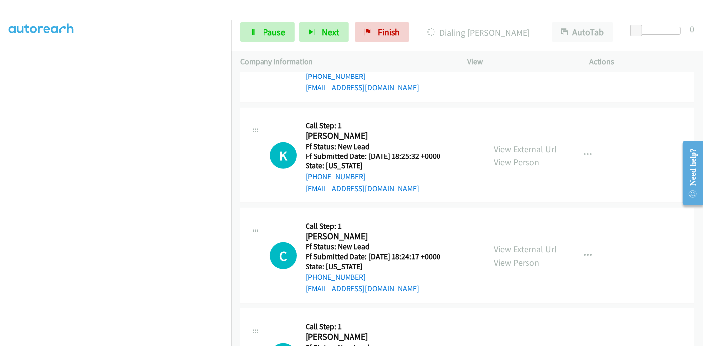
scroll to position [428, 0]
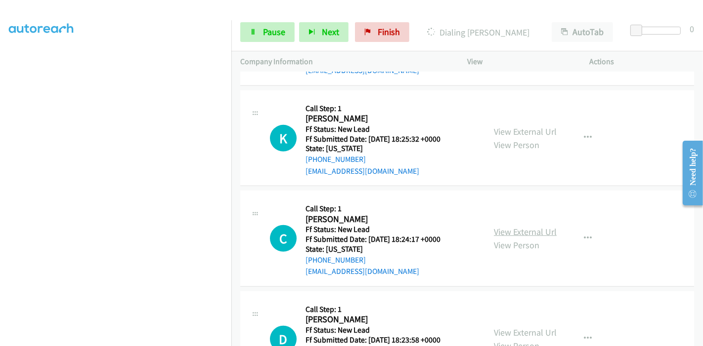
click at [514, 228] on link "View External Url" at bounding box center [525, 231] width 63 height 11
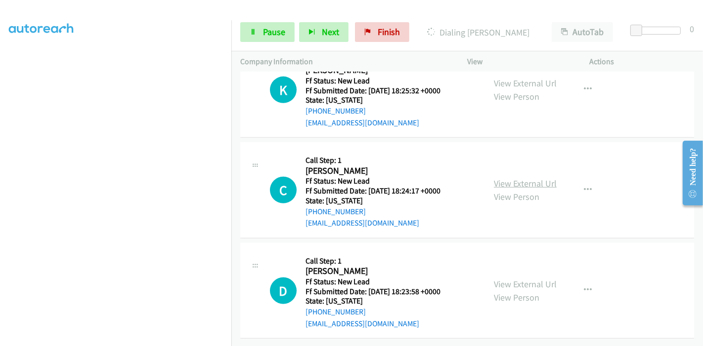
scroll to position [483, 0]
click at [501, 292] on link "View Person" at bounding box center [516, 297] width 45 height 11
click at [264, 26] on span "Pause" at bounding box center [274, 31] width 22 height 11
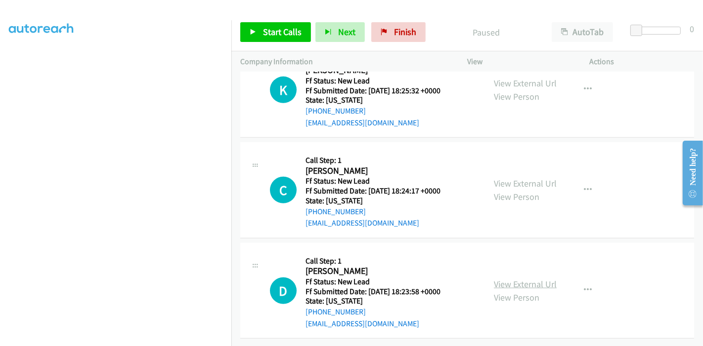
click at [522, 279] on link "View External Url" at bounding box center [525, 284] width 63 height 11
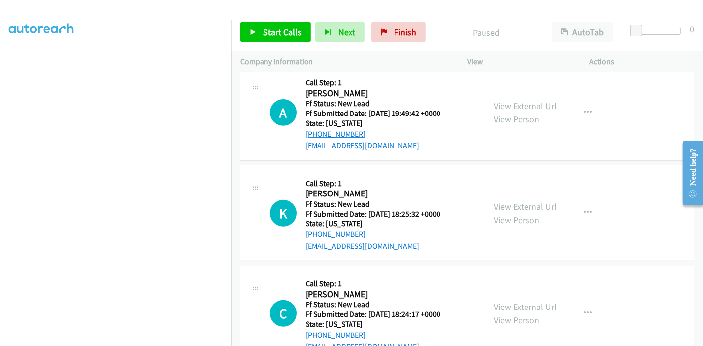
scroll to position [264, 0]
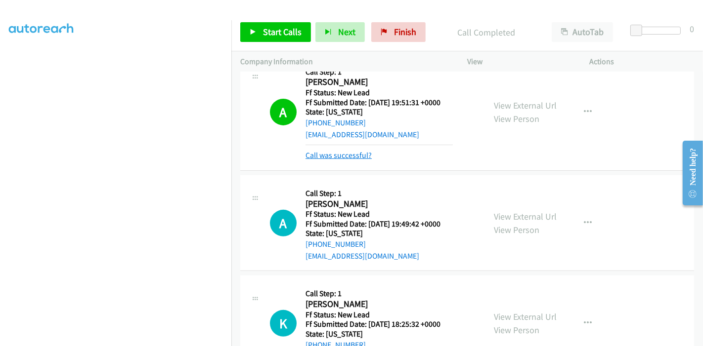
click at [350, 158] on link "Call was successful?" at bounding box center [338, 155] width 66 height 9
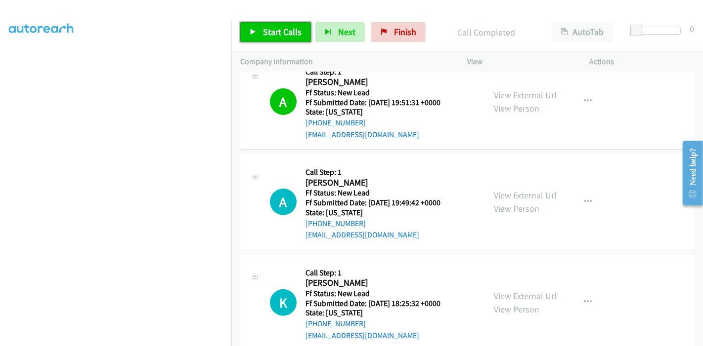
click at [253, 30] on icon at bounding box center [253, 32] width 7 height 7
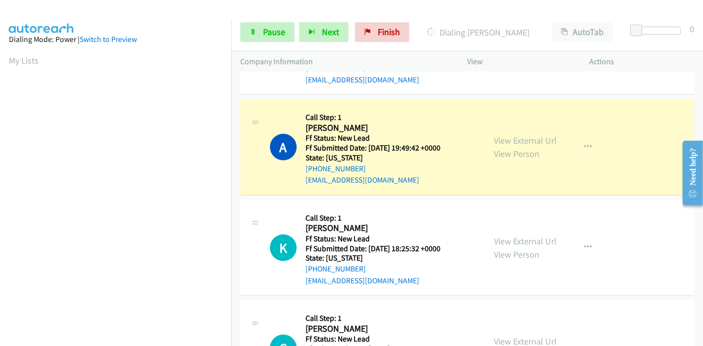
scroll to position [374, 0]
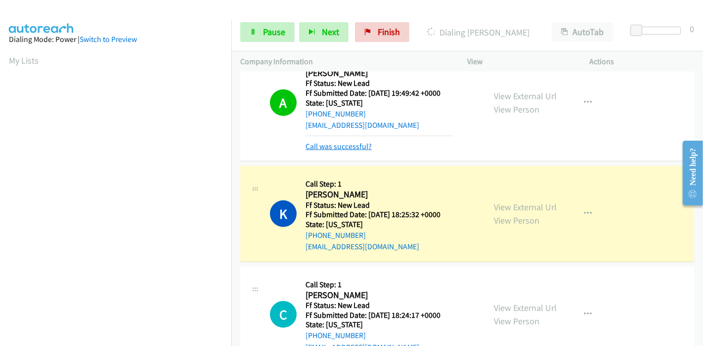
click at [344, 147] on link "Call was successful?" at bounding box center [338, 146] width 66 height 9
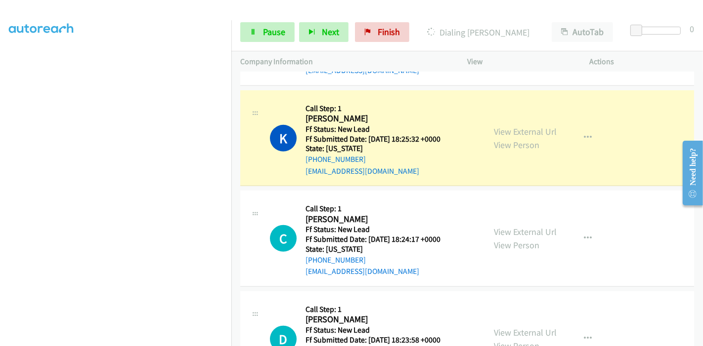
scroll to position [0, 0]
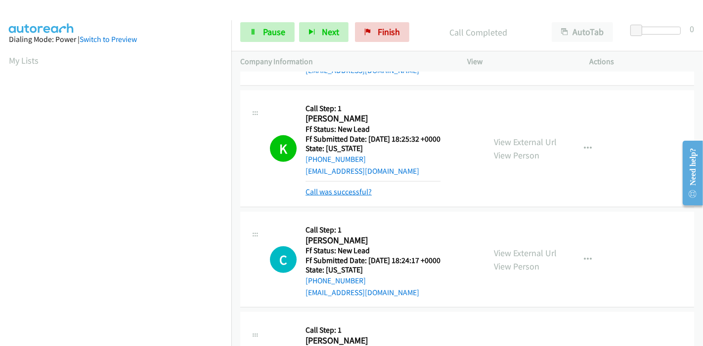
click at [353, 188] on link "Call was successful?" at bounding box center [338, 191] width 66 height 9
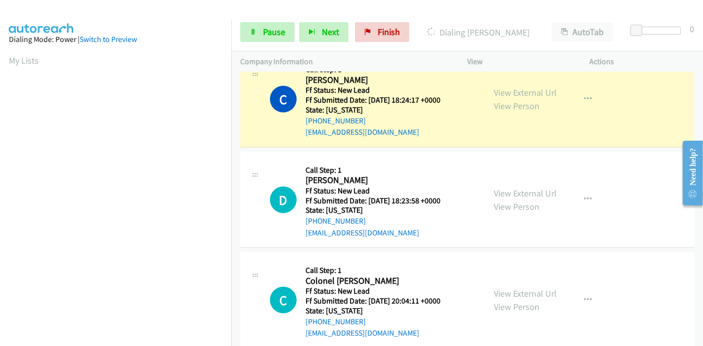
scroll to position [584, 0]
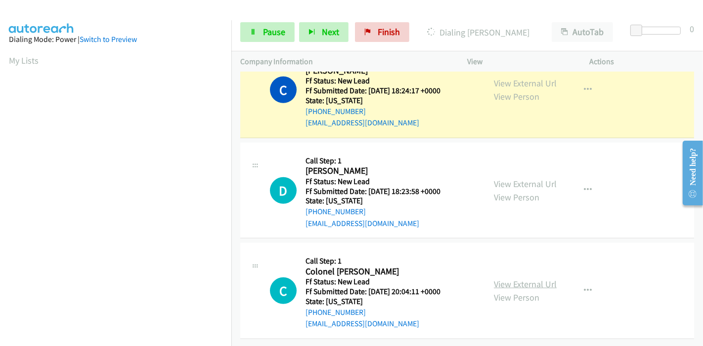
click at [524, 279] on link "View External Url" at bounding box center [525, 284] width 63 height 11
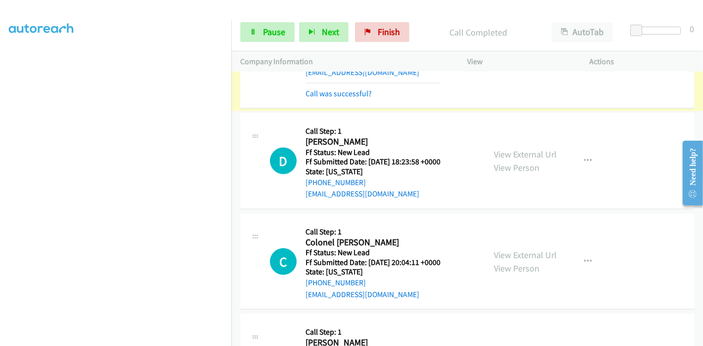
scroll to position [638, 0]
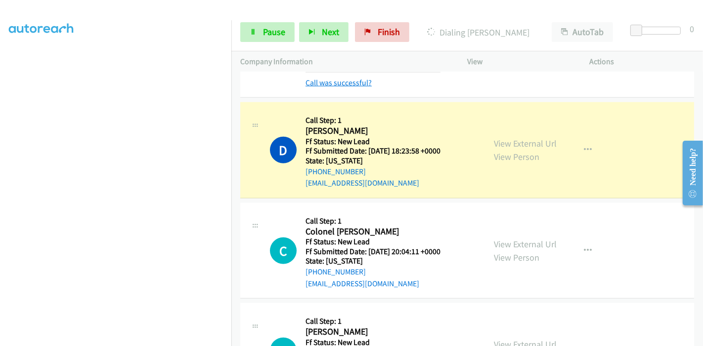
click at [344, 80] on link "Call was successful?" at bounding box center [338, 82] width 66 height 9
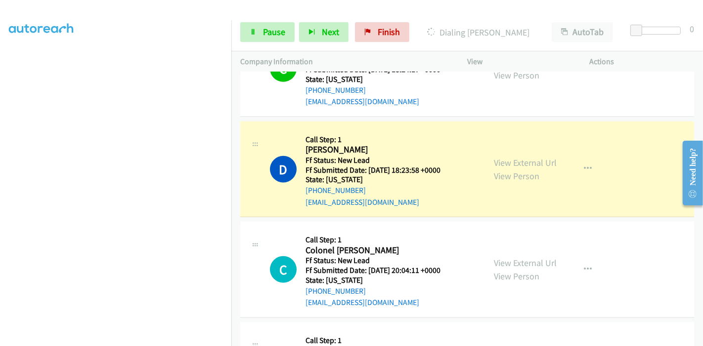
scroll to position [665, 0]
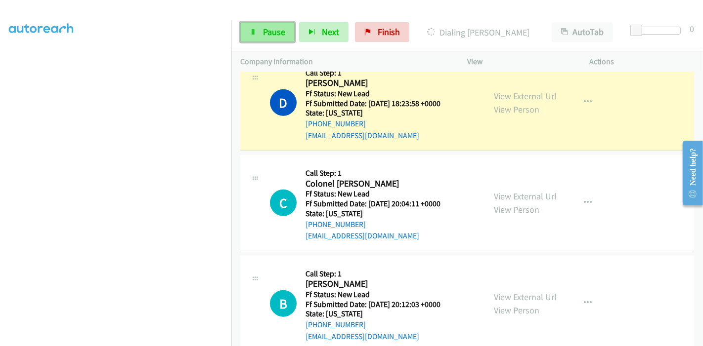
click at [264, 32] on span "Pause" at bounding box center [274, 31] width 22 height 11
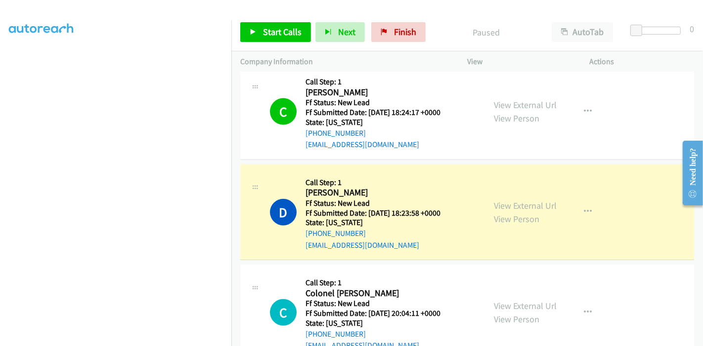
scroll to position [0, 0]
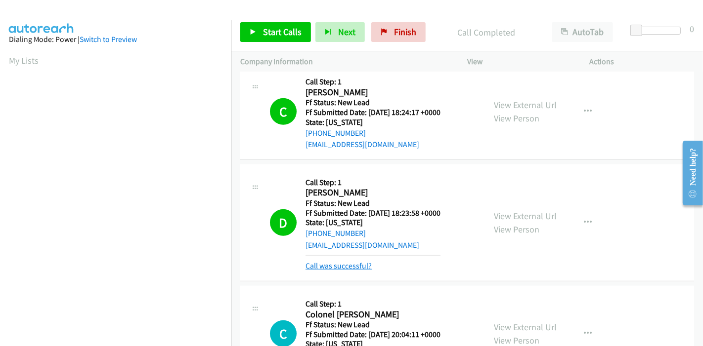
click at [354, 266] on link "Call was successful?" at bounding box center [338, 265] width 66 height 9
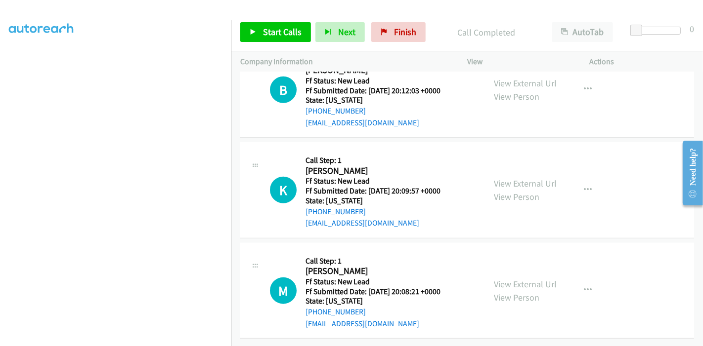
scroll to position [775, 0]
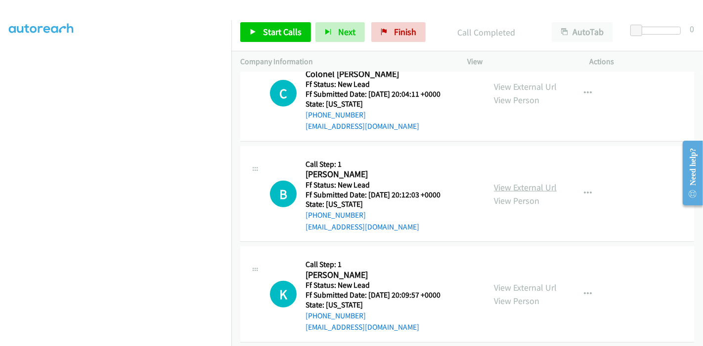
click at [504, 184] on link "View External Url" at bounding box center [525, 187] width 63 height 11
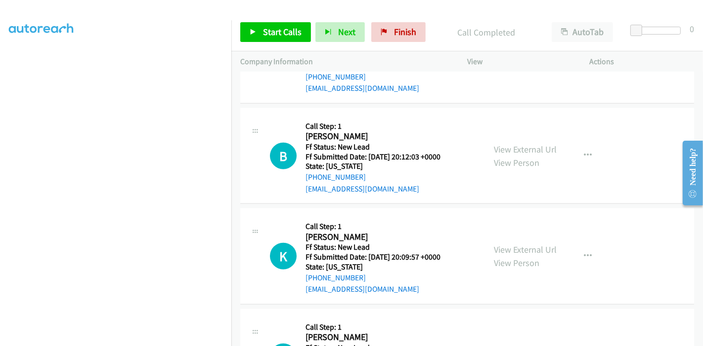
scroll to position [830, 0]
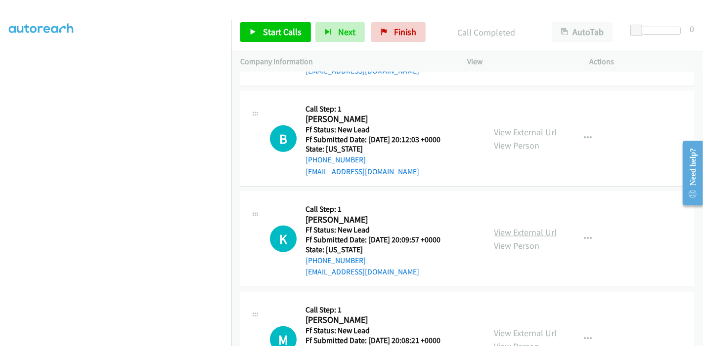
click at [500, 233] on link "View External Url" at bounding box center [525, 232] width 63 height 11
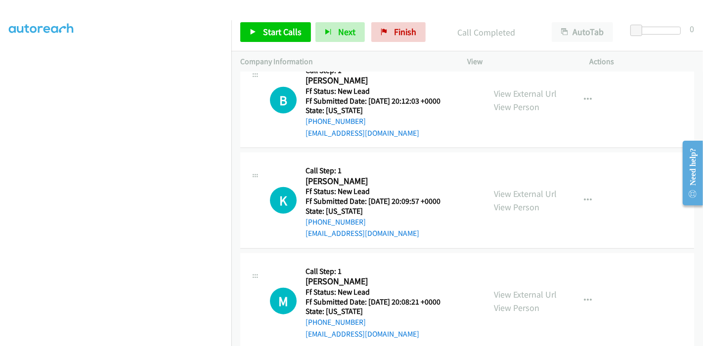
scroll to position [885, 0]
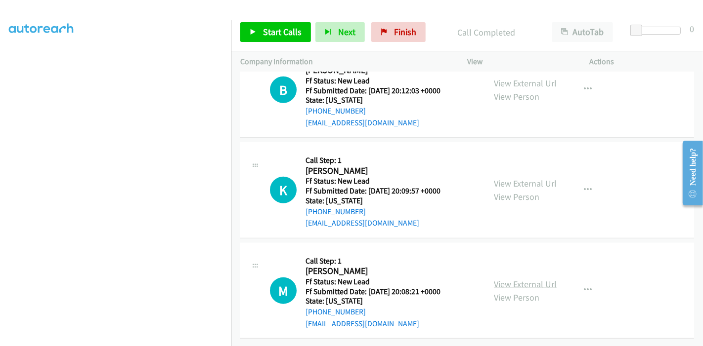
click at [509, 279] on link "View External Url" at bounding box center [525, 284] width 63 height 11
click at [274, 33] on span "Start Calls" at bounding box center [282, 31] width 39 height 11
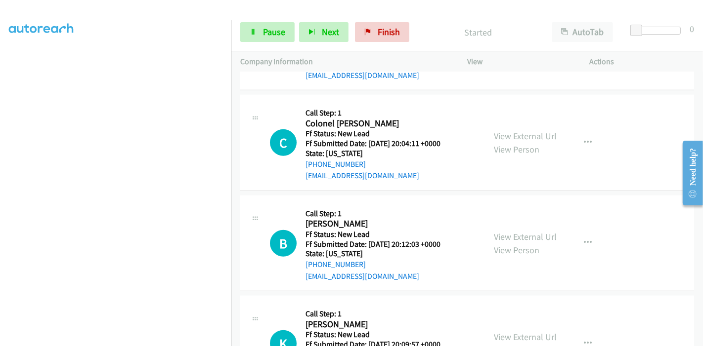
scroll to position [665, 0]
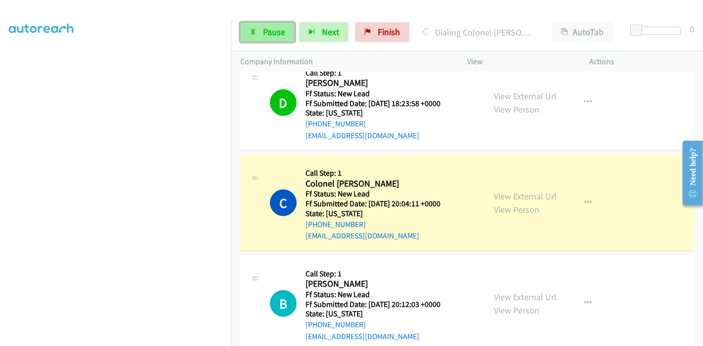
click at [255, 32] on icon at bounding box center [253, 32] width 7 height 7
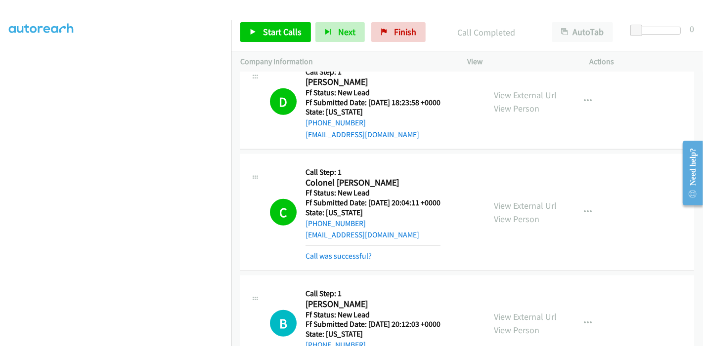
scroll to position [107, 0]
click at [343, 255] on link "Call was successful?" at bounding box center [338, 256] width 66 height 9
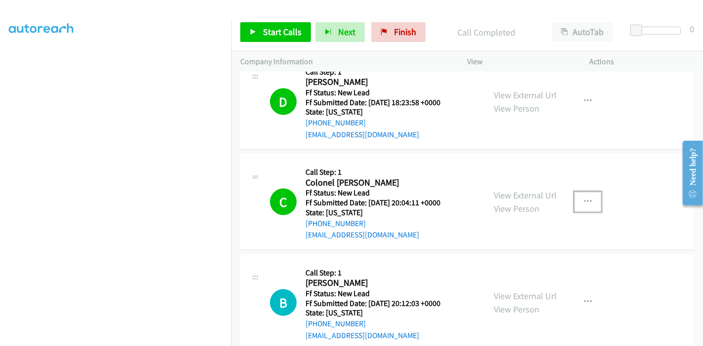
click at [586, 200] on button "button" at bounding box center [587, 202] width 27 height 20
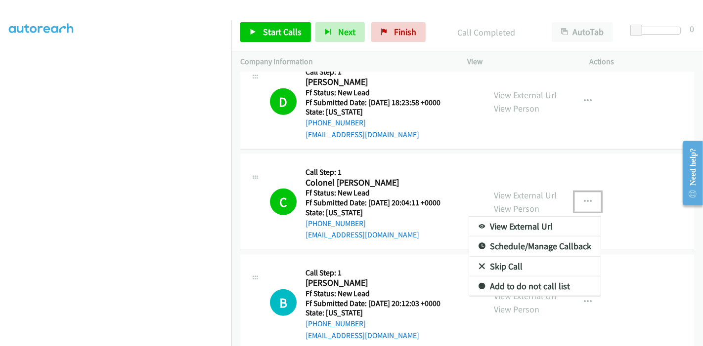
click at [517, 284] on link "Add to do not call list" at bounding box center [534, 287] width 131 height 20
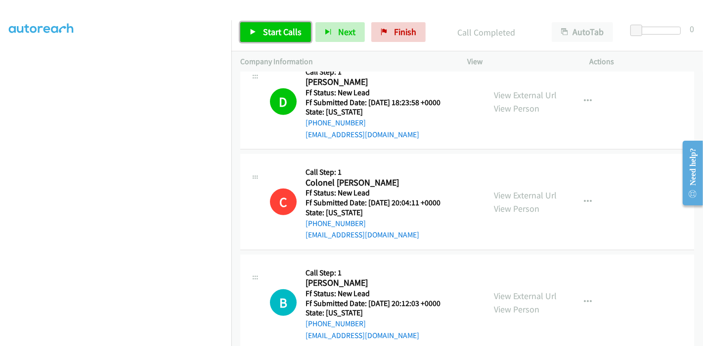
click at [267, 35] on span "Start Calls" at bounding box center [282, 31] width 39 height 11
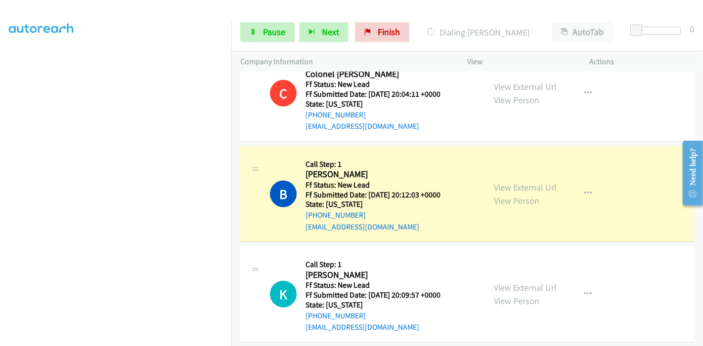
scroll to position [885, 0]
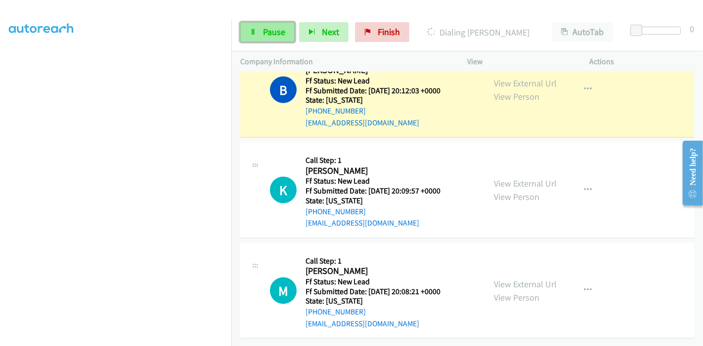
click at [263, 32] on span "Pause" at bounding box center [274, 31] width 22 height 11
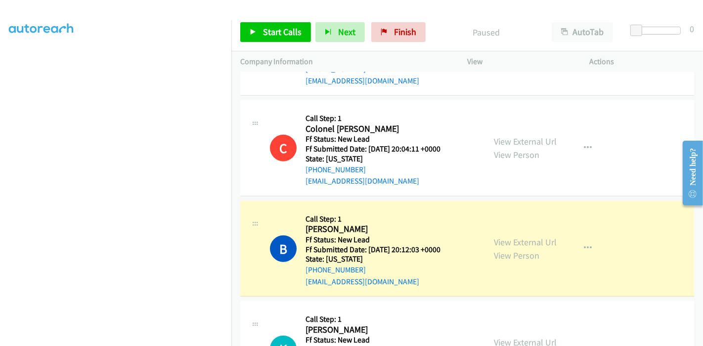
scroll to position [208, 0]
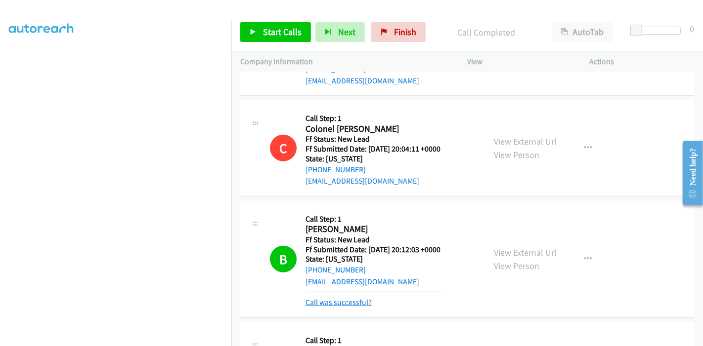
click at [363, 305] on link "Call was successful?" at bounding box center [338, 302] width 66 height 9
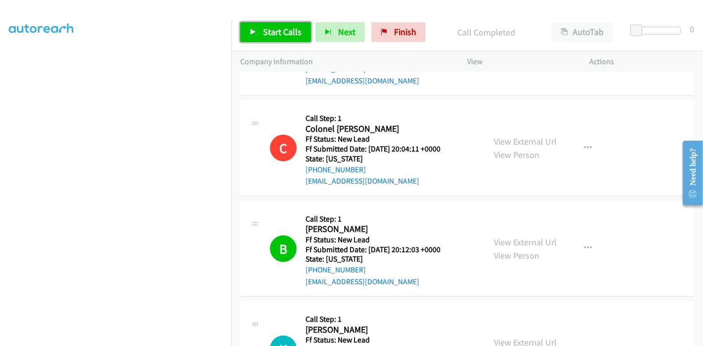
click at [277, 34] on span "Start Calls" at bounding box center [282, 31] width 39 height 11
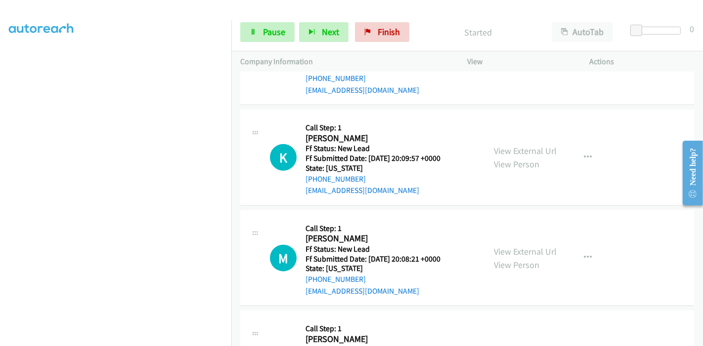
scroll to position [967, 0]
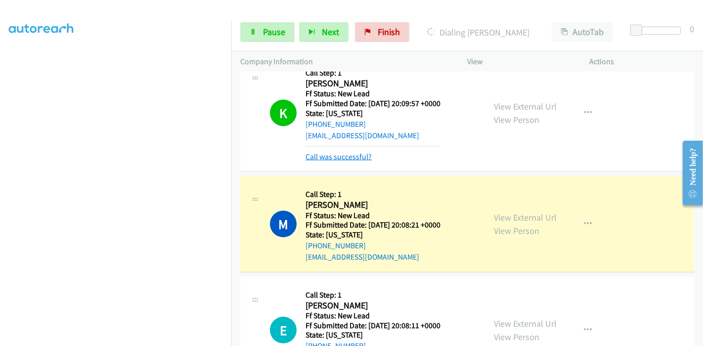
click at [341, 153] on link "Call was successful?" at bounding box center [338, 156] width 66 height 9
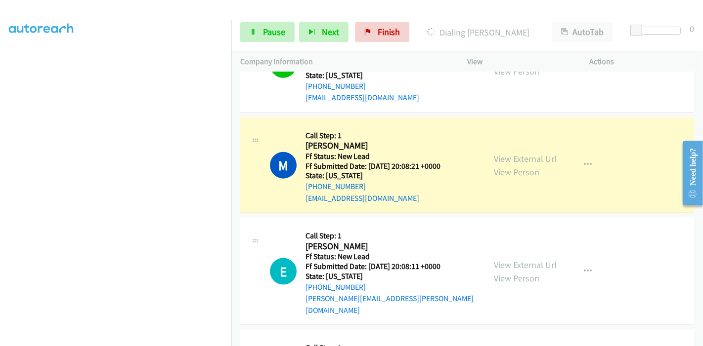
scroll to position [1021, 0]
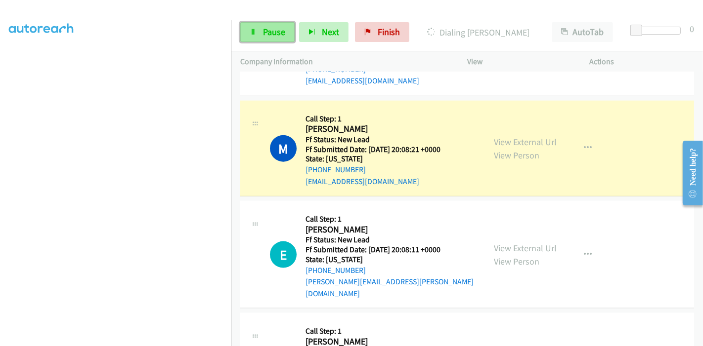
click at [259, 39] on link "Pause" at bounding box center [267, 32] width 54 height 20
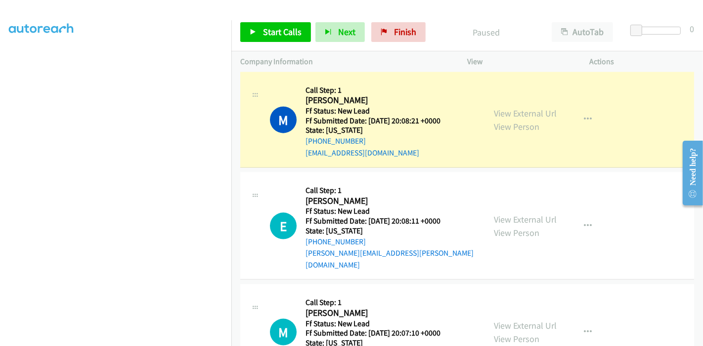
scroll to position [1067, 0]
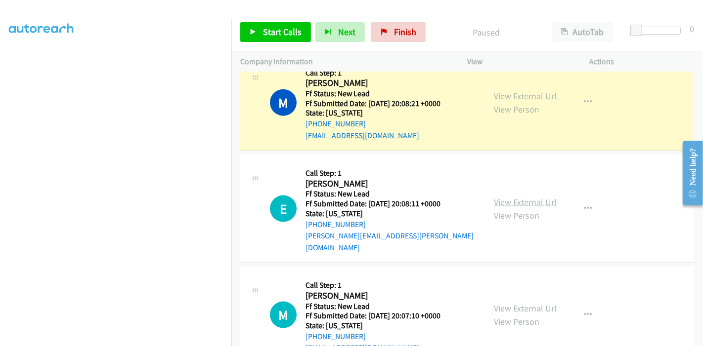
click at [515, 197] on link "View External Url" at bounding box center [525, 202] width 63 height 11
click at [521, 303] on link "View External Url" at bounding box center [525, 308] width 63 height 11
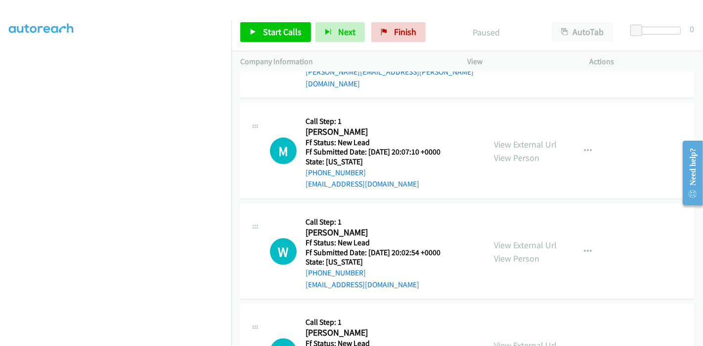
scroll to position [1232, 0]
click at [528, 239] on link "View External Url" at bounding box center [525, 244] width 63 height 11
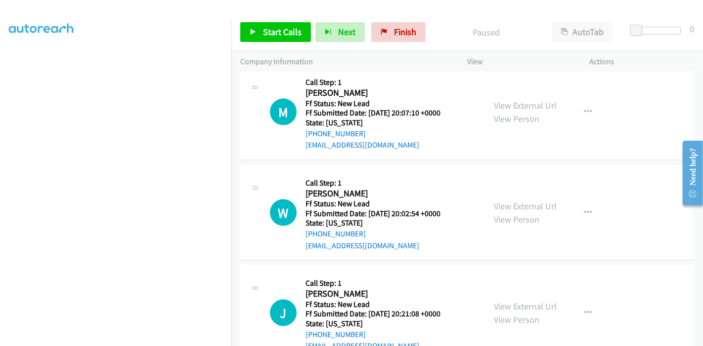
scroll to position [1287, 0]
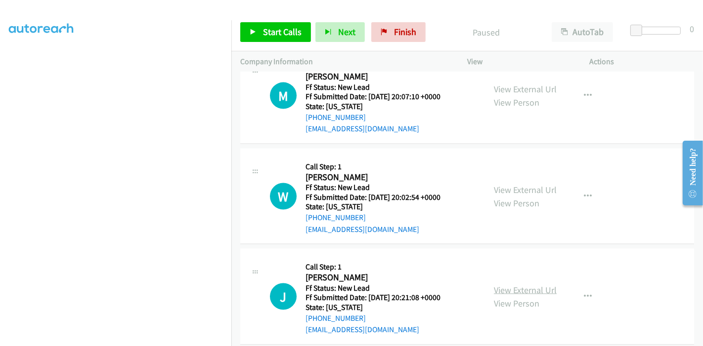
click at [515, 285] on link "View External Url" at bounding box center [525, 290] width 63 height 11
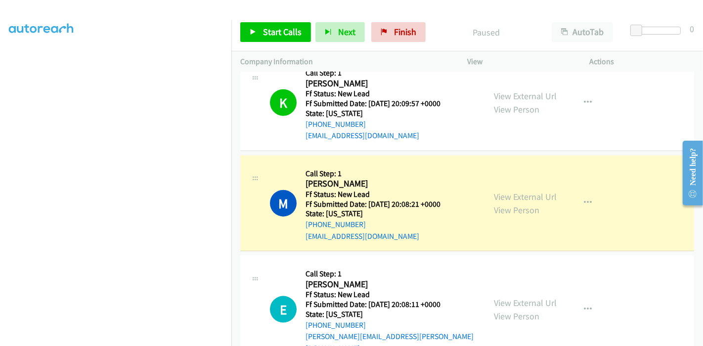
scroll to position [902, 0]
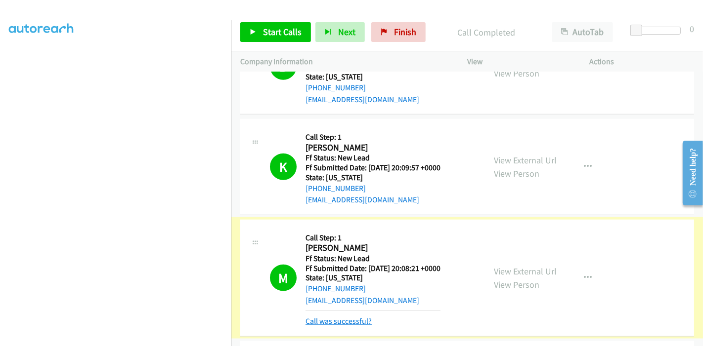
click at [338, 319] on link "Call was successful?" at bounding box center [338, 321] width 66 height 9
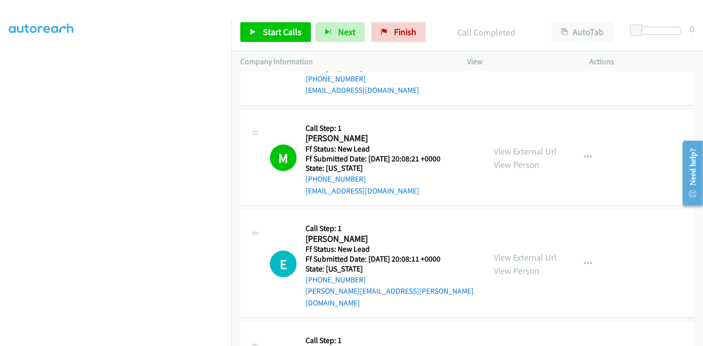
scroll to position [1012, 0]
click at [270, 27] on span "Start Calls" at bounding box center [282, 31] width 39 height 11
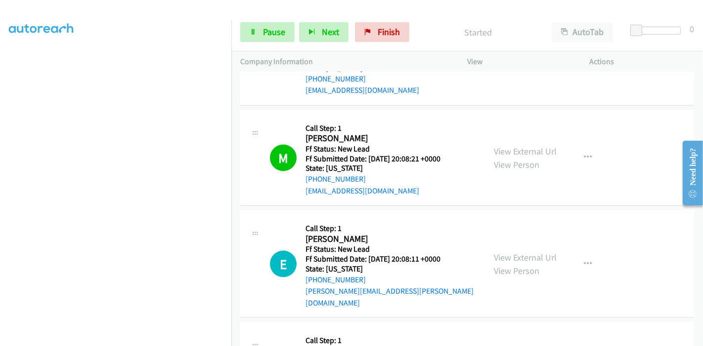
scroll to position [1122, 0]
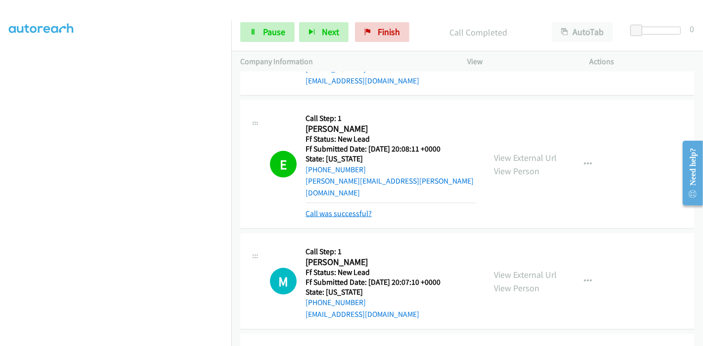
click at [330, 209] on link "Call was successful?" at bounding box center [338, 213] width 66 height 9
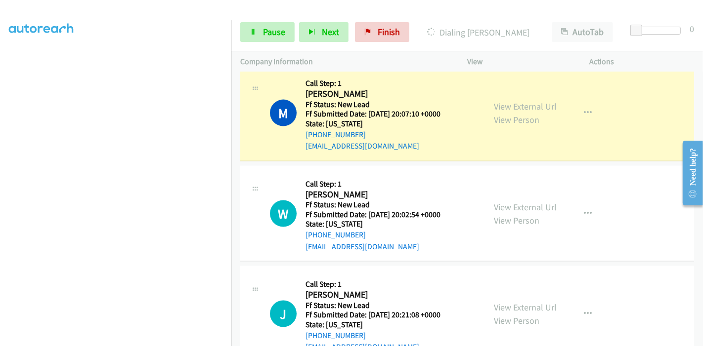
scroll to position [1287, 0]
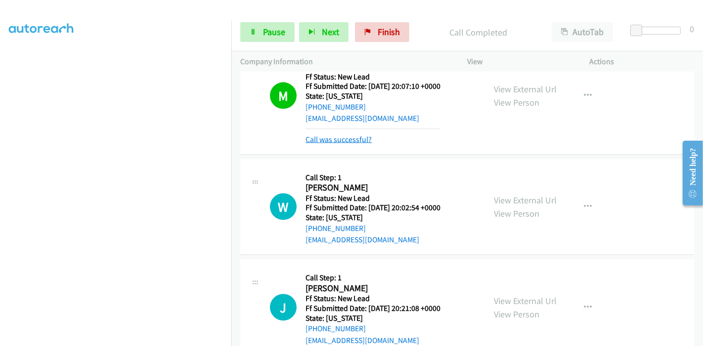
click at [331, 135] on link "Call was successful?" at bounding box center [338, 139] width 66 height 9
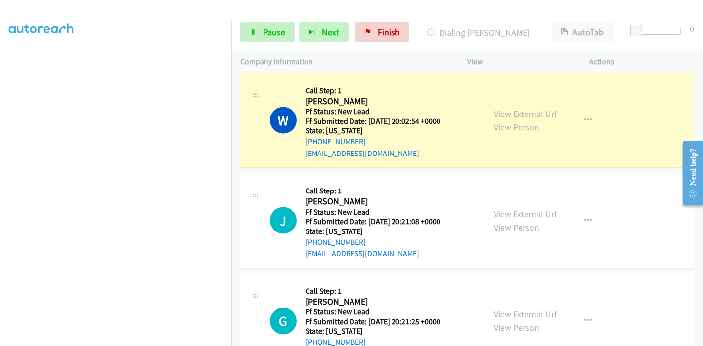
scroll to position [1342, 0]
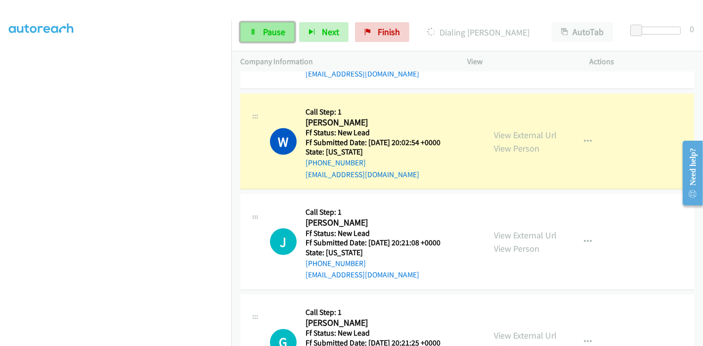
click at [244, 40] on link "Pause" at bounding box center [267, 32] width 54 height 20
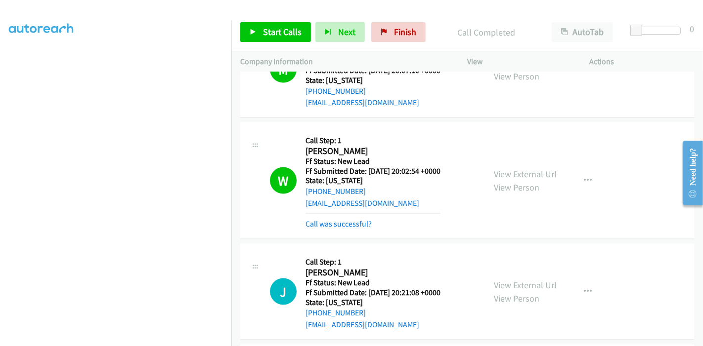
scroll to position [1258, 0]
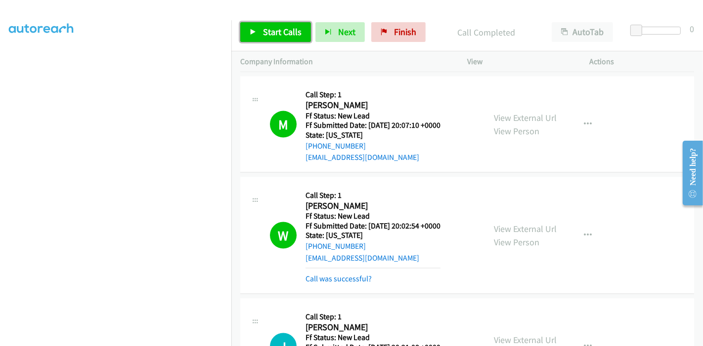
click at [277, 35] on span "Start Calls" at bounding box center [282, 31] width 39 height 11
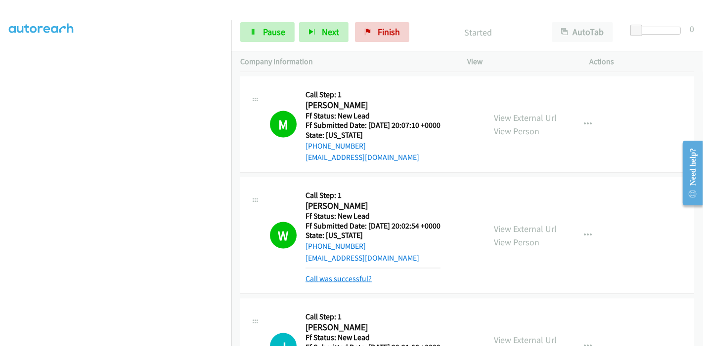
click at [333, 274] on link "Call was successful?" at bounding box center [338, 278] width 66 height 9
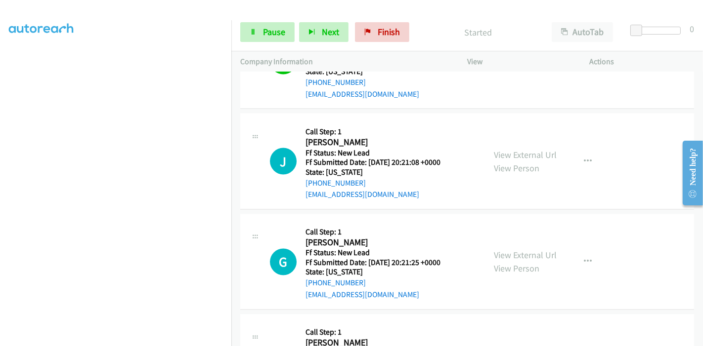
scroll to position [1368, 0]
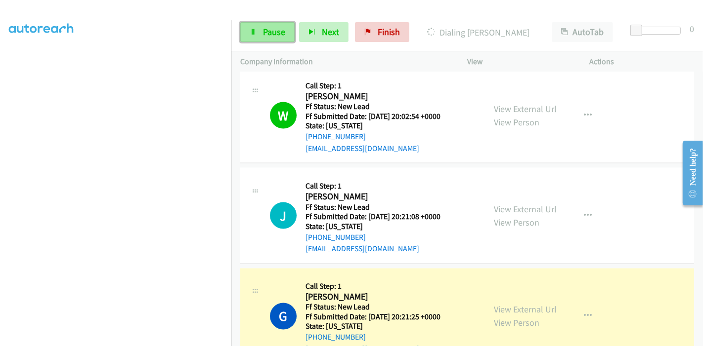
click at [275, 34] on span "Pause" at bounding box center [274, 31] width 22 height 11
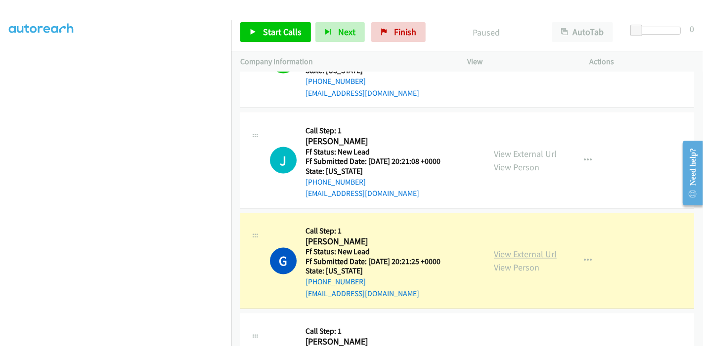
scroll to position [209, 0]
click at [526, 249] on link "View External Url" at bounding box center [525, 254] width 63 height 11
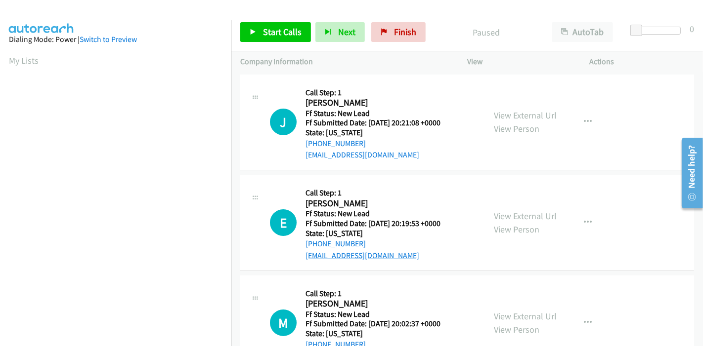
scroll to position [40, 0]
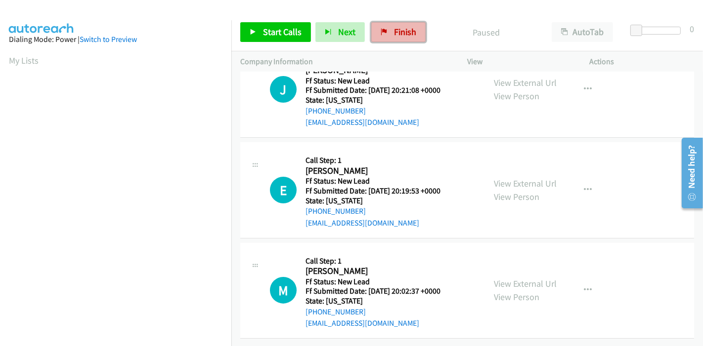
click at [408, 28] on span "Finish" at bounding box center [405, 31] width 22 height 11
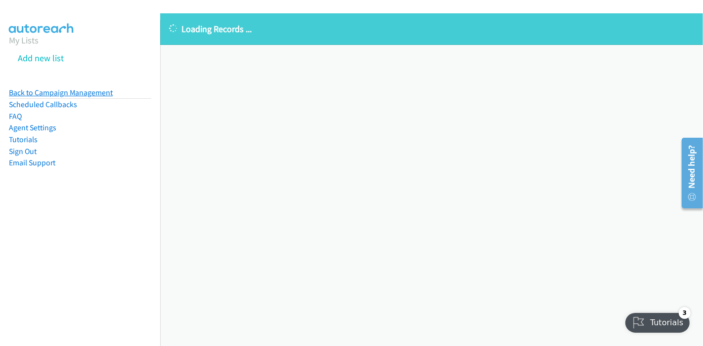
click at [60, 93] on link "Back to Campaign Management" at bounding box center [61, 92] width 104 height 9
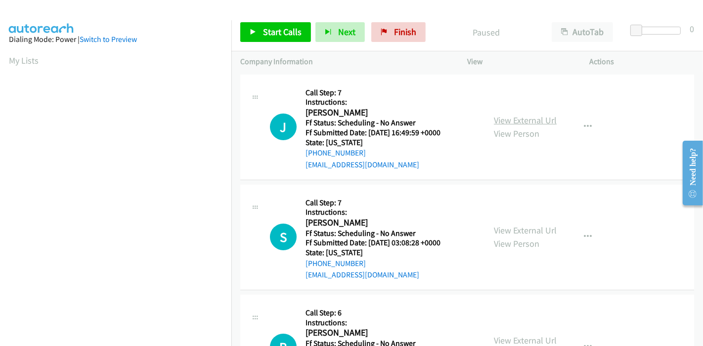
click at [522, 117] on link "View External Url" at bounding box center [525, 120] width 63 height 11
click at [517, 226] on link "View External Url" at bounding box center [525, 230] width 63 height 11
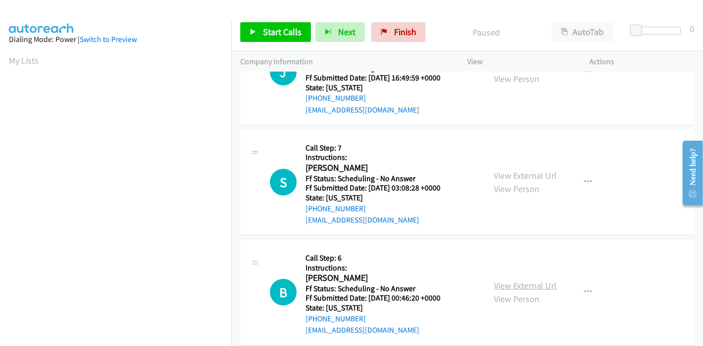
click at [518, 282] on link "View External Url" at bounding box center [525, 285] width 63 height 11
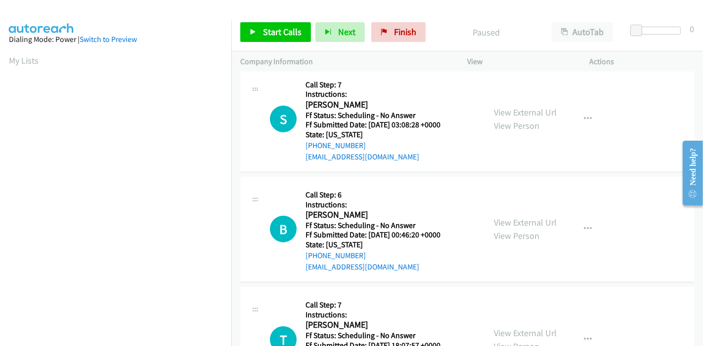
scroll to position [219, 0]
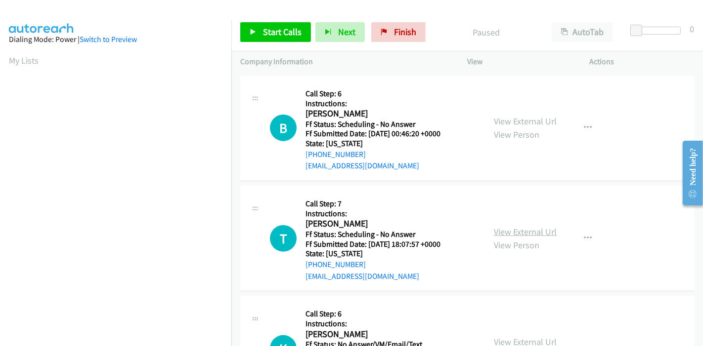
click at [511, 231] on link "View External Url" at bounding box center [525, 231] width 63 height 11
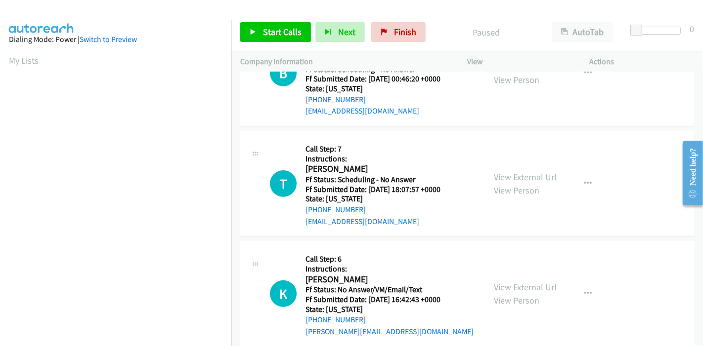
scroll to position [384, 0]
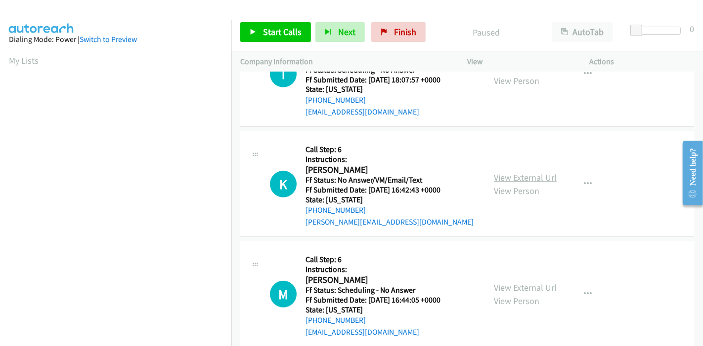
click at [509, 176] on link "View External Url" at bounding box center [525, 177] width 63 height 11
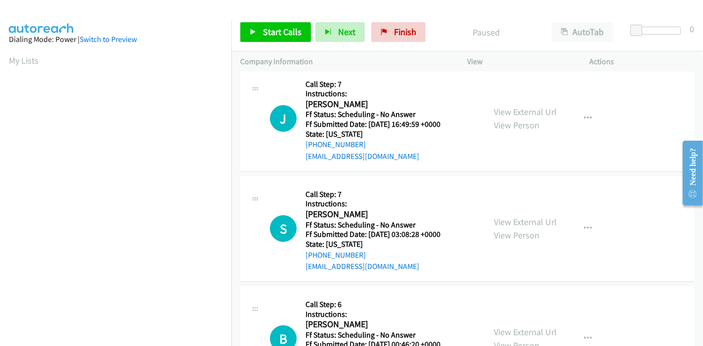
scroll to position [0, 0]
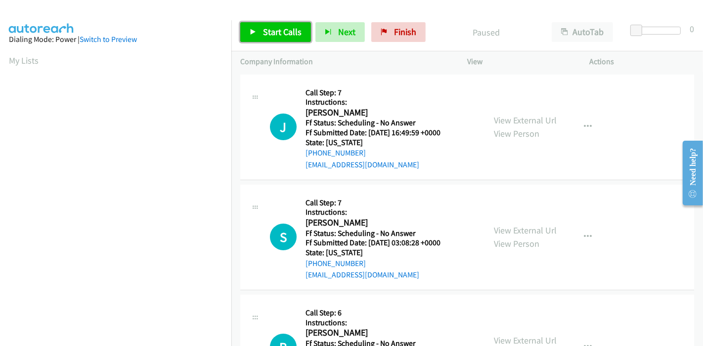
click at [287, 34] on span "Start Calls" at bounding box center [282, 31] width 39 height 11
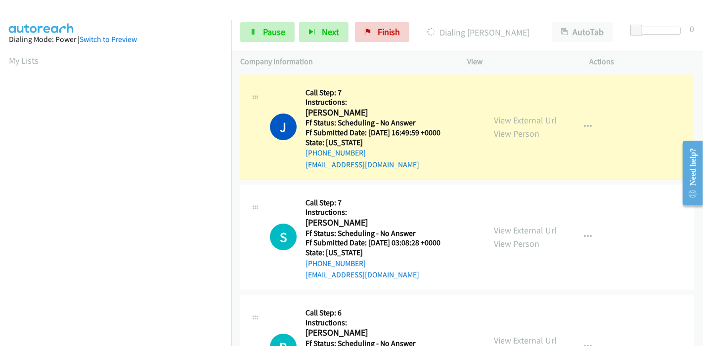
scroll to position [209, 0]
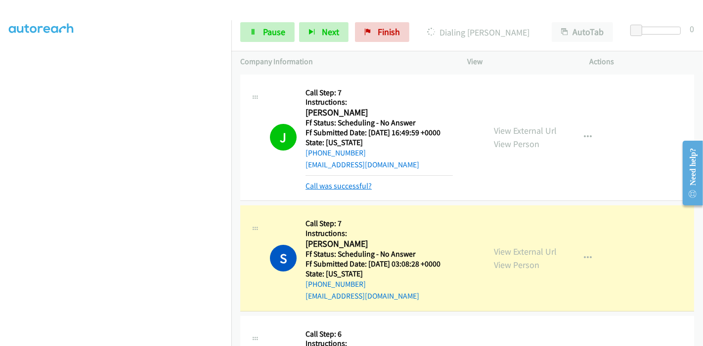
click at [331, 186] on link "Call was successful?" at bounding box center [338, 185] width 66 height 9
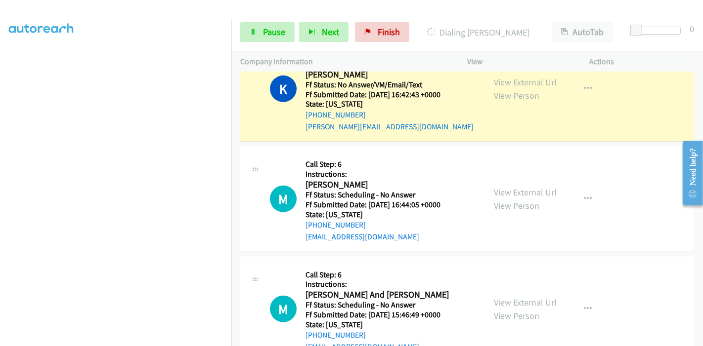
scroll to position [559, 0]
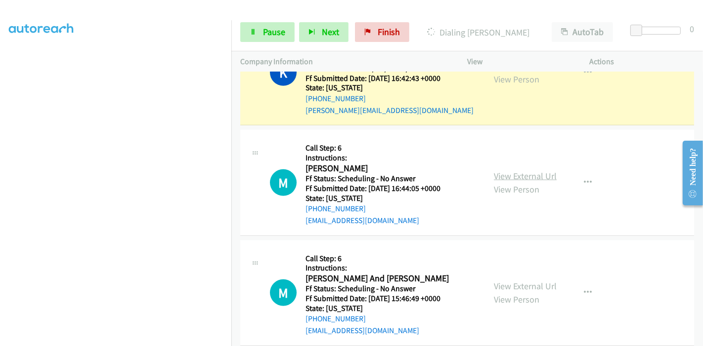
click at [536, 174] on link "View External Url" at bounding box center [525, 175] width 63 height 11
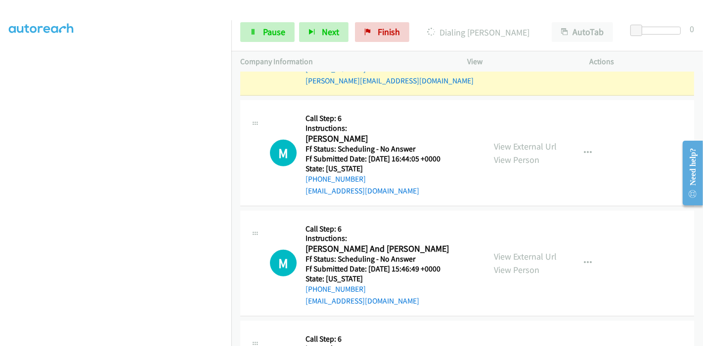
scroll to position [614, 0]
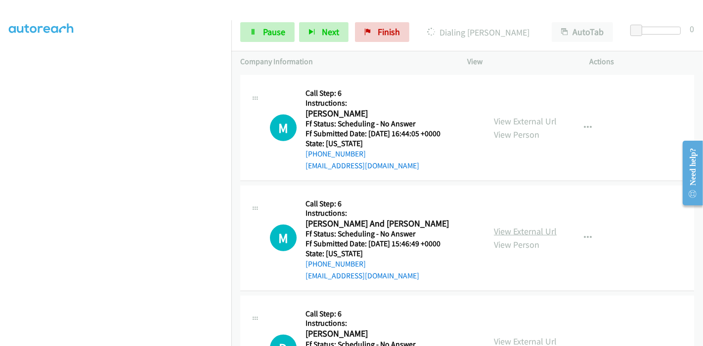
click at [505, 226] on link "View External Url" at bounding box center [525, 231] width 63 height 11
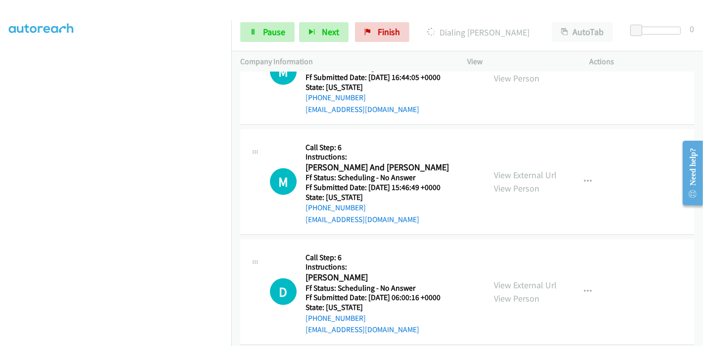
scroll to position [724, 0]
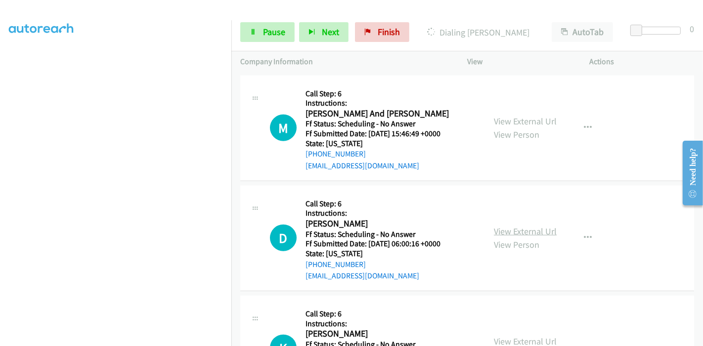
click at [505, 226] on link "View External Url" at bounding box center [525, 231] width 63 height 11
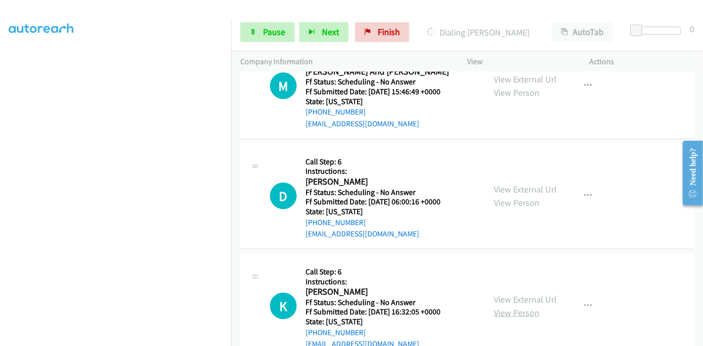
scroll to position [834, 0]
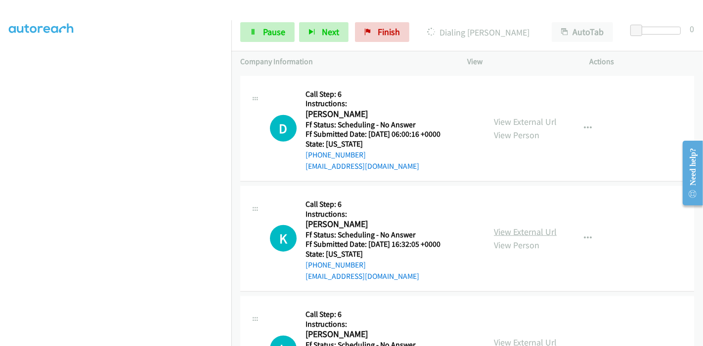
click at [540, 230] on link "View External Url" at bounding box center [525, 231] width 63 height 11
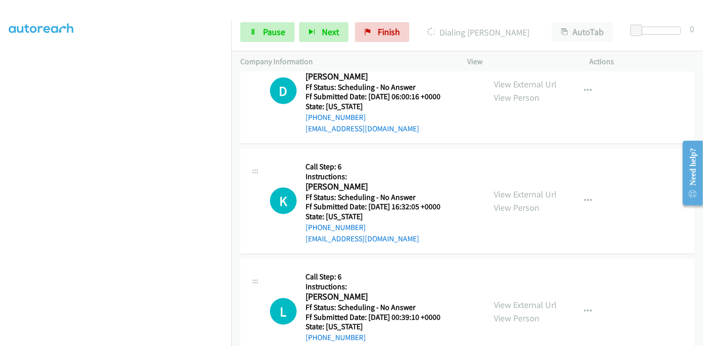
scroll to position [889, 0]
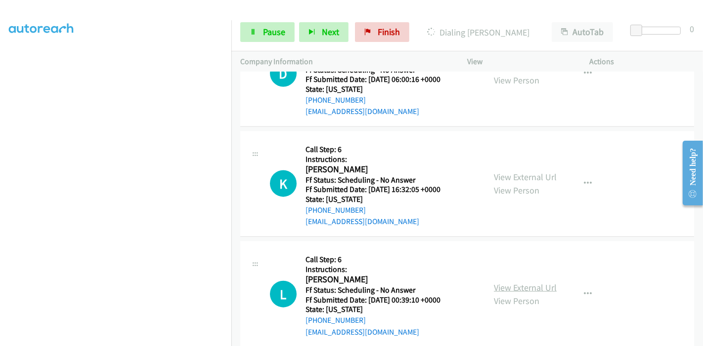
click at [509, 289] on link "View External Url" at bounding box center [525, 287] width 63 height 11
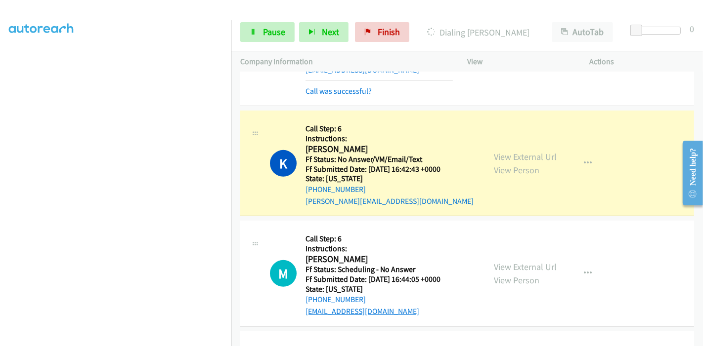
scroll to position [394, 0]
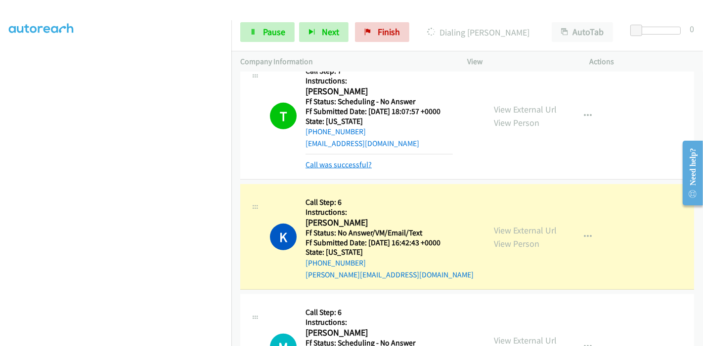
click at [322, 162] on link "Call was successful?" at bounding box center [338, 164] width 66 height 9
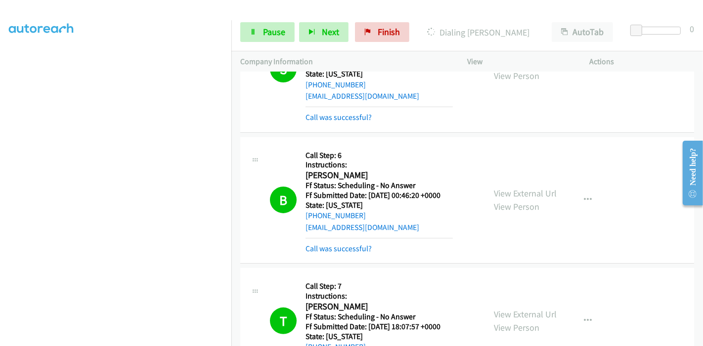
scroll to position [175, 0]
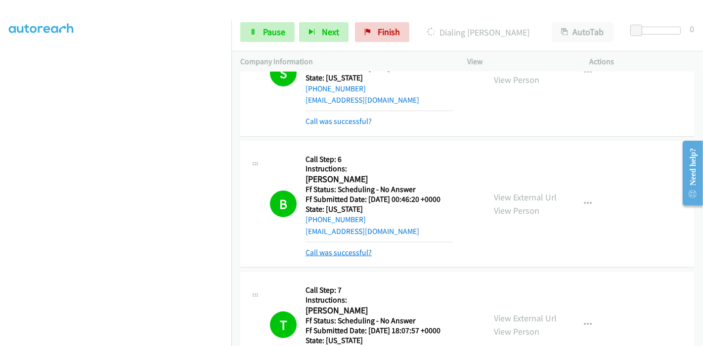
click at [361, 249] on link "Call was successful?" at bounding box center [338, 252] width 66 height 9
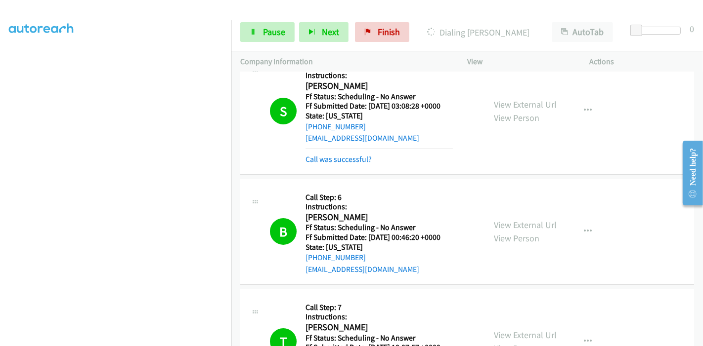
scroll to position [120, 0]
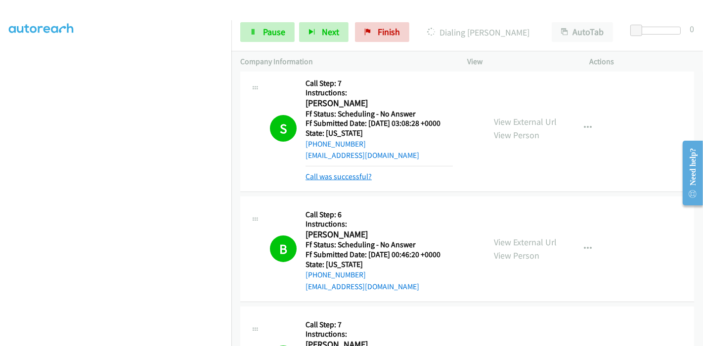
click at [357, 173] on link "Call was successful?" at bounding box center [338, 176] width 66 height 9
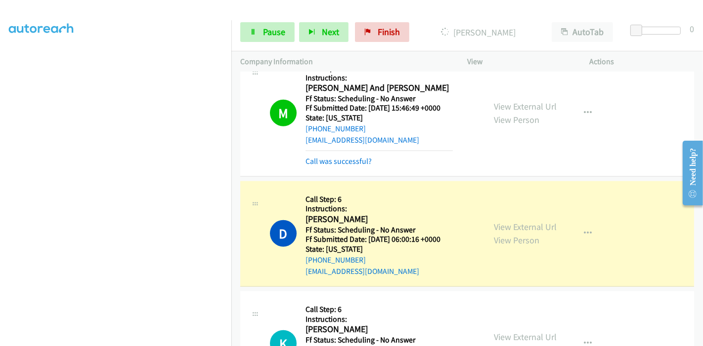
scroll to position [734, 0]
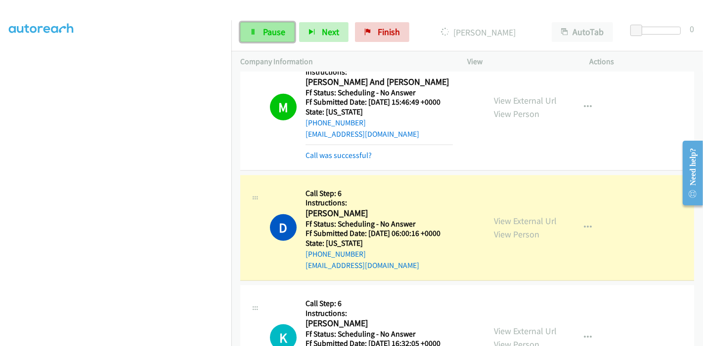
click at [271, 35] on span "Pause" at bounding box center [274, 31] width 22 height 11
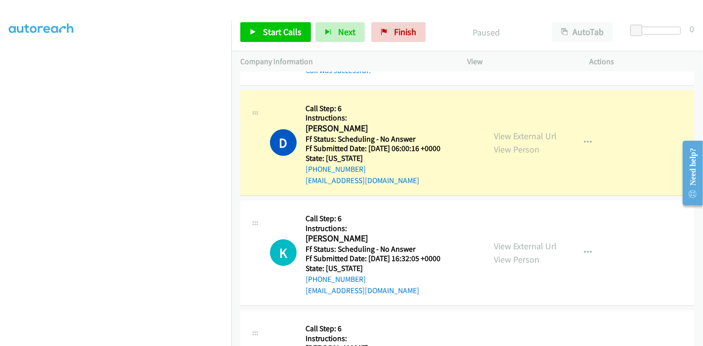
scroll to position [844, 0]
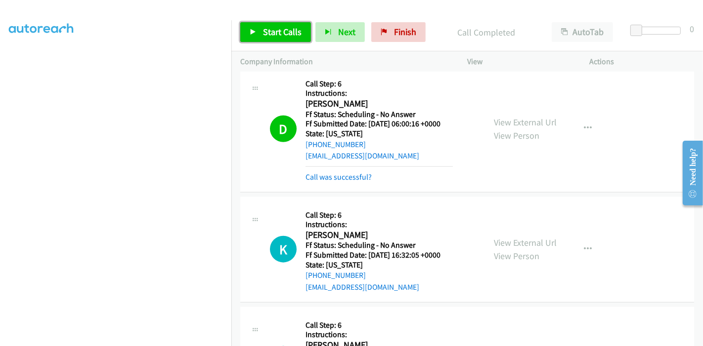
click at [269, 27] on span "Start Calls" at bounding box center [282, 31] width 39 height 11
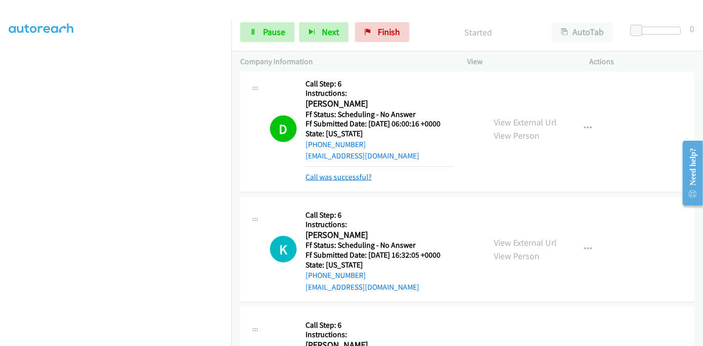
click at [344, 175] on link "Call was successful?" at bounding box center [338, 176] width 66 height 9
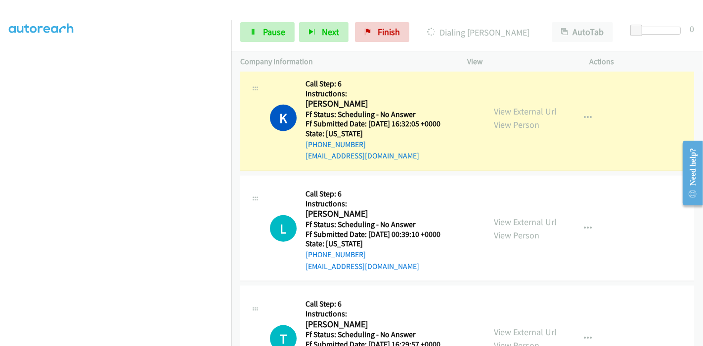
scroll to position [1009, 0]
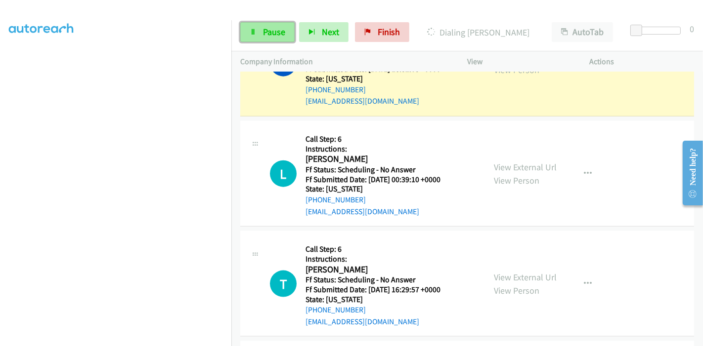
click at [268, 35] on span "Pause" at bounding box center [274, 31] width 22 height 11
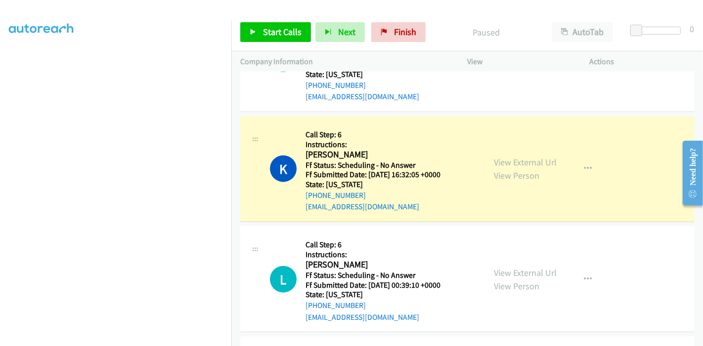
scroll to position [899, 0]
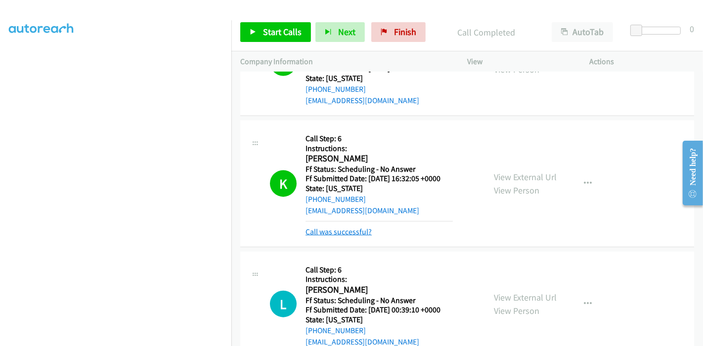
click at [362, 234] on link "Call was successful?" at bounding box center [338, 231] width 66 height 9
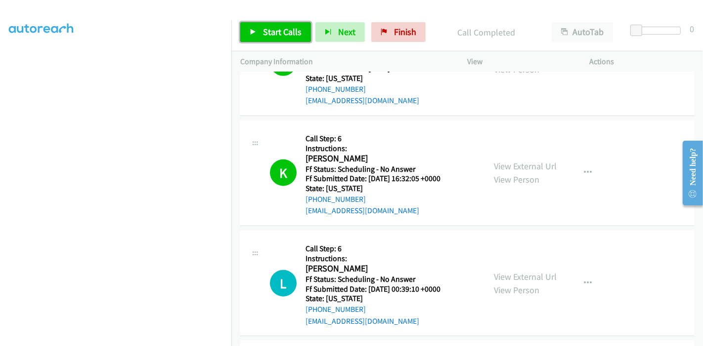
click at [268, 34] on span "Start Calls" at bounding box center [282, 31] width 39 height 11
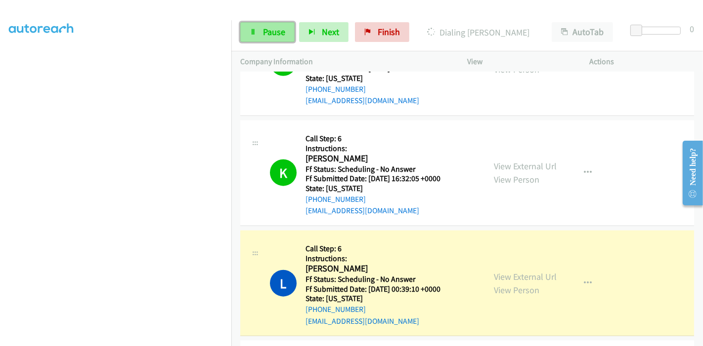
click at [280, 41] on link "Pause" at bounding box center [267, 32] width 54 height 20
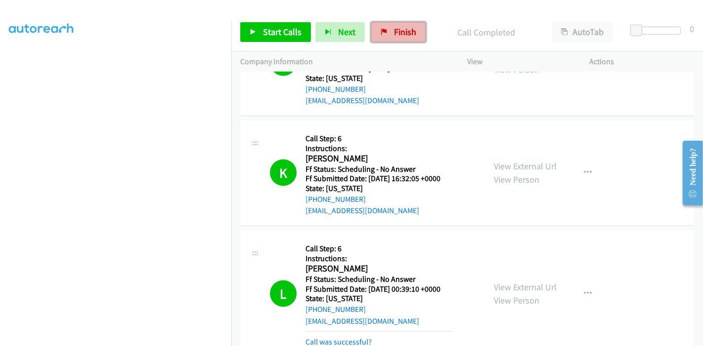
click at [400, 33] on span "Finish" at bounding box center [405, 31] width 22 height 11
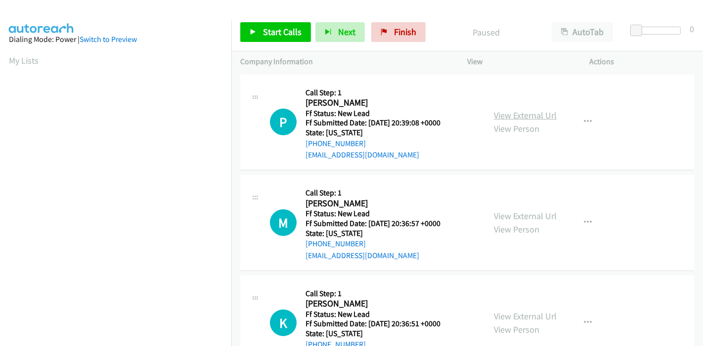
click at [531, 115] on link "View External Url" at bounding box center [525, 115] width 63 height 11
click at [513, 215] on link "View External Url" at bounding box center [525, 216] width 63 height 11
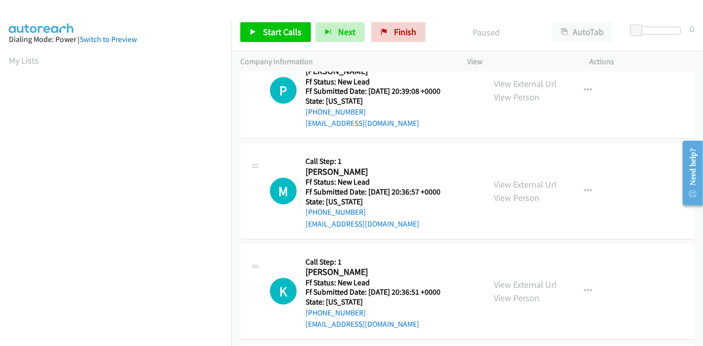
scroll to position [55, 0]
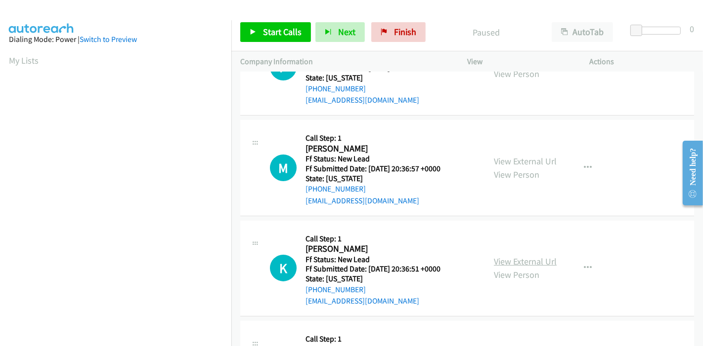
click at [508, 262] on link "View External Url" at bounding box center [525, 261] width 63 height 11
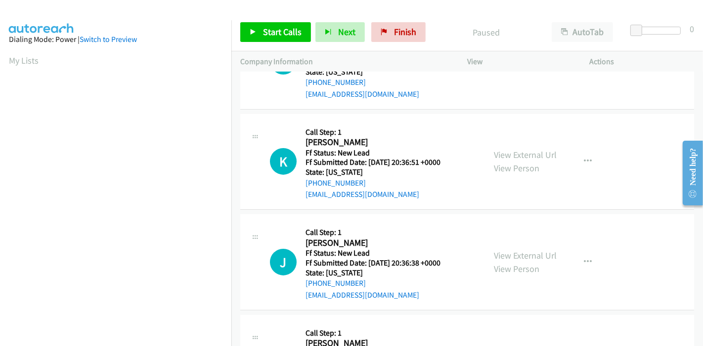
scroll to position [165, 0]
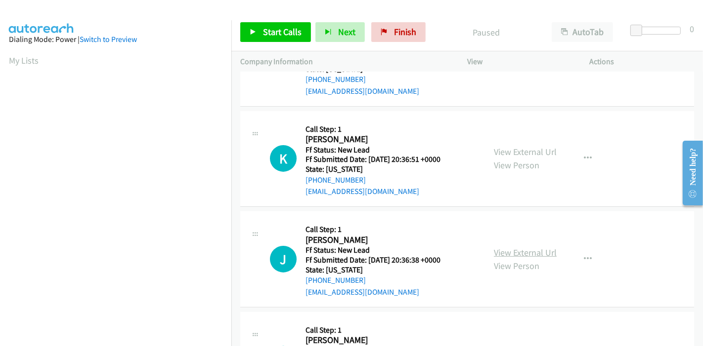
click at [502, 253] on link "View External Url" at bounding box center [525, 252] width 63 height 11
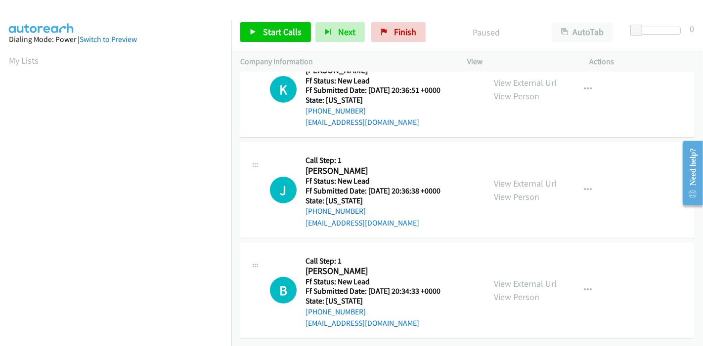
scroll to position [241, 0]
click at [504, 278] on link "View External Url" at bounding box center [525, 283] width 63 height 11
click at [282, 29] on span "Start Calls" at bounding box center [282, 31] width 39 height 11
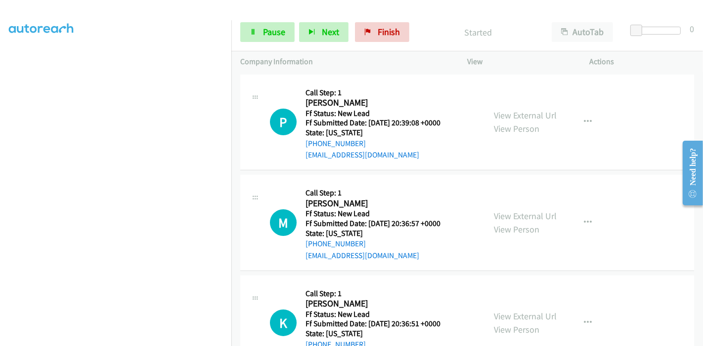
scroll to position [0, 0]
click at [254, 30] on icon at bounding box center [253, 32] width 7 height 7
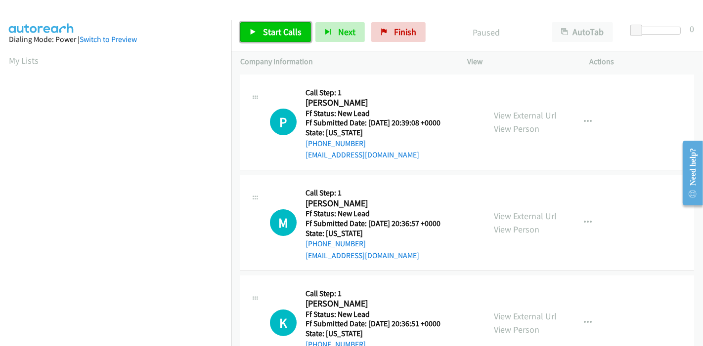
click at [263, 30] on span "Start Calls" at bounding box center [282, 31] width 39 height 11
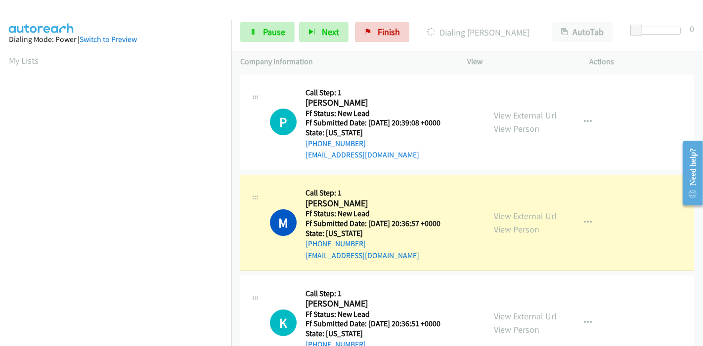
scroll to position [209, 0]
click at [259, 33] on link "Pause" at bounding box center [267, 32] width 54 height 20
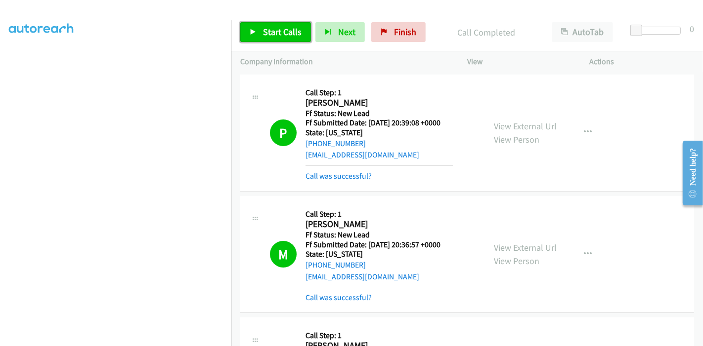
drag, startPoint x: 248, startPoint y: 27, endPoint x: 262, endPoint y: 57, distance: 32.9
click at [248, 27] on link "Start Calls" at bounding box center [275, 32] width 71 height 20
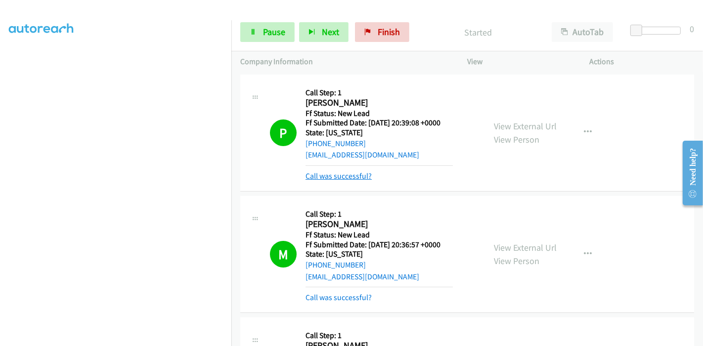
click at [331, 176] on link "Call was successful?" at bounding box center [338, 175] width 66 height 9
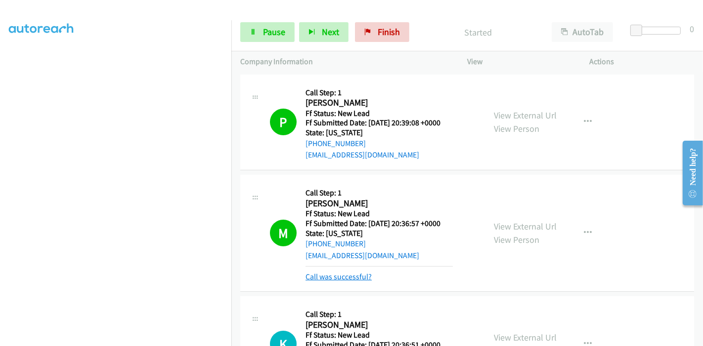
click at [337, 277] on link "Call was successful?" at bounding box center [338, 276] width 66 height 9
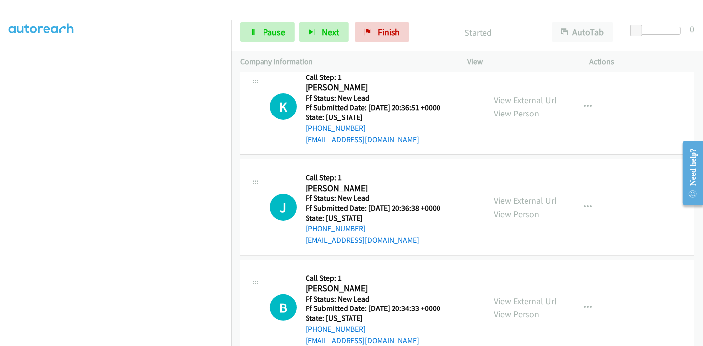
scroll to position [219, 0]
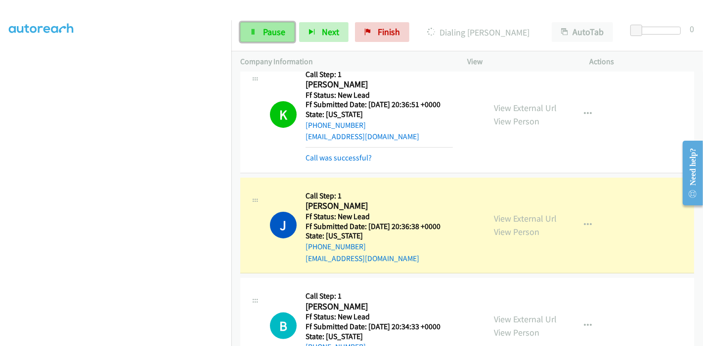
click at [274, 25] on link "Pause" at bounding box center [267, 32] width 54 height 20
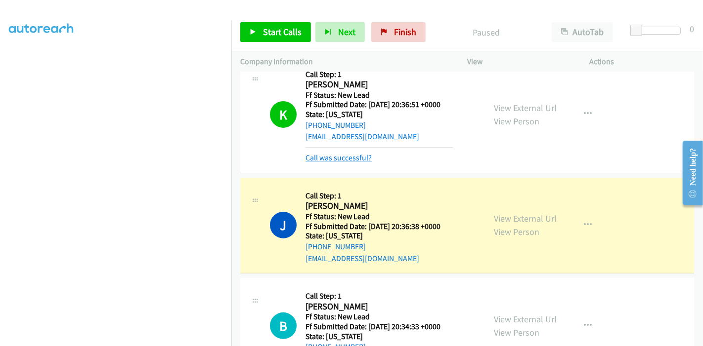
click at [349, 159] on link "Call was successful?" at bounding box center [338, 157] width 66 height 9
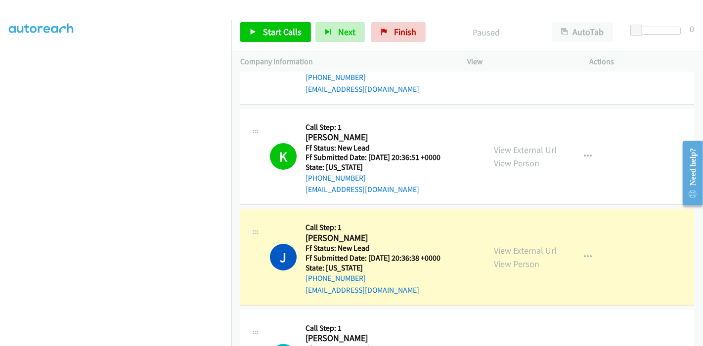
scroll to position [165, 0]
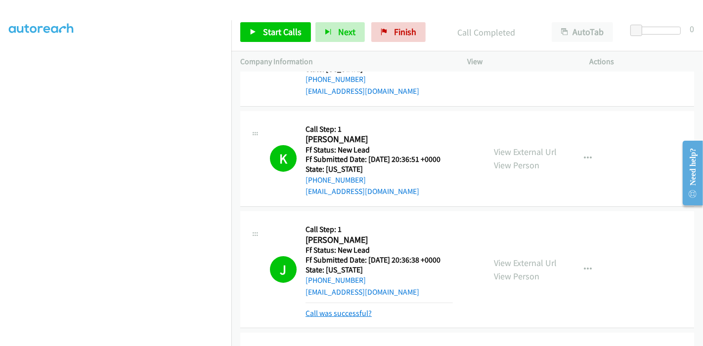
click at [338, 312] on link "Call was successful?" at bounding box center [338, 313] width 66 height 9
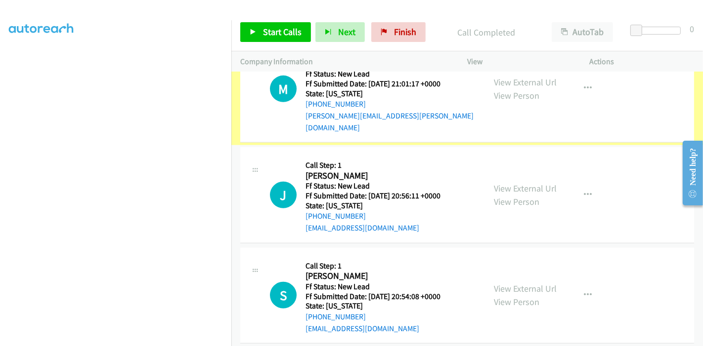
scroll to position [439, 0]
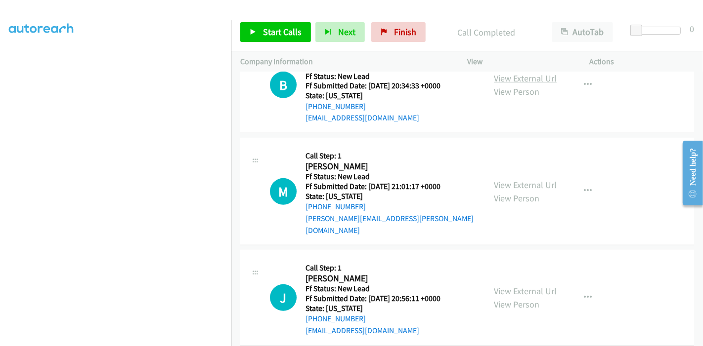
click at [510, 78] on link "View External Url" at bounding box center [525, 78] width 63 height 11
click at [521, 179] on link "View External Url" at bounding box center [525, 184] width 63 height 11
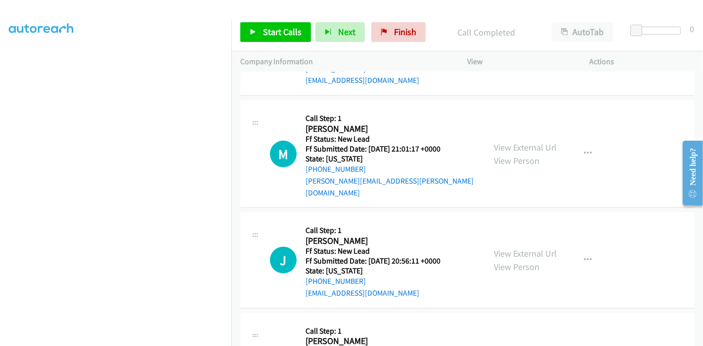
scroll to position [542, 0]
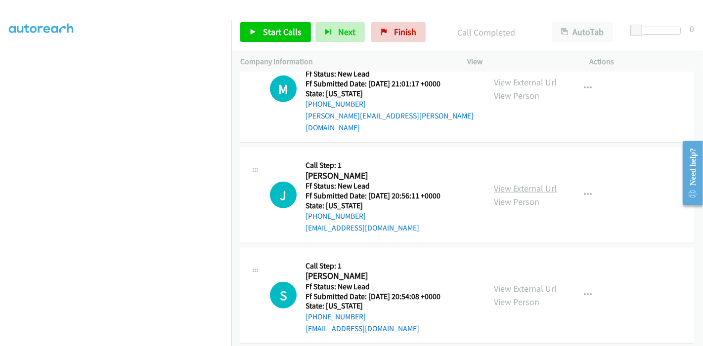
click at [510, 183] on link "View External Url" at bounding box center [525, 188] width 63 height 11
click at [527, 282] on div "View External Url View Person" at bounding box center [525, 295] width 63 height 27
click at [525, 283] on link "View External Url" at bounding box center [525, 288] width 63 height 11
click at [272, 31] on span "Start Calls" at bounding box center [282, 31] width 39 height 11
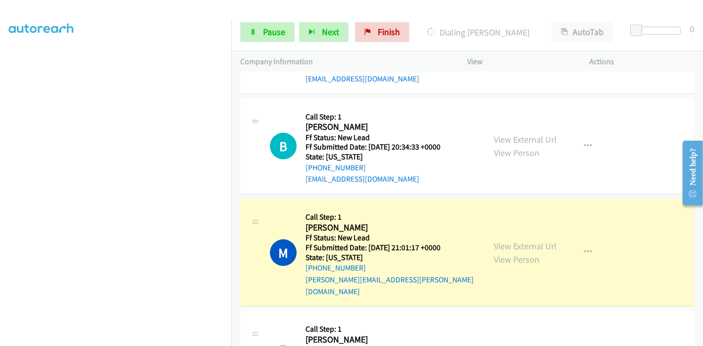
scroll to position [432, 0]
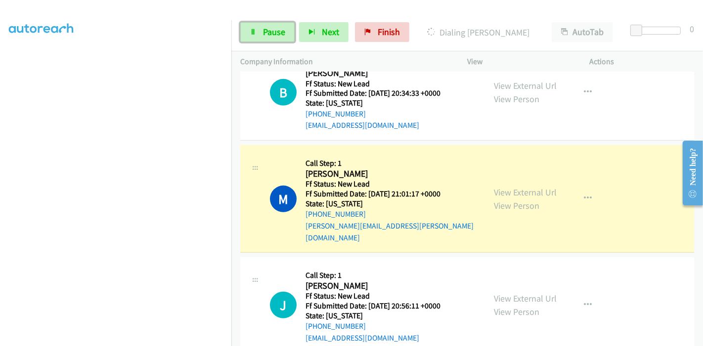
click at [268, 34] on span "Pause" at bounding box center [274, 31] width 22 height 11
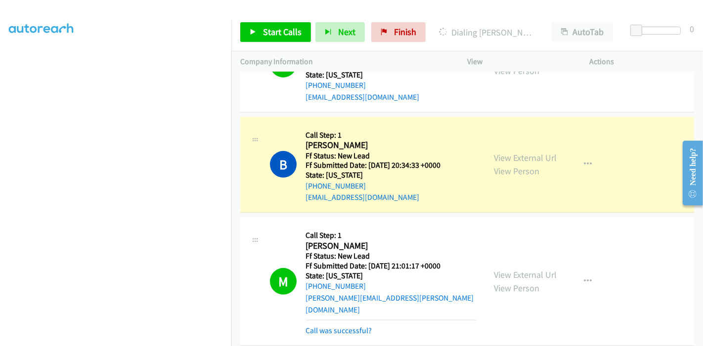
scroll to position [377, 0]
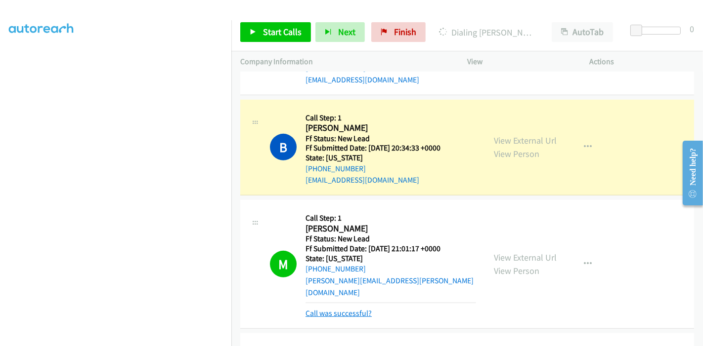
click at [341, 309] on link "Call was successful?" at bounding box center [338, 313] width 66 height 9
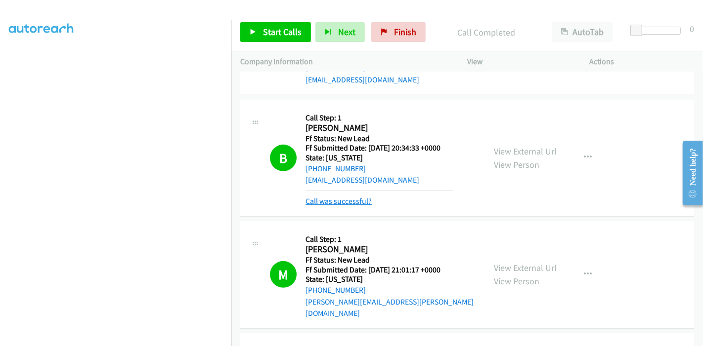
click at [337, 205] on link "Call was successful?" at bounding box center [338, 201] width 66 height 9
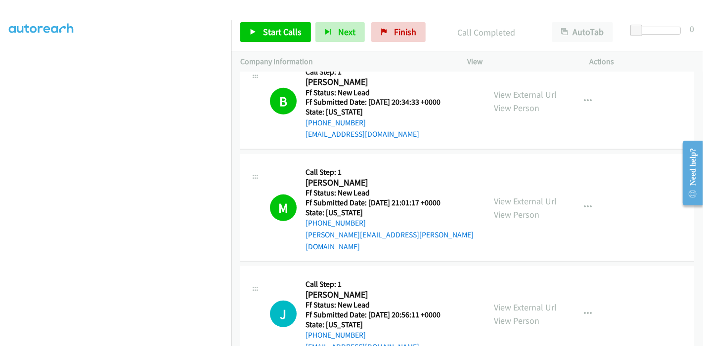
scroll to position [404, 0]
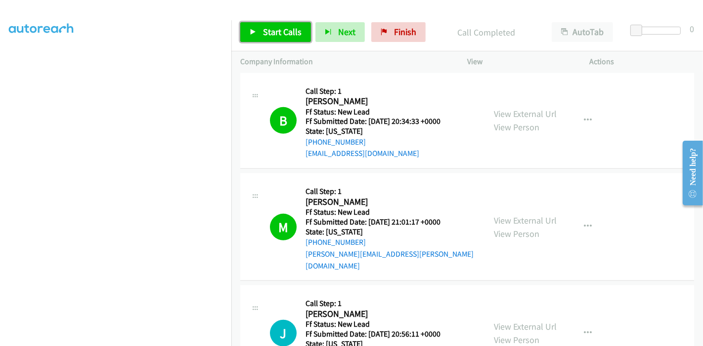
click at [280, 35] on span "Start Calls" at bounding box center [282, 31] width 39 height 11
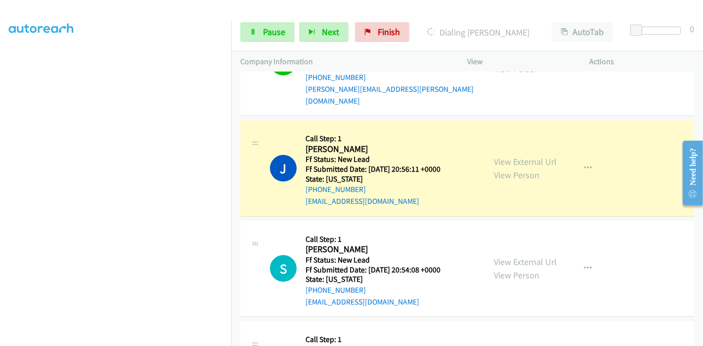
scroll to position [99, 0]
click at [265, 34] on span "Pause" at bounding box center [274, 31] width 22 height 11
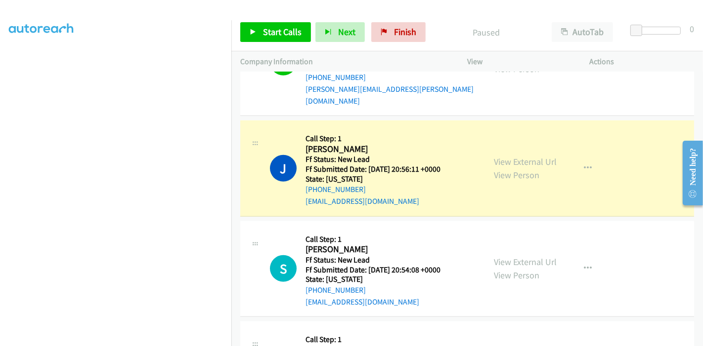
scroll to position [209, 0]
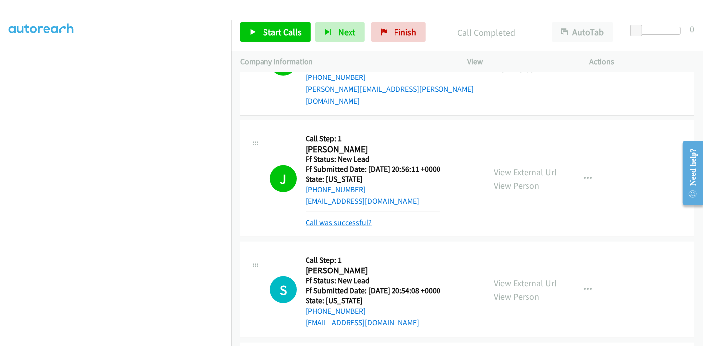
click at [362, 218] on link "Call was successful?" at bounding box center [338, 222] width 66 height 9
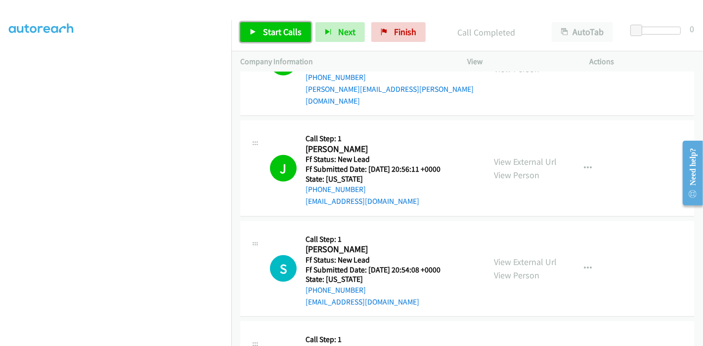
click at [275, 38] on link "Start Calls" at bounding box center [275, 32] width 71 height 20
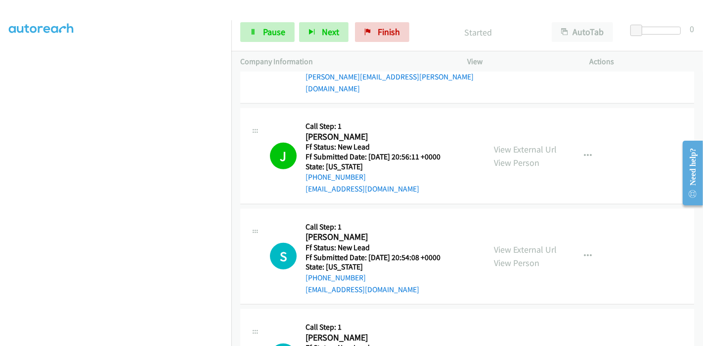
scroll to position [569, 0]
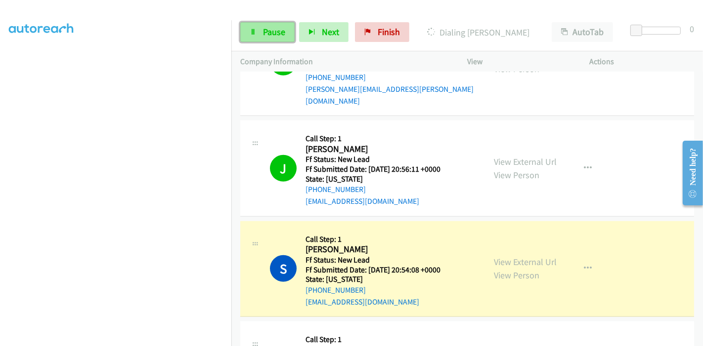
click at [241, 27] on link "Pause" at bounding box center [267, 32] width 54 height 20
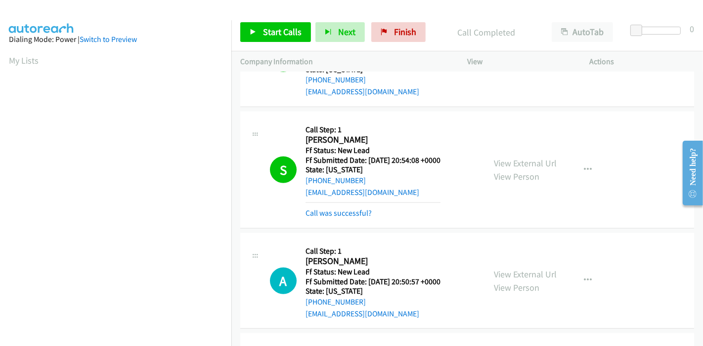
scroll to position [209, 0]
click at [349, 209] on link "Call was successful?" at bounding box center [338, 213] width 66 height 9
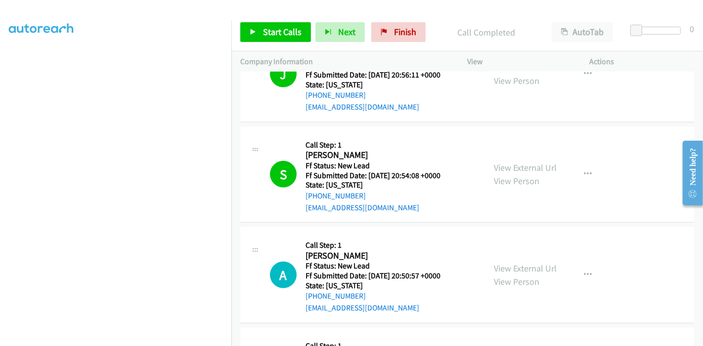
scroll to position [733, 0]
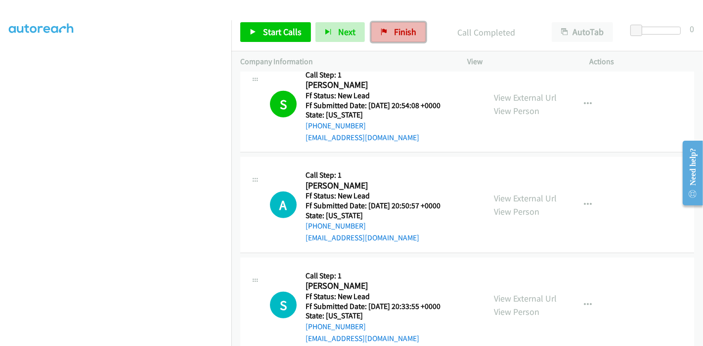
drag, startPoint x: 399, startPoint y: 27, endPoint x: 396, endPoint y: 36, distance: 8.9
click at [399, 27] on span "Finish" at bounding box center [405, 31] width 22 height 11
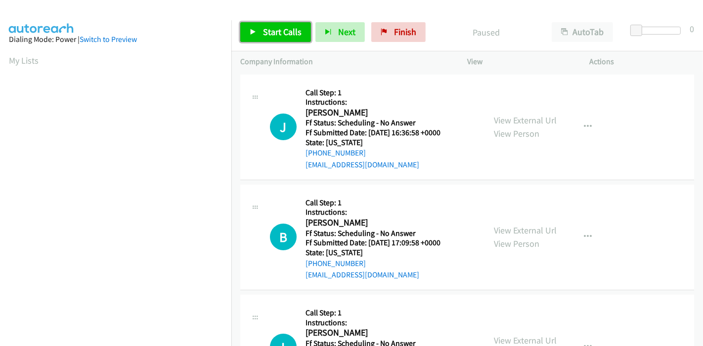
click at [272, 30] on span "Start Calls" at bounding box center [282, 31] width 39 height 11
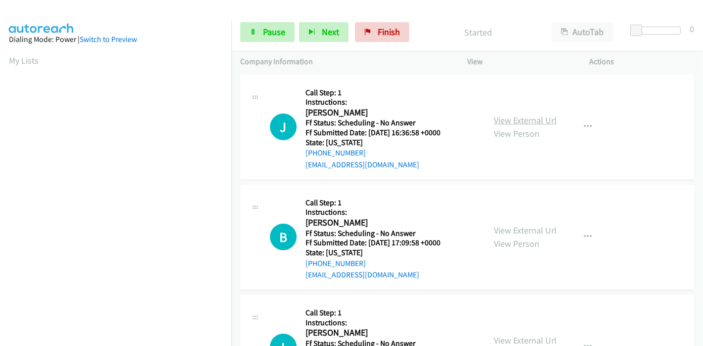
click at [529, 119] on link "View External Url" at bounding box center [525, 120] width 63 height 11
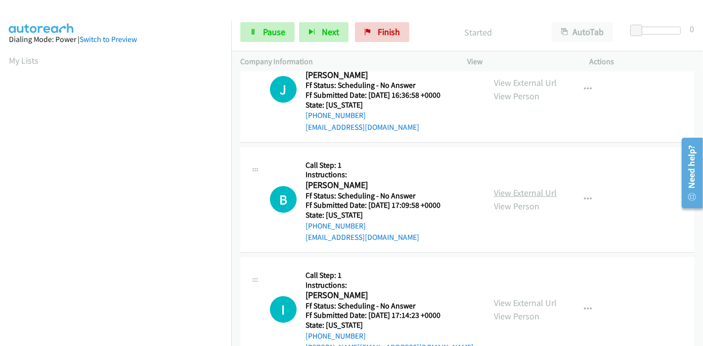
scroll to position [55, 0]
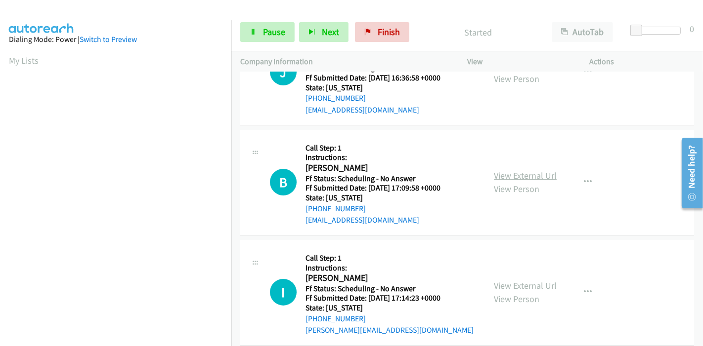
click at [527, 177] on link "View External Url" at bounding box center [525, 175] width 63 height 11
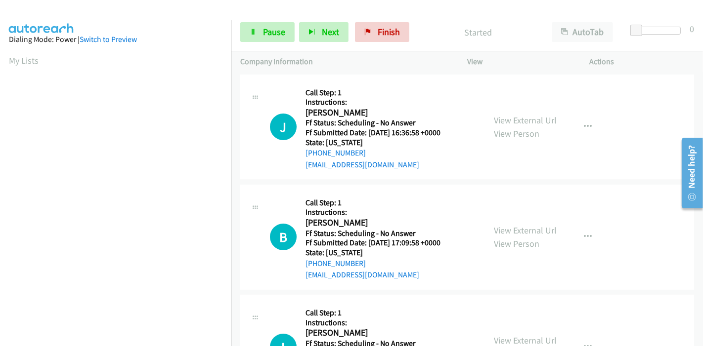
scroll to position [110, 0]
click at [509, 230] on link "View External Url" at bounding box center [525, 230] width 63 height 11
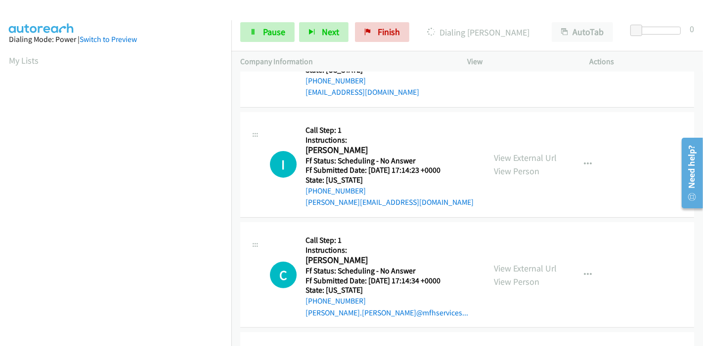
scroll to position [219, 0]
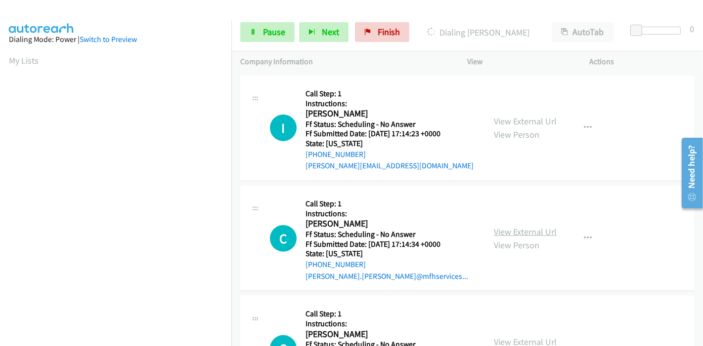
click at [514, 231] on link "View External Url" at bounding box center [525, 231] width 63 height 11
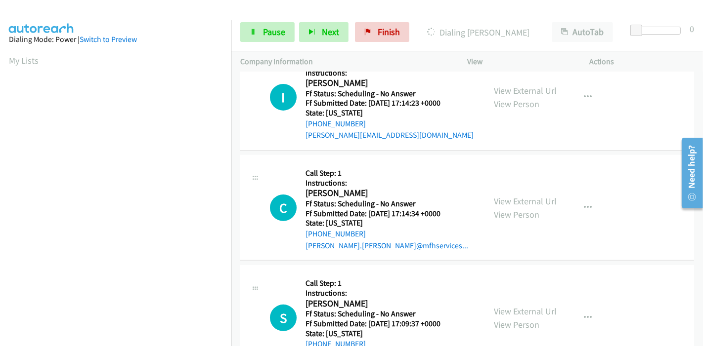
scroll to position [274, 0]
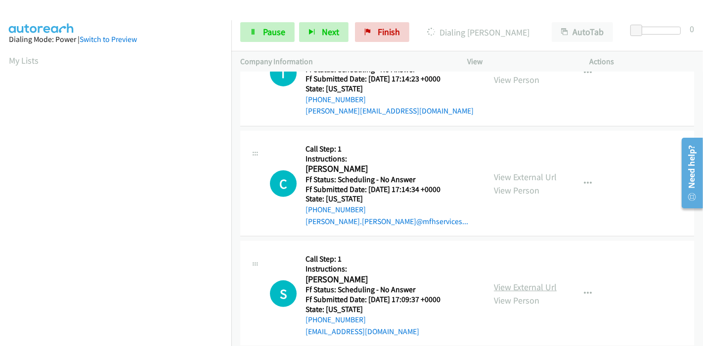
click at [515, 282] on link "View External Url" at bounding box center [525, 287] width 63 height 11
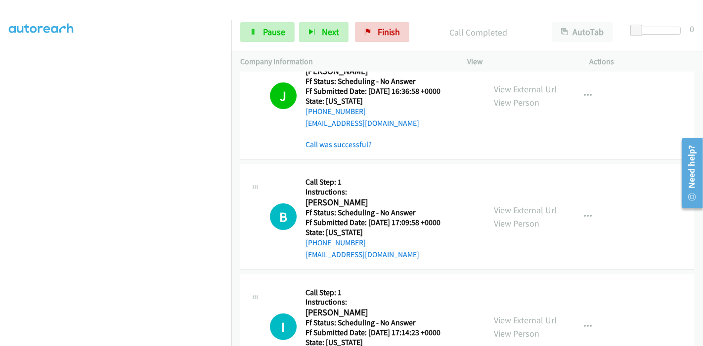
scroll to position [0, 0]
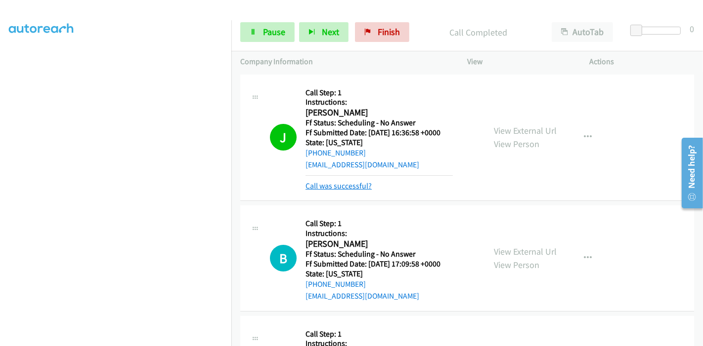
click at [337, 184] on link "Call was successful?" at bounding box center [338, 185] width 66 height 9
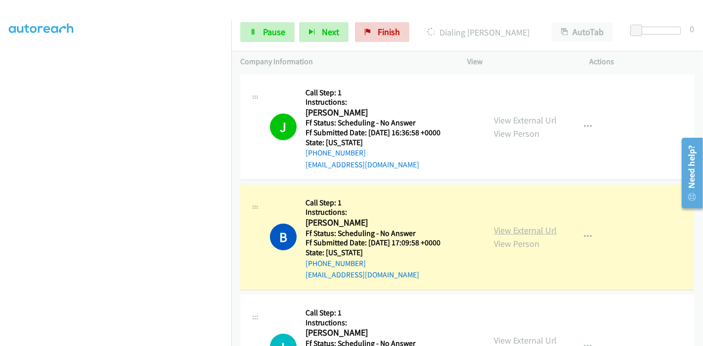
click at [515, 230] on link "View External Url" at bounding box center [525, 230] width 63 height 11
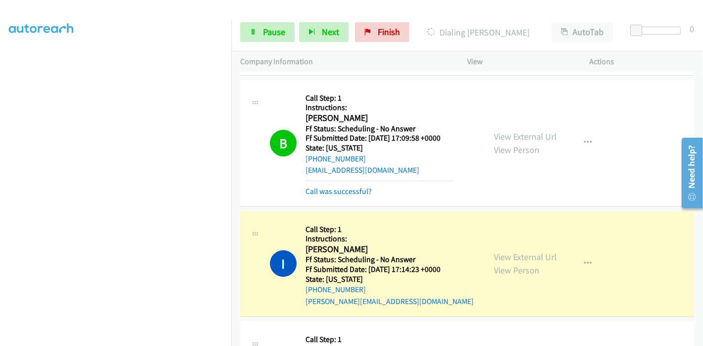
scroll to position [110, 0]
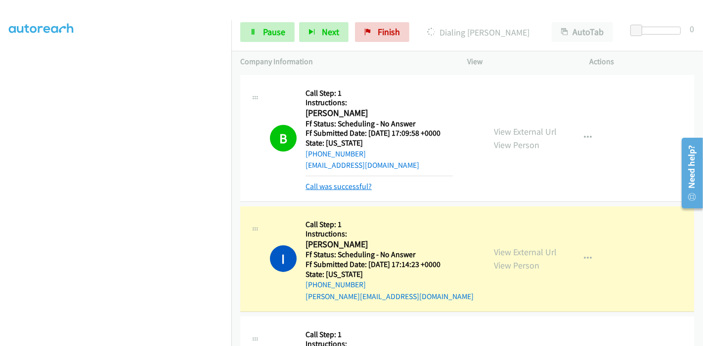
click at [346, 184] on link "Call was successful?" at bounding box center [338, 186] width 66 height 9
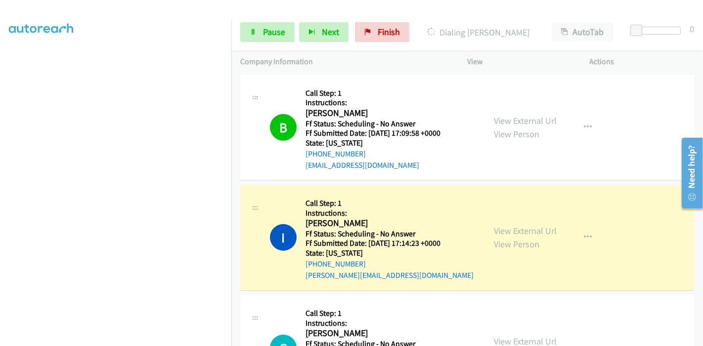
scroll to position [219, 0]
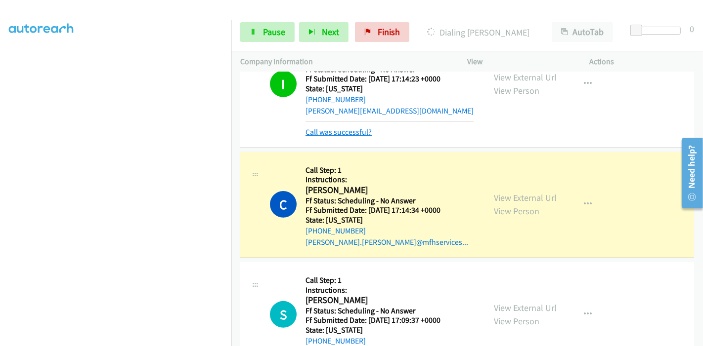
click at [341, 129] on link "Call was successful?" at bounding box center [338, 131] width 66 height 9
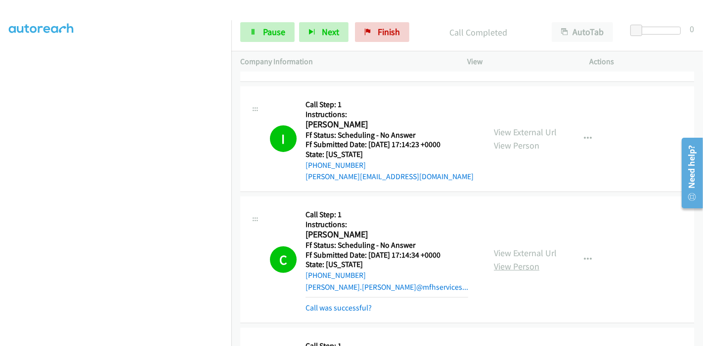
scroll to position [264, 0]
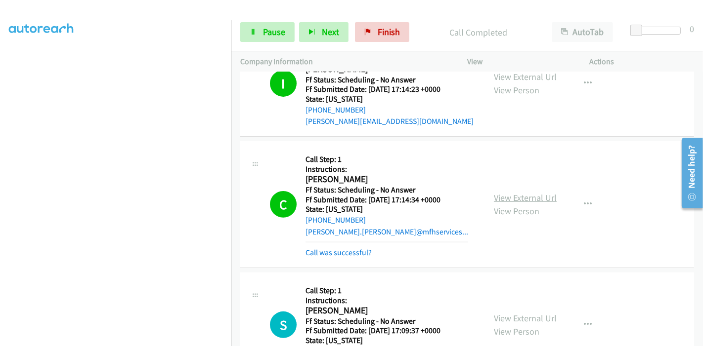
click at [537, 200] on link "View External Url" at bounding box center [525, 197] width 63 height 11
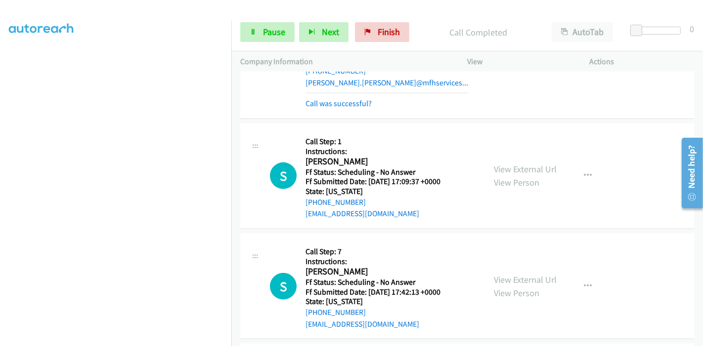
scroll to position [483, 0]
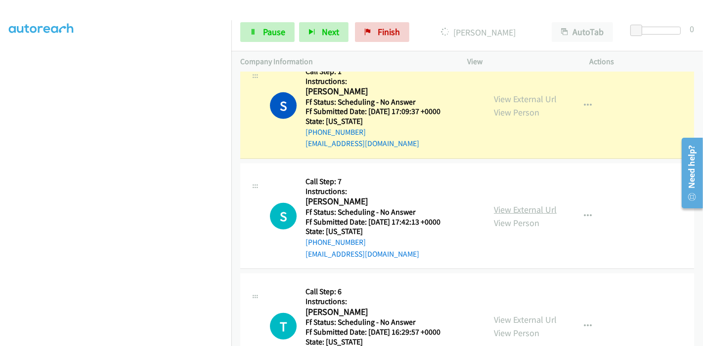
click at [531, 209] on link "View External Url" at bounding box center [525, 209] width 63 height 11
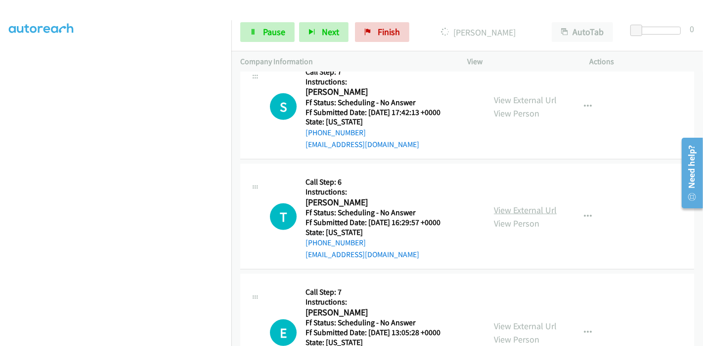
click at [532, 211] on link "View External Url" at bounding box center [525, 210] width 63 height 11
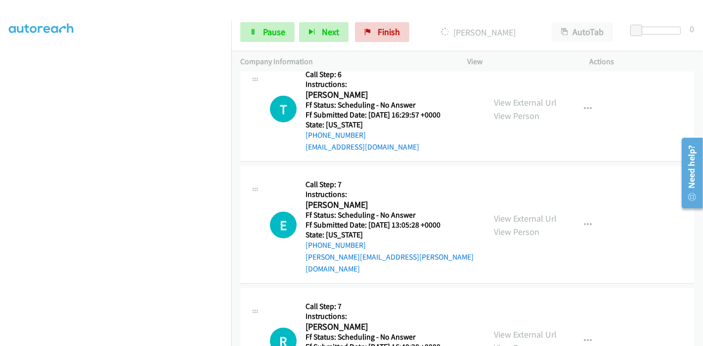
scroll to position [703, 0]
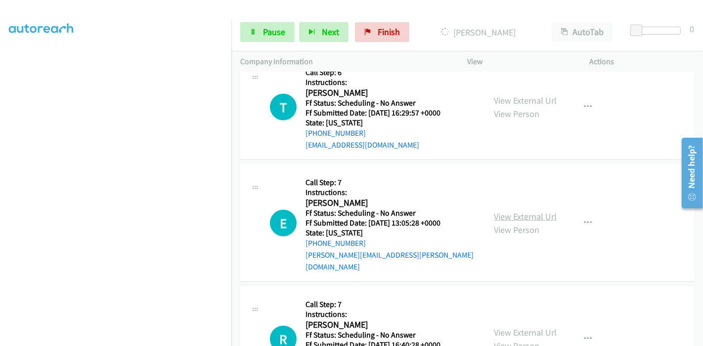
click at [545, 212] on link "View External Url" at bounding box center [525, 216] width 63 height 11
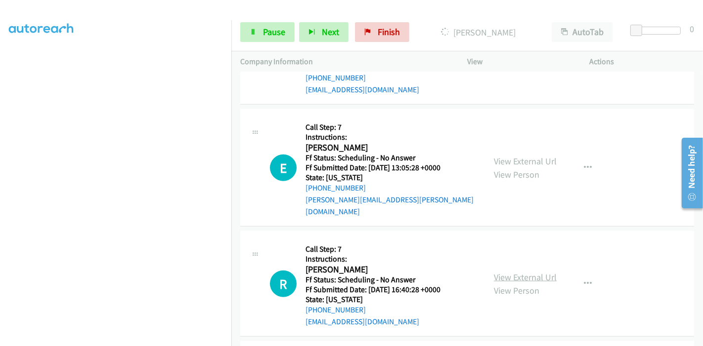
click at [535, 272] on link "View External Url" at bounding box center [525, 277] width 63 height 11
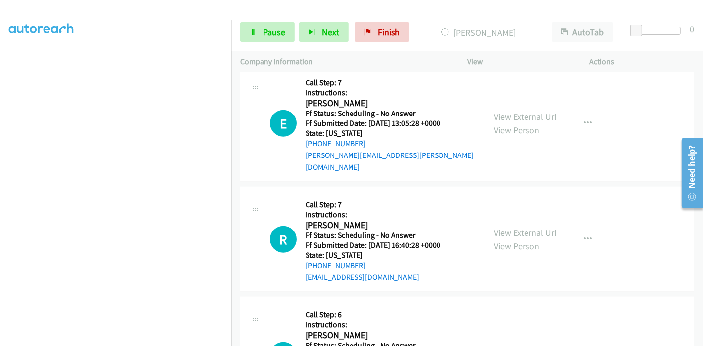
scroll to position [813, 0]
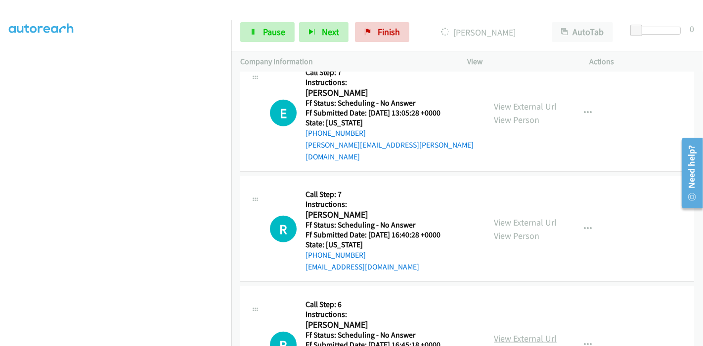
click at [495, 333] on link "View External Url" at bounding box center [525, 338] width 63 height 11
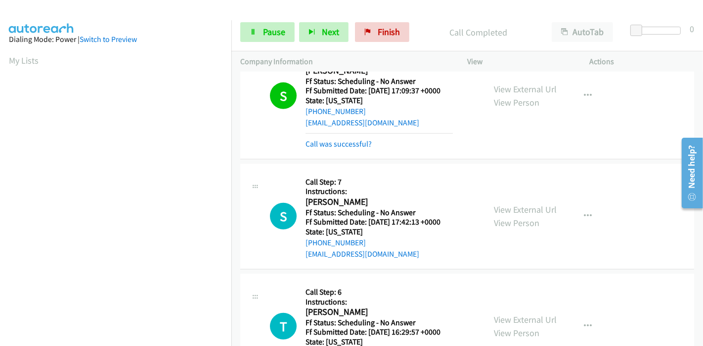
scroll to position [449, 0]
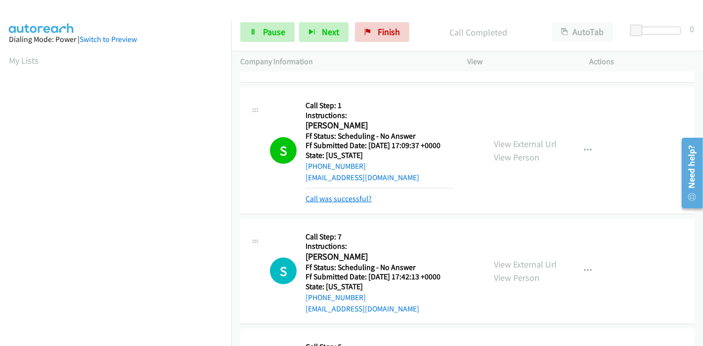
click at [348, 200] on link "Call was successful?" at bounding box center [338, 198] width 66 height 9
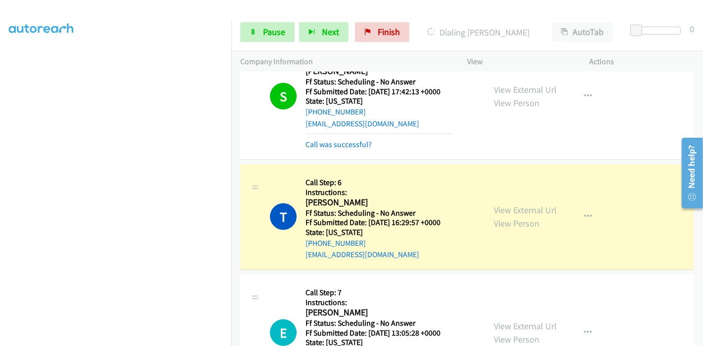
scroll to position [625, 0]
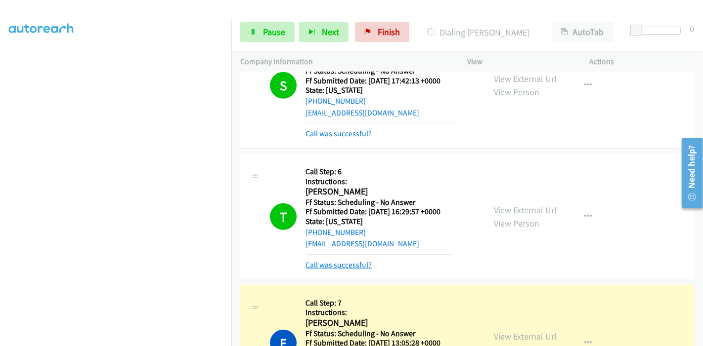
click at [338, 260] on link "Call was successful?" at bounding box center [338, 264] width 66 height 9
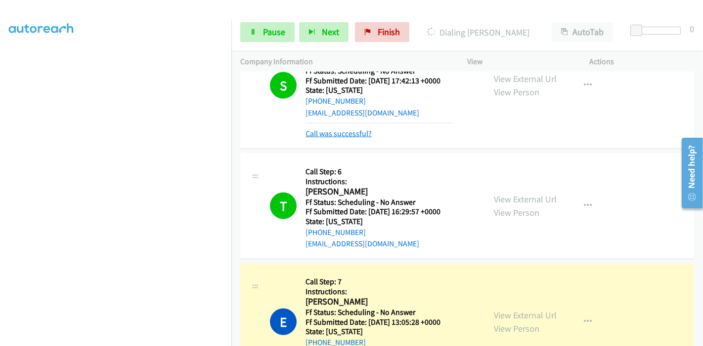
click at [351, 133] on link "Call was successful?" at bounding box center [338, 133] width 66 height 9
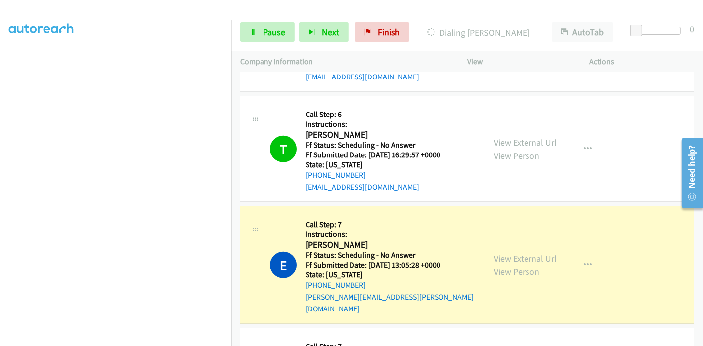
scroll to position [724, 0]
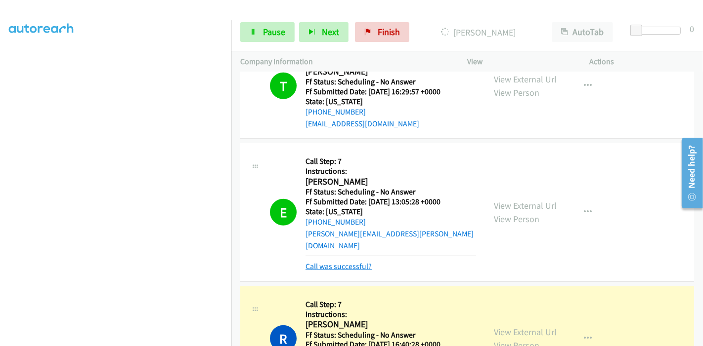
click at [338, 262] on link "Call was successful?" at bounding box center [338, 266] width 66 height 9
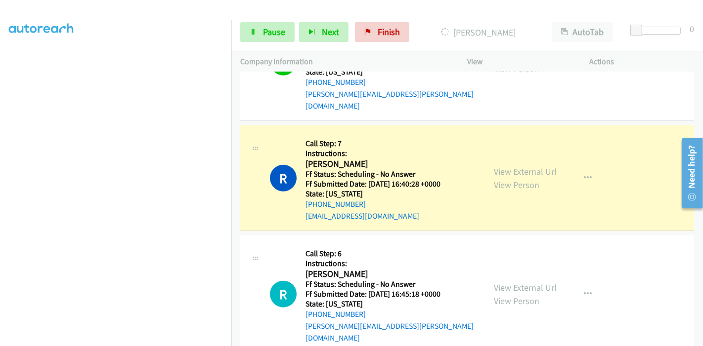
scroll to position [889, 0]
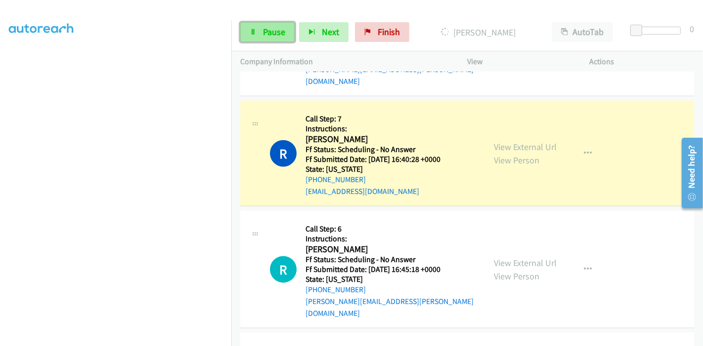
click at [275, 30] on span "Pause" at bounding box center [274, 31] width 22 height 11
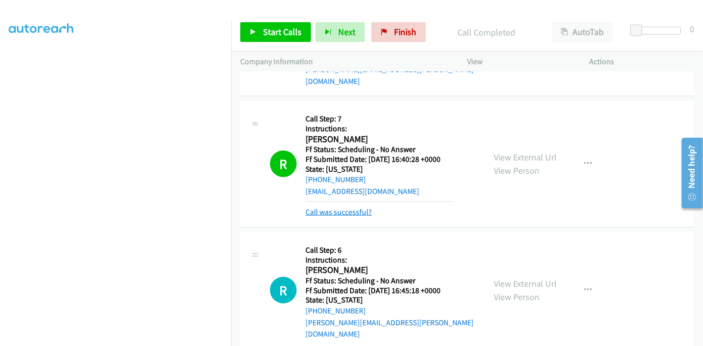
click at [350, 208] on link "Call was successful?" at bounding box center [338, 212] width 66 height 9
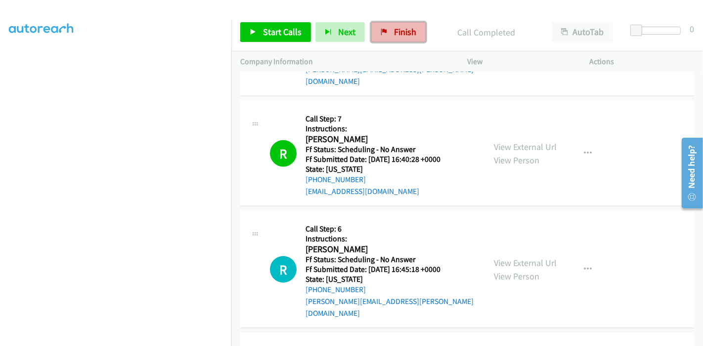
drag, startPoint x: 412, startPoint y: 33, endPoint x: 396, endPoint y: 38, distance: 16.0
click at [412, 33] on span "Finish" at bounding box center [405, 31] width 22 height 11
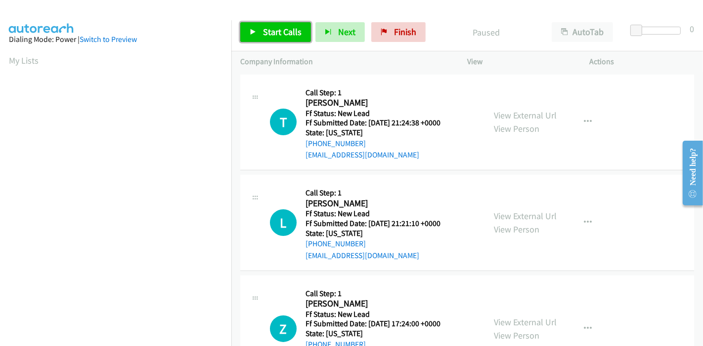
click at [271, 32] on span "Start Calls" at bounding box center [282, 31] width 39 height 11
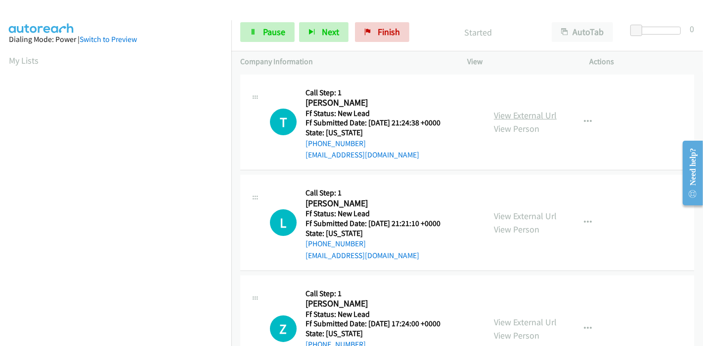
click at [513, 115] on link "View External Url" at bounding box center [525, 115] width 63 height 11
click at [524, 214] on link "View External Url" at bounding box center [525, 216] width 63 height 11
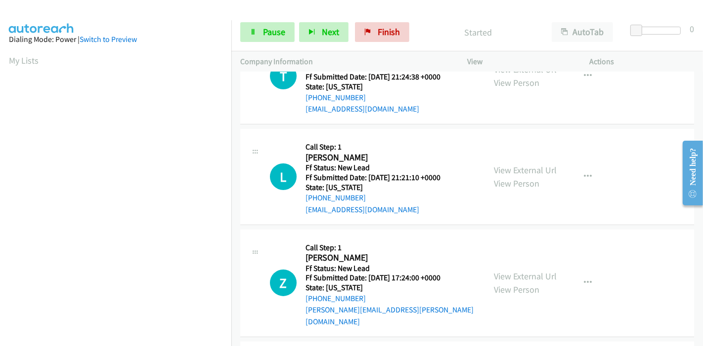
scroll to position [110, 0]
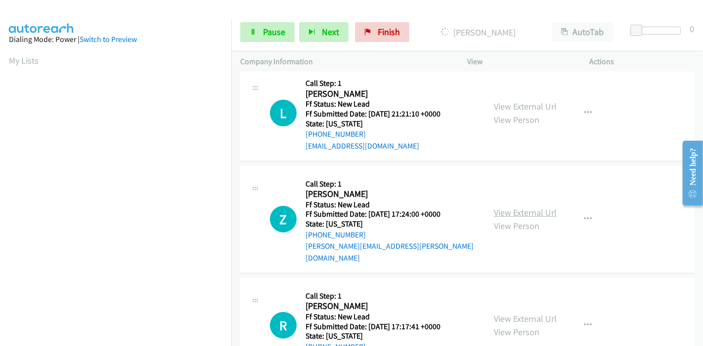
click at [519, 207] on link "View External Url" at bounding box center [525, 212] width 63 height 11
click at [240, 40] on link "Pause" at bounding box center [267, 32] width 54 height 20
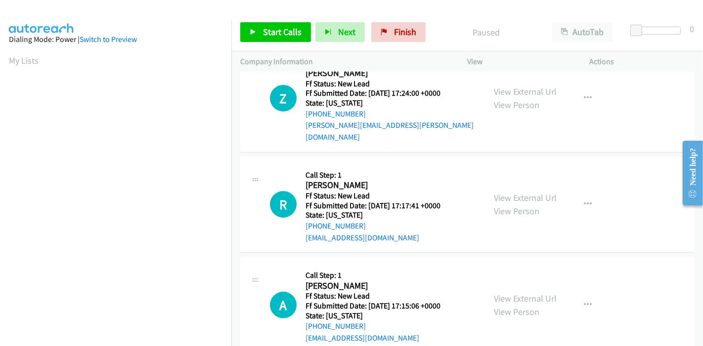
scroll to position [241, 0]
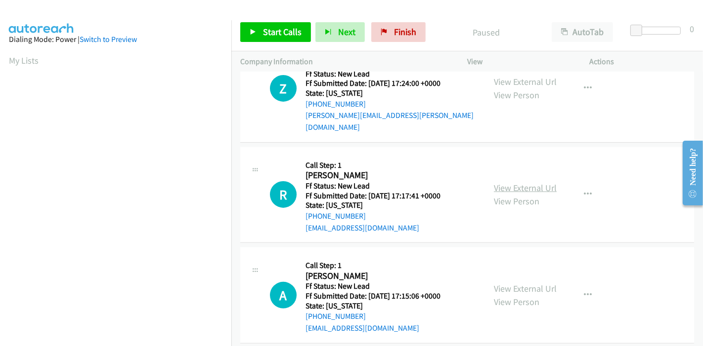
click at [523, 182] on link "View External Url" at bounding box center [525, 187] width 63 height 11
click at [504, 283] on link "View External Url" at bounding box center [525, 288] width 63 height 11
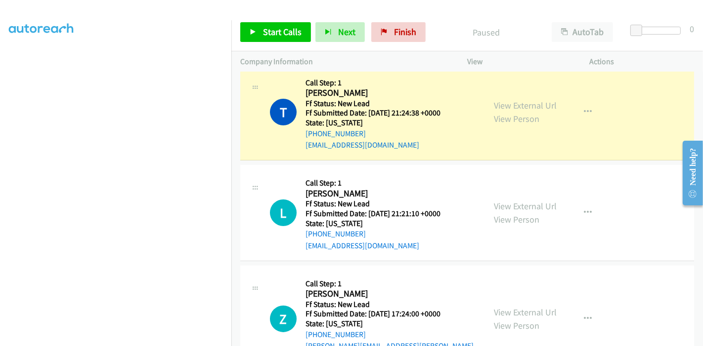
scroll to position [0, 0]
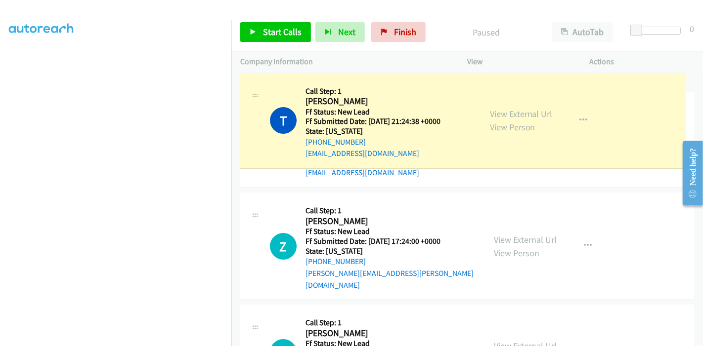
drag, startPoint x: 234, startPoint y: 133, endPoint x: 231, endPoint y: 121, distance: 12.1
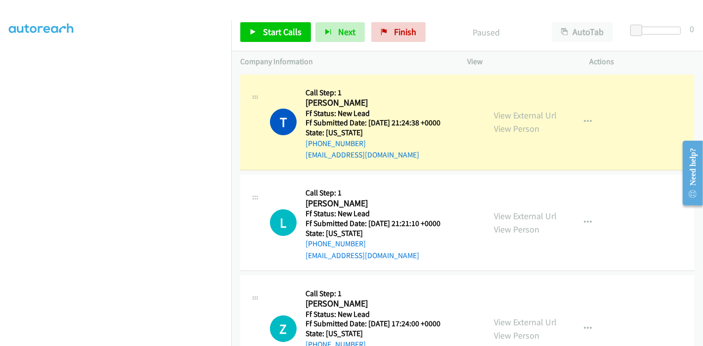
scroll to position [209, 0]
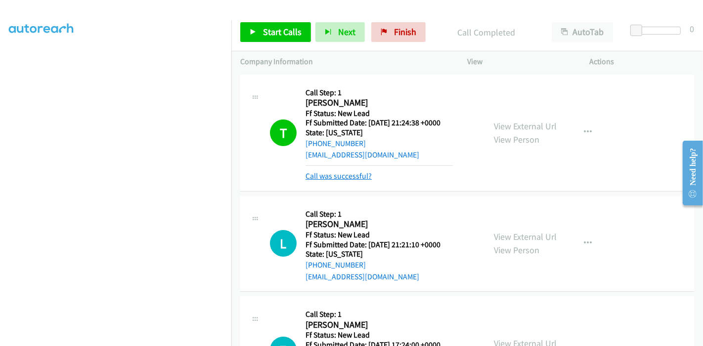
click at [361, 178] on link "Call was successful?" at bounding box center [338, 175] width 66 height 9
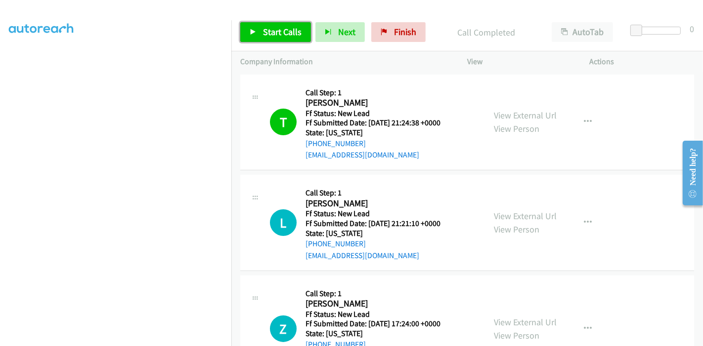
click at [276, 30] on span "Start Calls" at bounding box center [282, 31] width 39 height 11
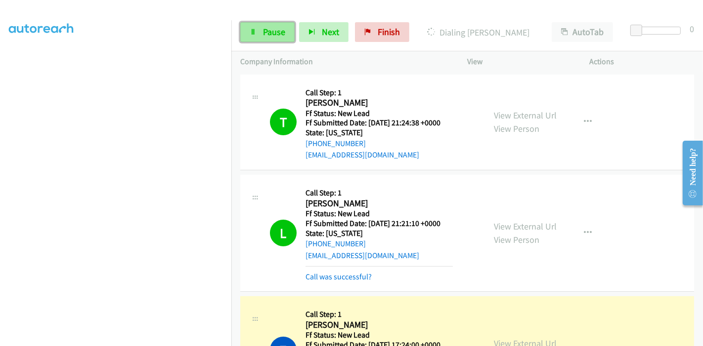
click at [254, 32] on icon at bounding box center [253, 32] width 7 height 7
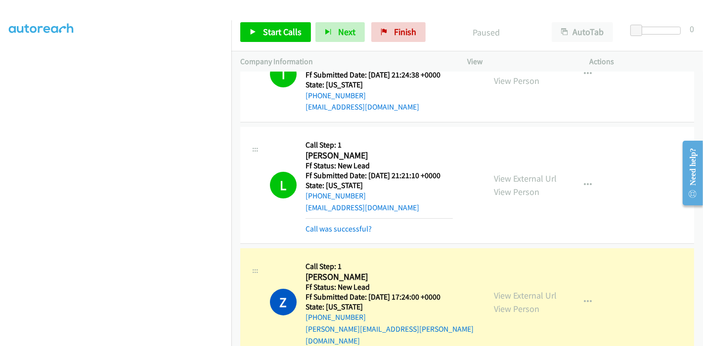
scroll to position [110, 0]
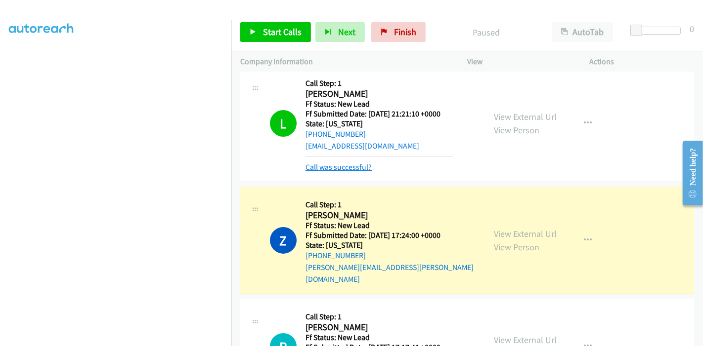
click at [344, 167] on link "Call was successful?" at bounding box center [338, 167] width 66 height 9
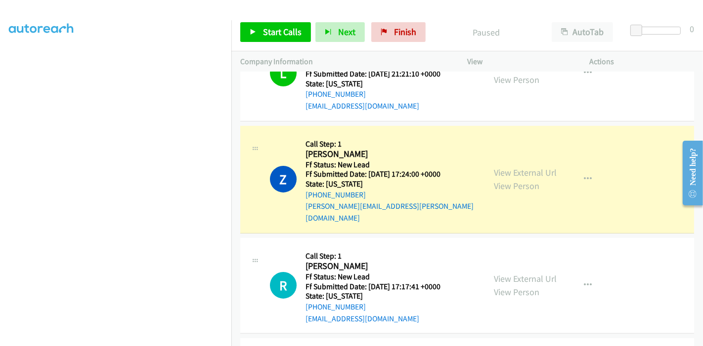
scroll to position [165, 0]
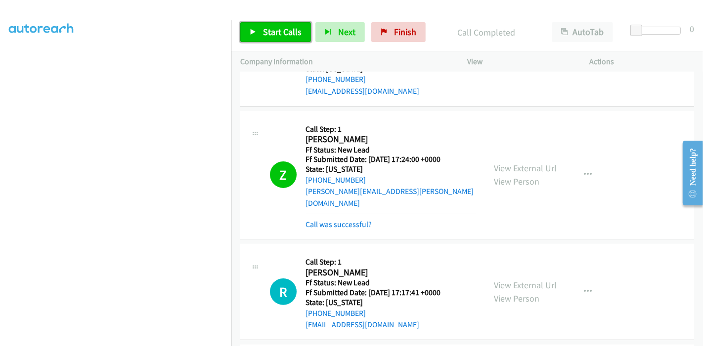
click at [274, 31] on span "Start Calls" at bounding box center [282, 31] width 39 height 11
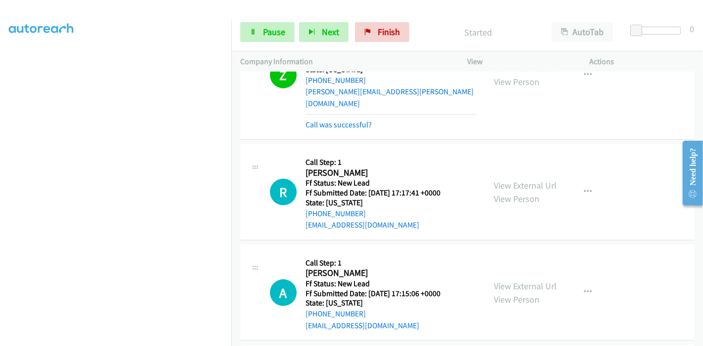
scroll to position [274, 0]
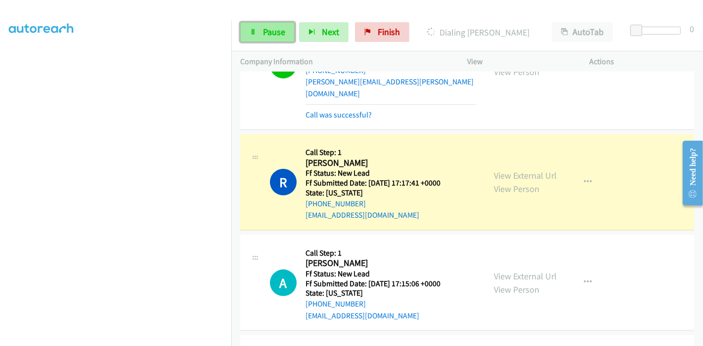
click at [263, 36] on span "Pause" at bounding box center [274, 31] width 22 height 11
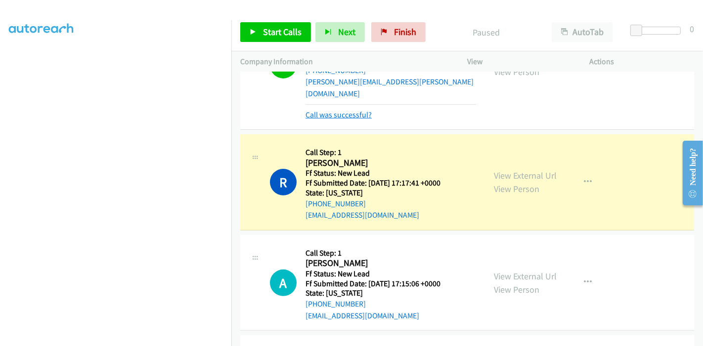
click at [323, 110] on link "Call was successful?" at bounding box center [338, 114] width 66 height 9
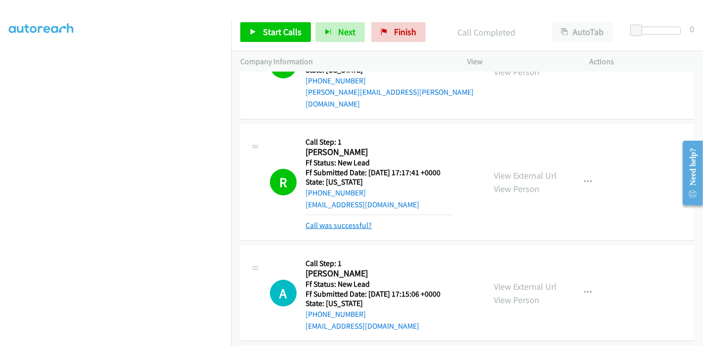
click at [333, 221] on link "Call was successful?" at bounding box center [338, 225] width 66 height 9
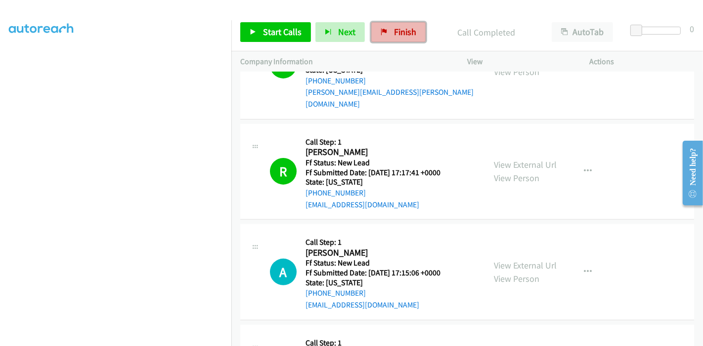
click at [389, 27] on link "Finish" at bounding box center [398, 32] width 54 height 20
